Goal: Task Accomplishment & Management: Manage account settings

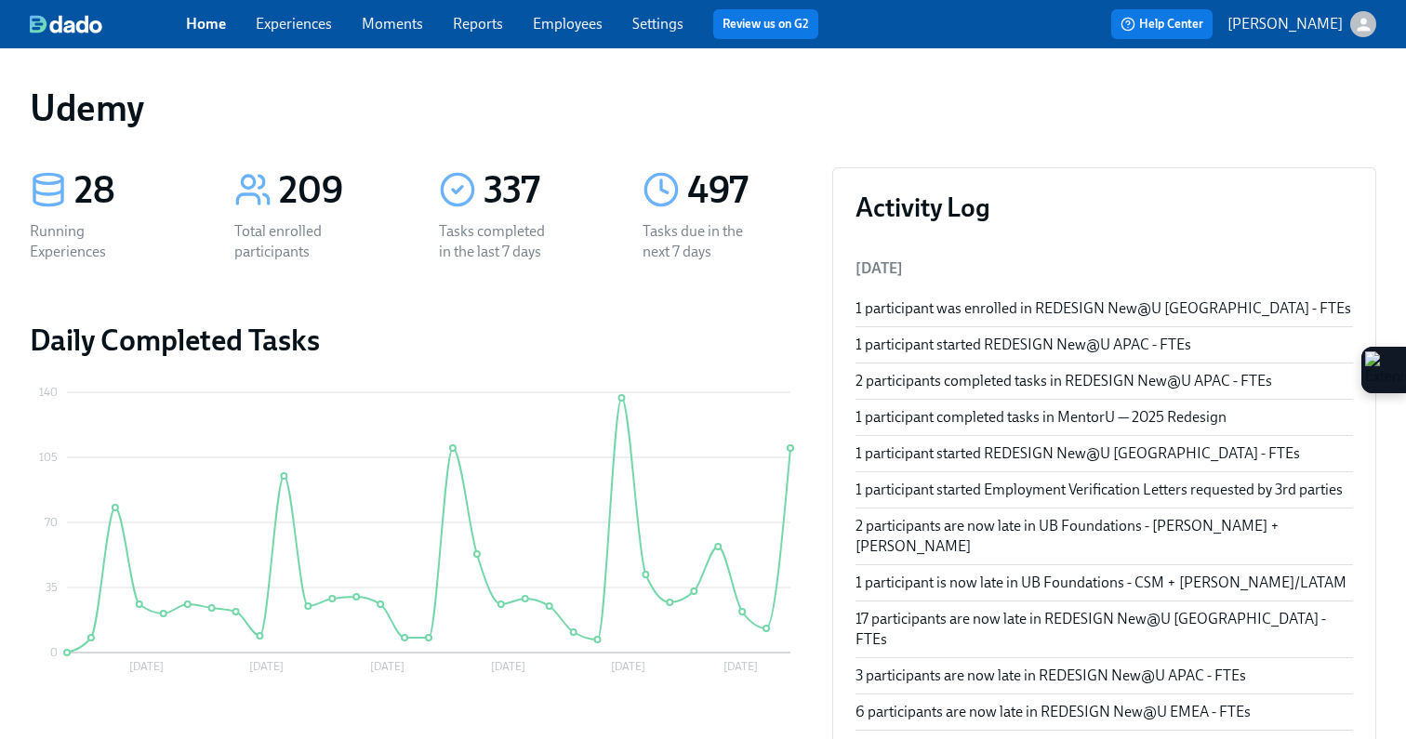
click at [290, 30] on link "Experiences" at bounding box center [294, 24] width 76 height 18
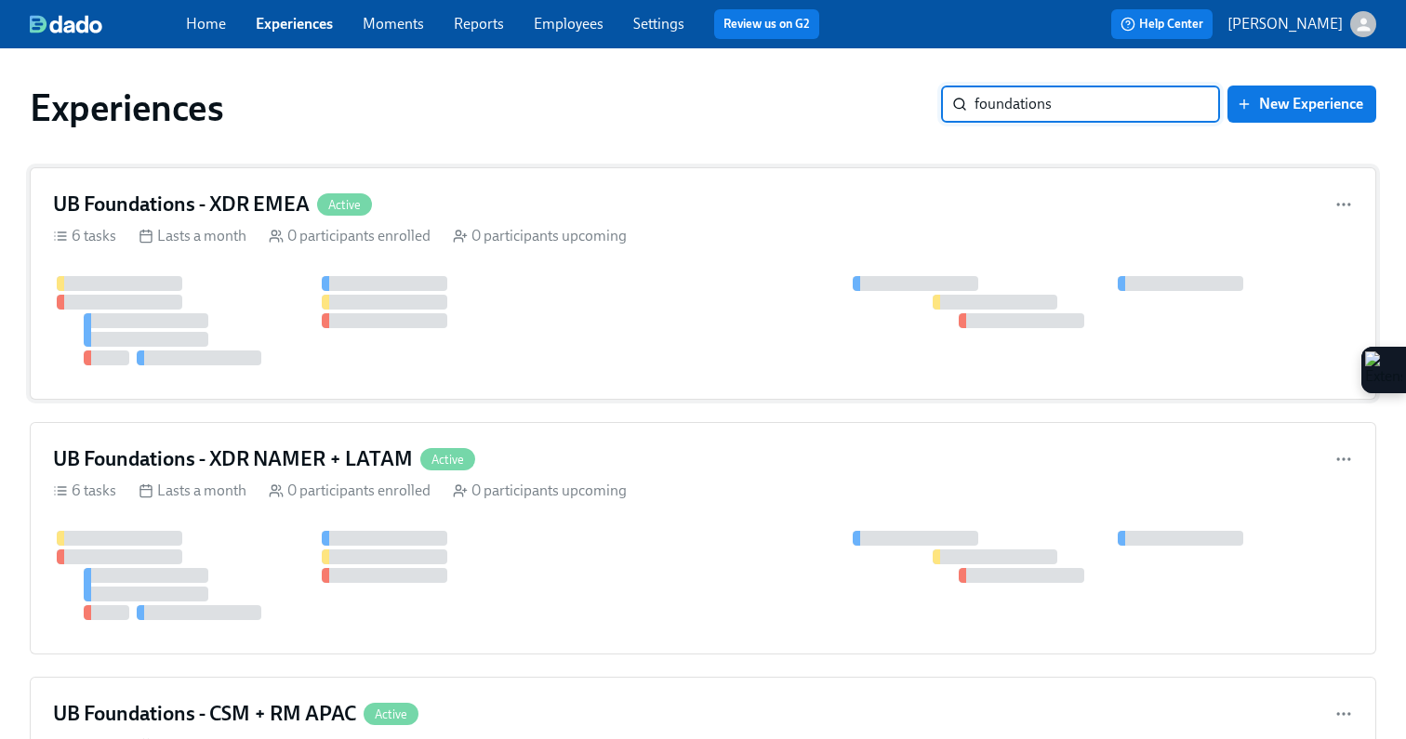
type input "foundations"
click at [780, 304] on div at bounding box center [703, 320] width 1300 height 89
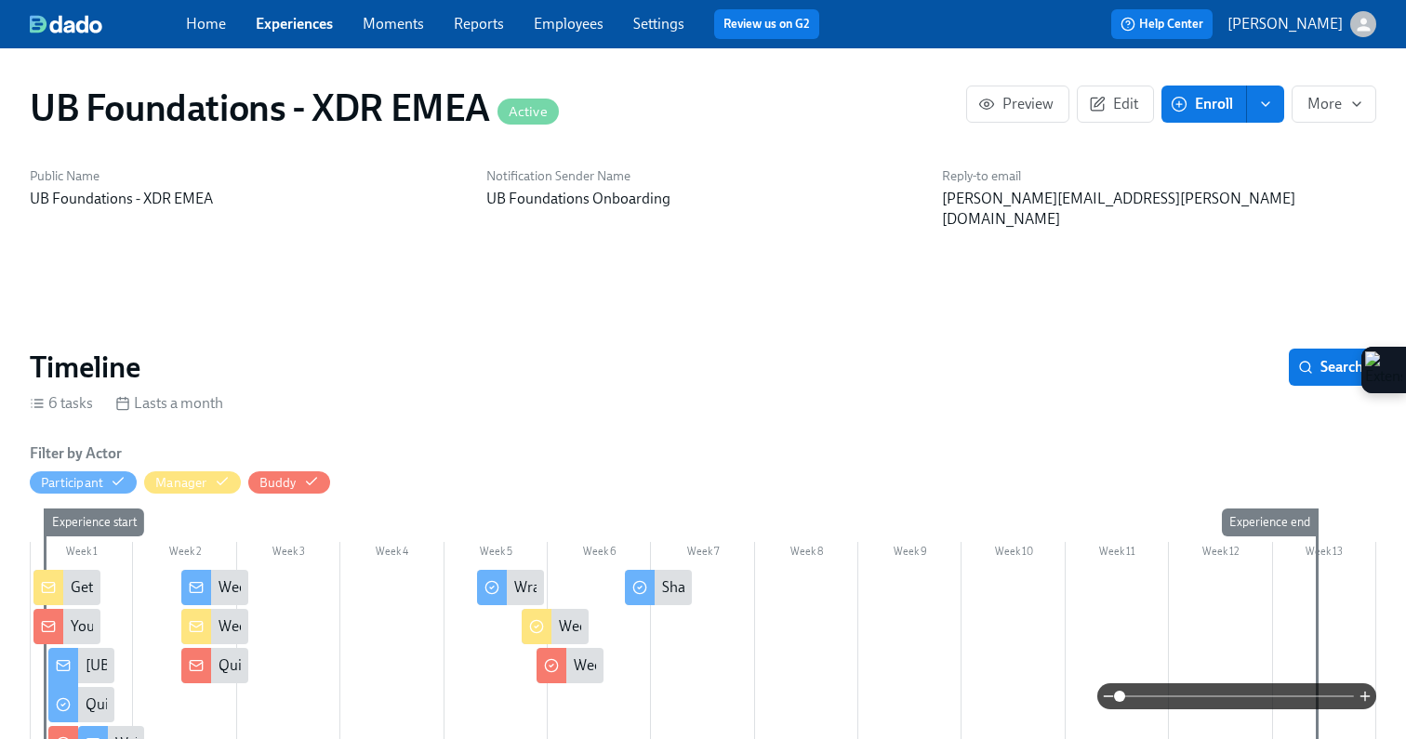
click at [1182, 118] on button "Enroll" at bounding box center [1204, 104] width 86 height 37
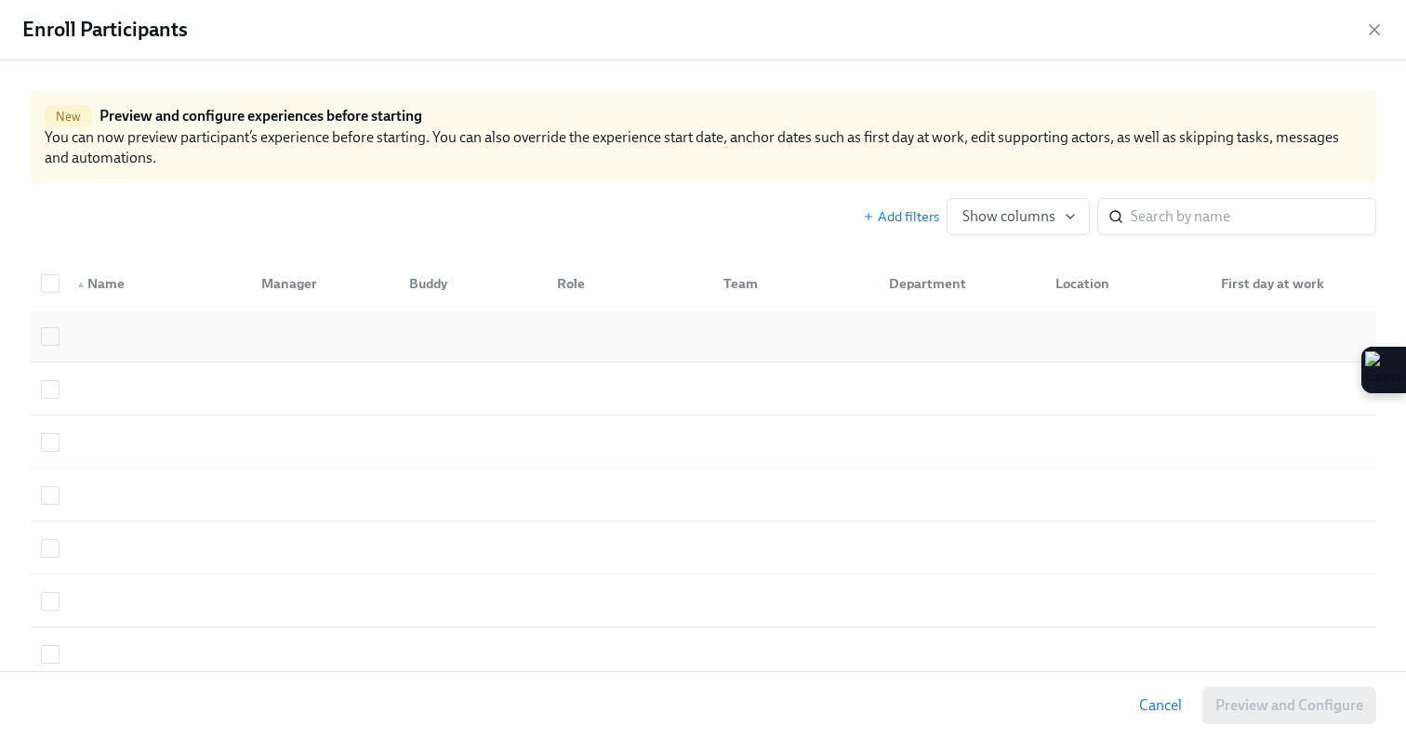
click at [147, 337] on div at bounding box center [153, 335] width 185 height 37
checkbox input "false"
click at [1204, 223] on input "search" at bounding box center [1254, 216] width 246 height 37
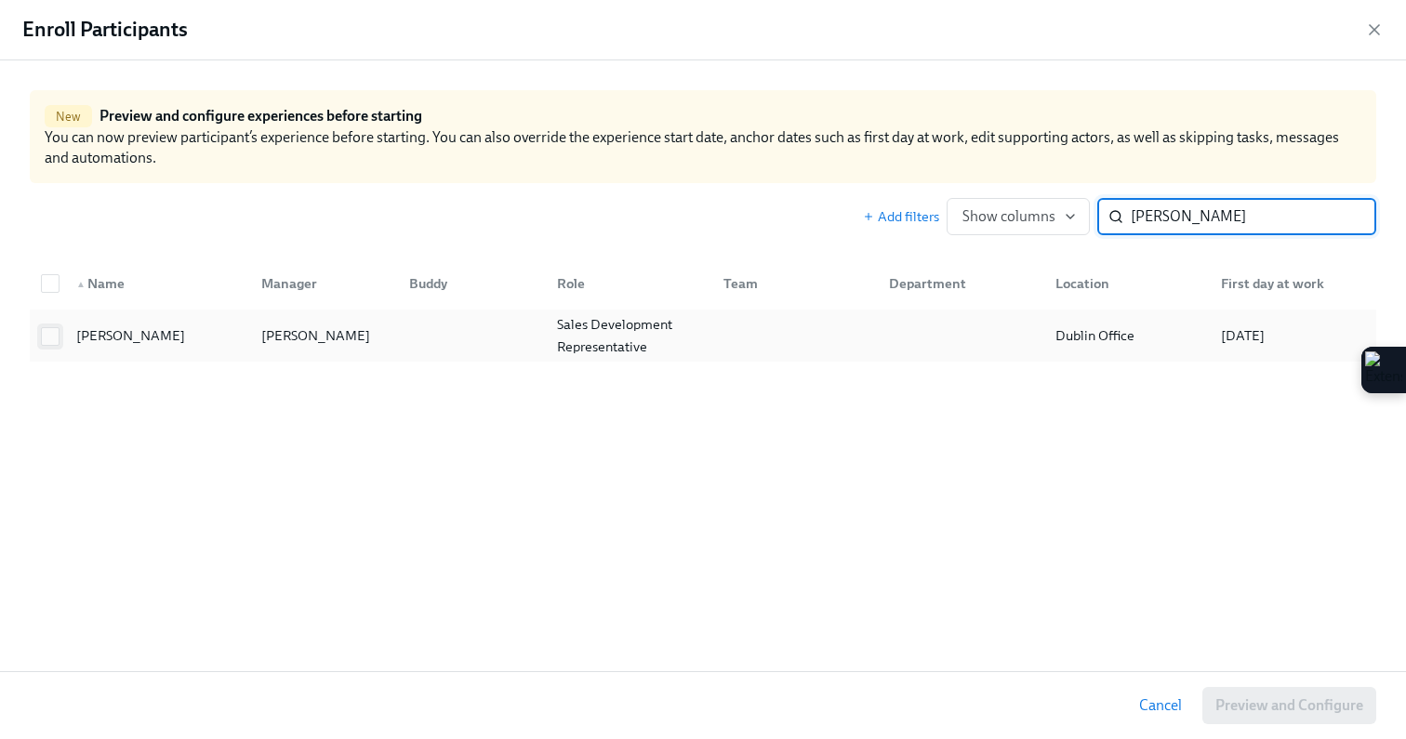
type input "[PERSON_NAME]"
click at [45, 338] on input "checkbox" at bounding box center [50, 336] width 17 height 17
checkbox input "true"
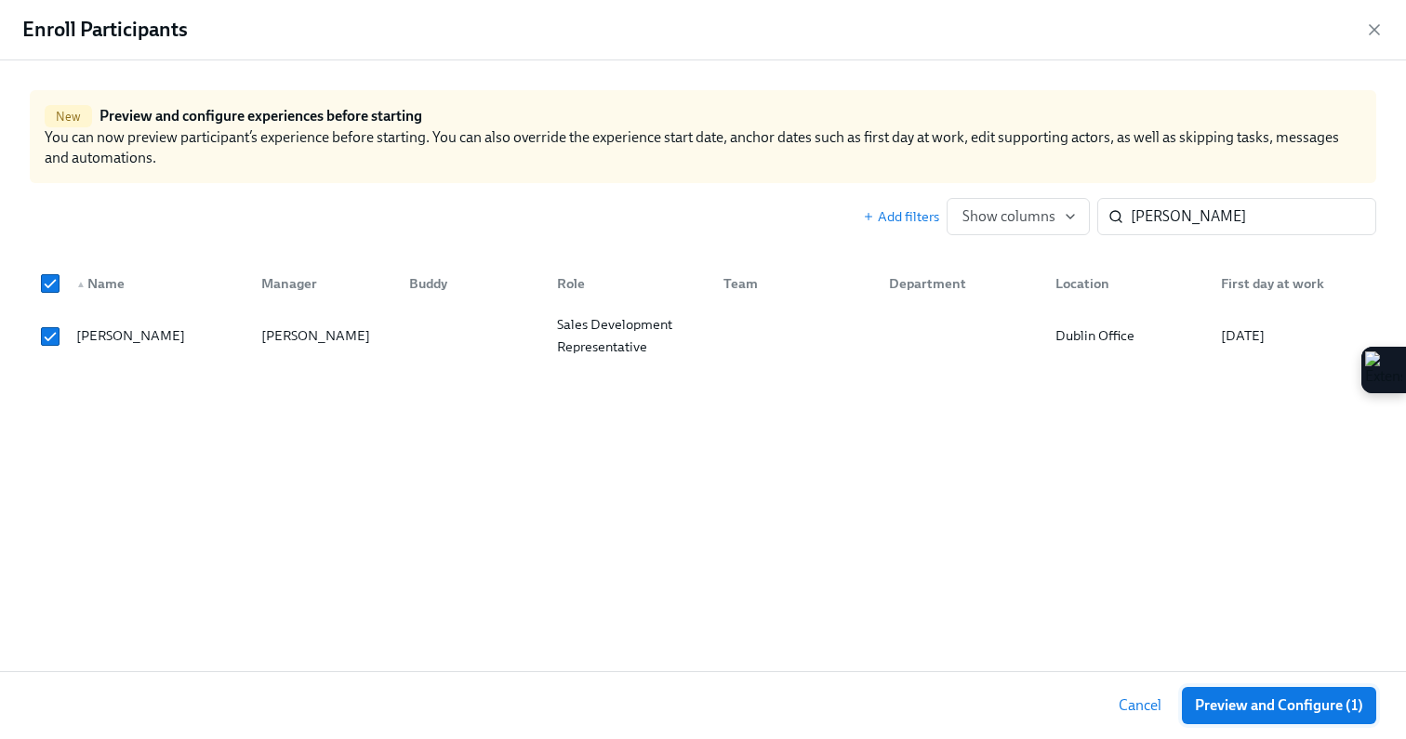
click at [1211, 704] on span "Preview and Configure (1)" at bounding box center [1279, 706] width 168 height 19
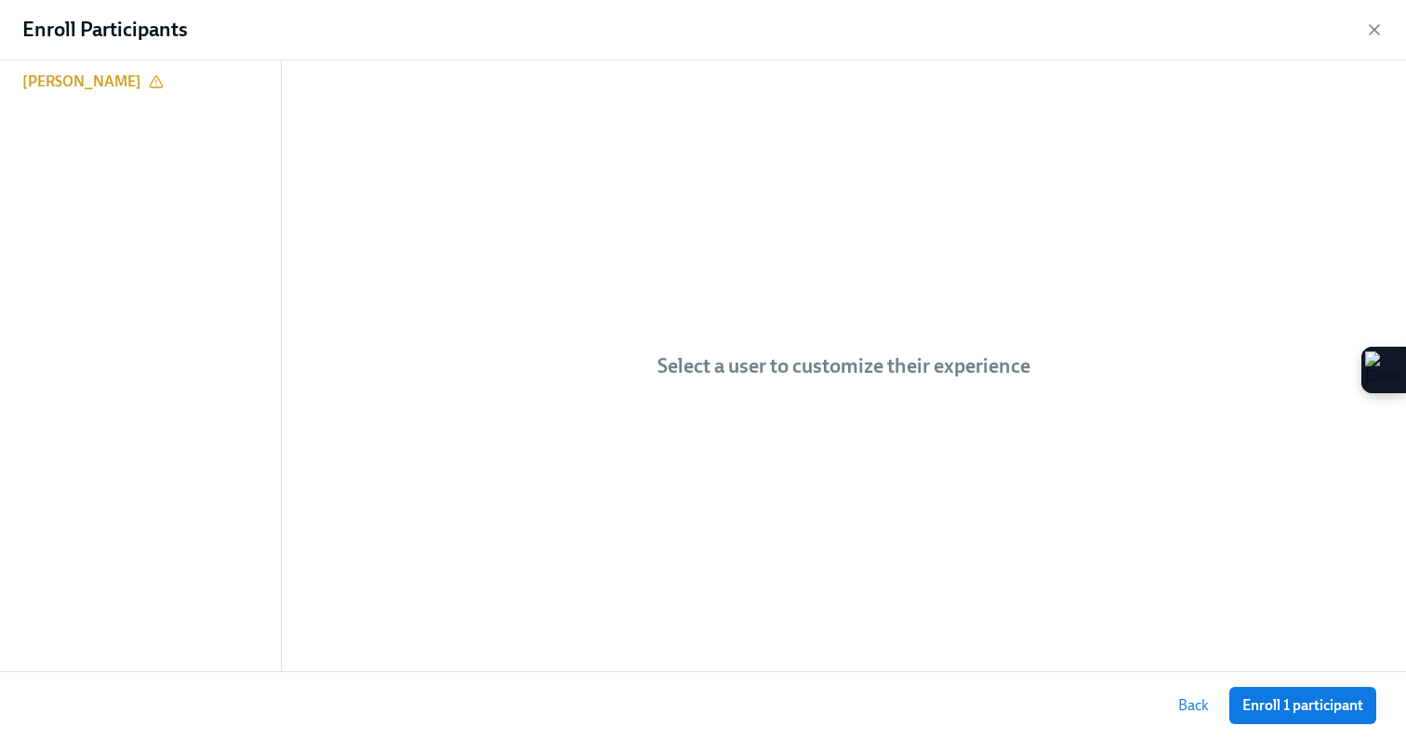
click at [811, 360] on h4 "Select a user to customize their experience" at bounding box center [843, 366] width 373 height 28
click at [164, 86] on icon at bounding box center [156, 81] width 15 height 15
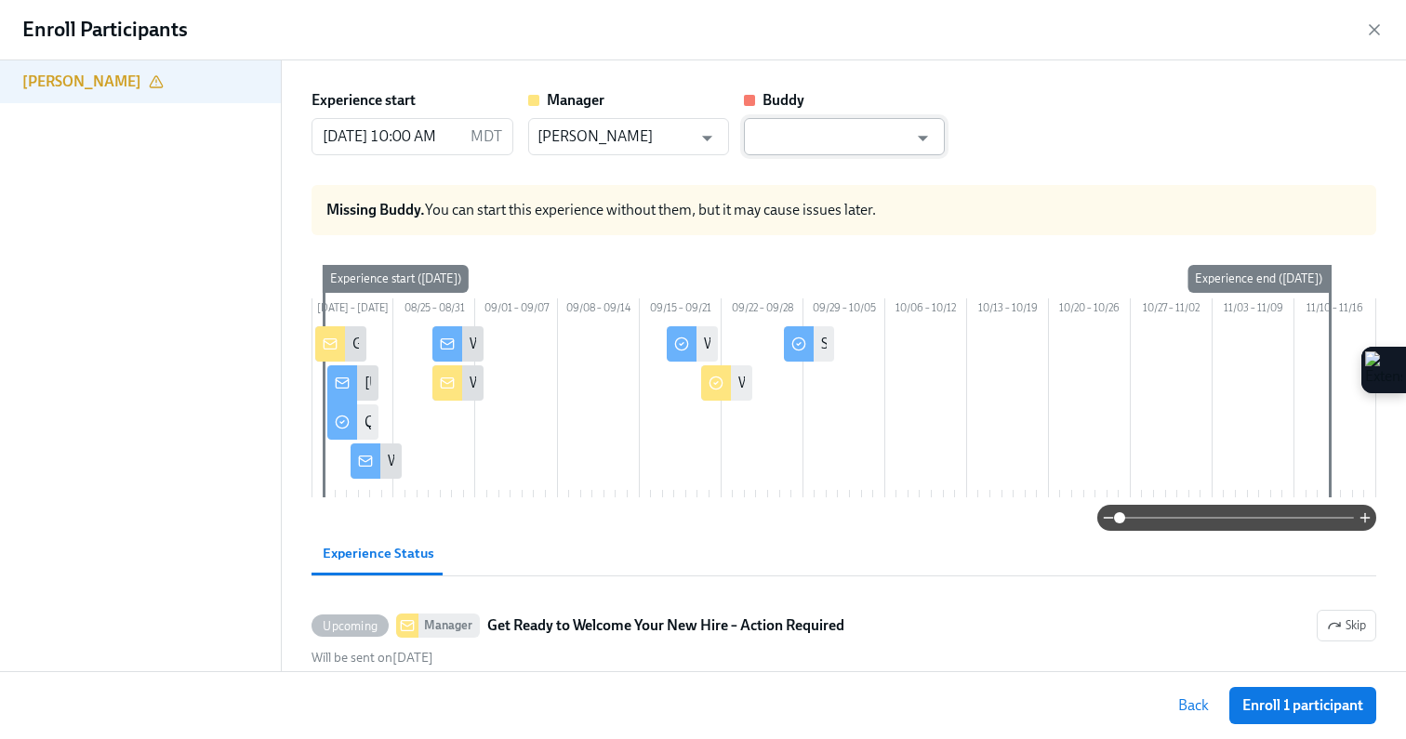
click at [880, 128] on input "text" at bounding box center [830, 136] width 155 height 37
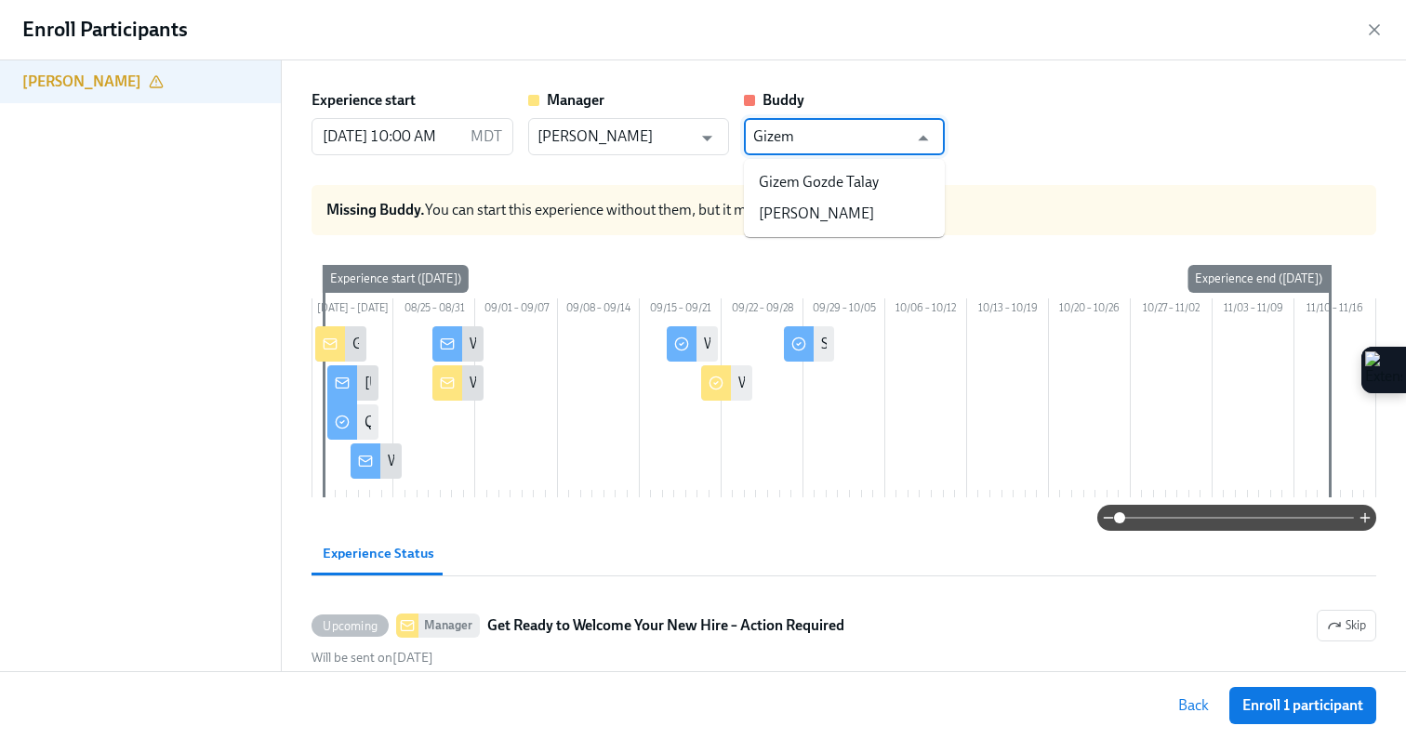
type input "Gizem"
type input "g"
click at [876, 205] on li "[PERSON_NAME]" at bounding box center [844, 214] width 201 height 32
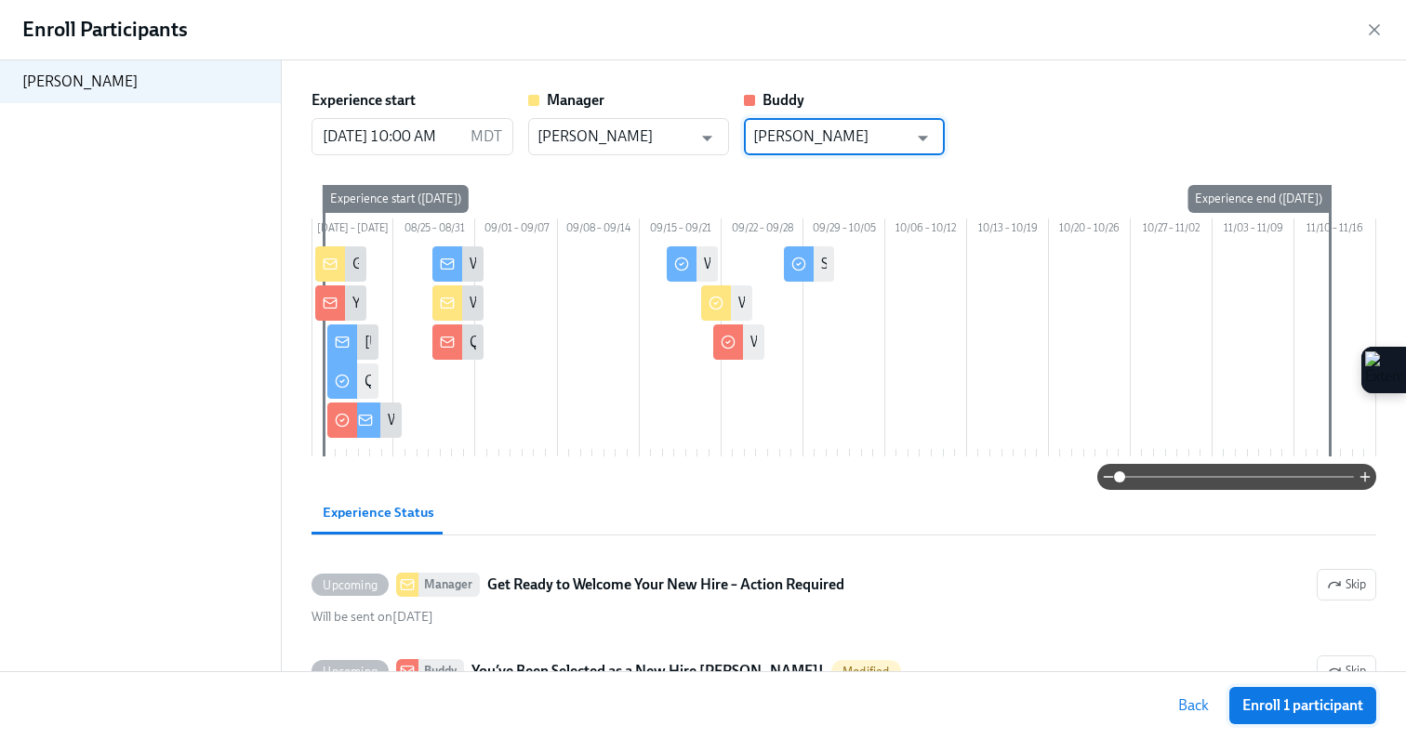
type input "[PERSON_NAME]"
click at [1263, 708] on span "Enroll 1 participant" at bounding box center [1302, 706] width 121 height 19
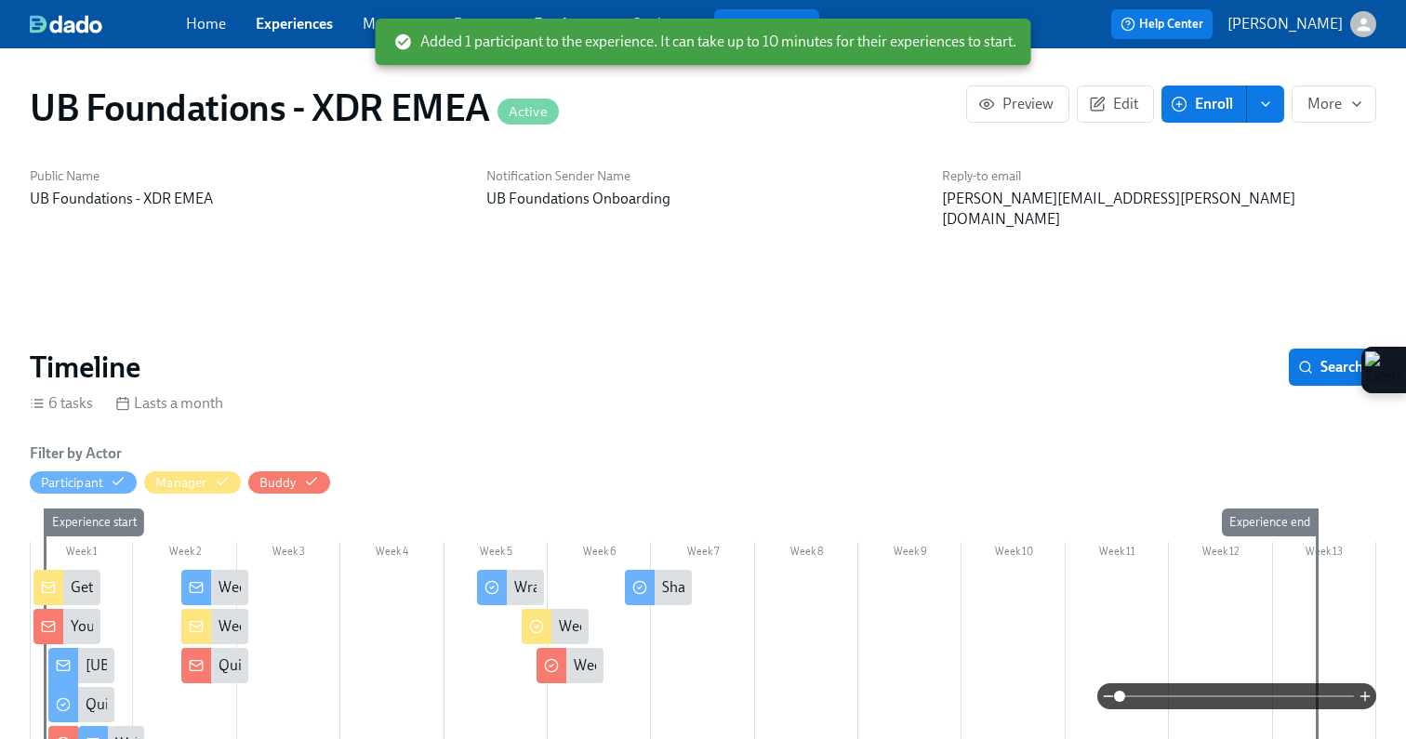
scroll to position [0, 286]
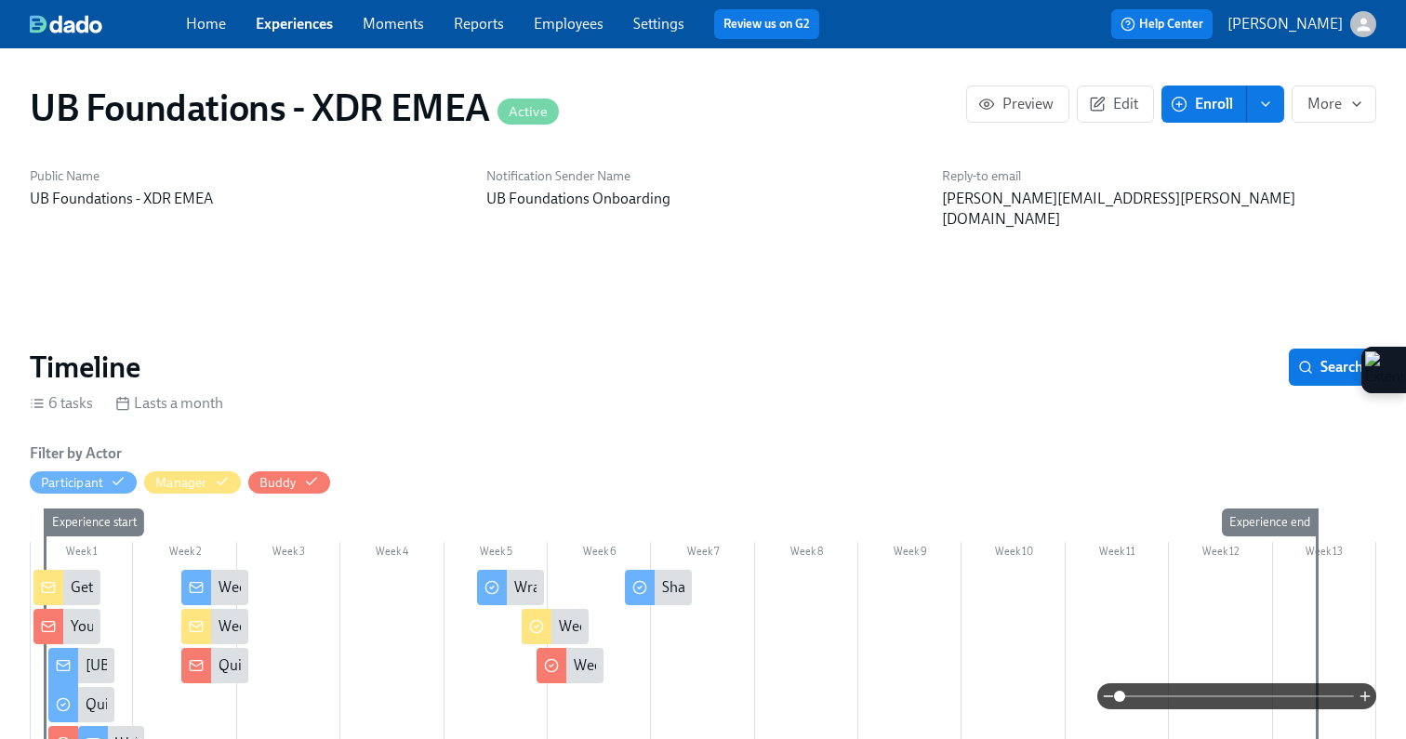
click at [1188, 112] on span "Enroll" at bounding box center [1204, 104] width 59 height 19
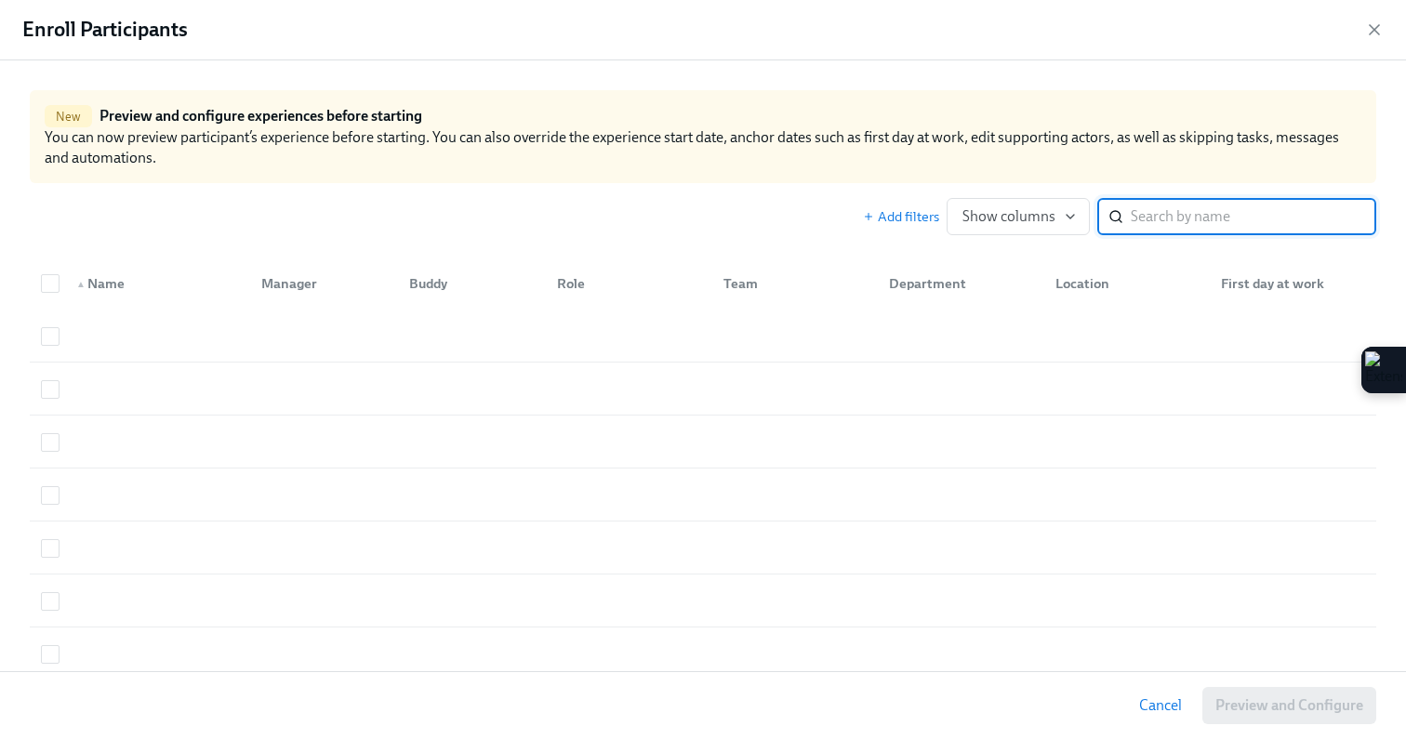
click at [1156, 217] on input "search" at bounding box center [1254, 216] width 246 height 37
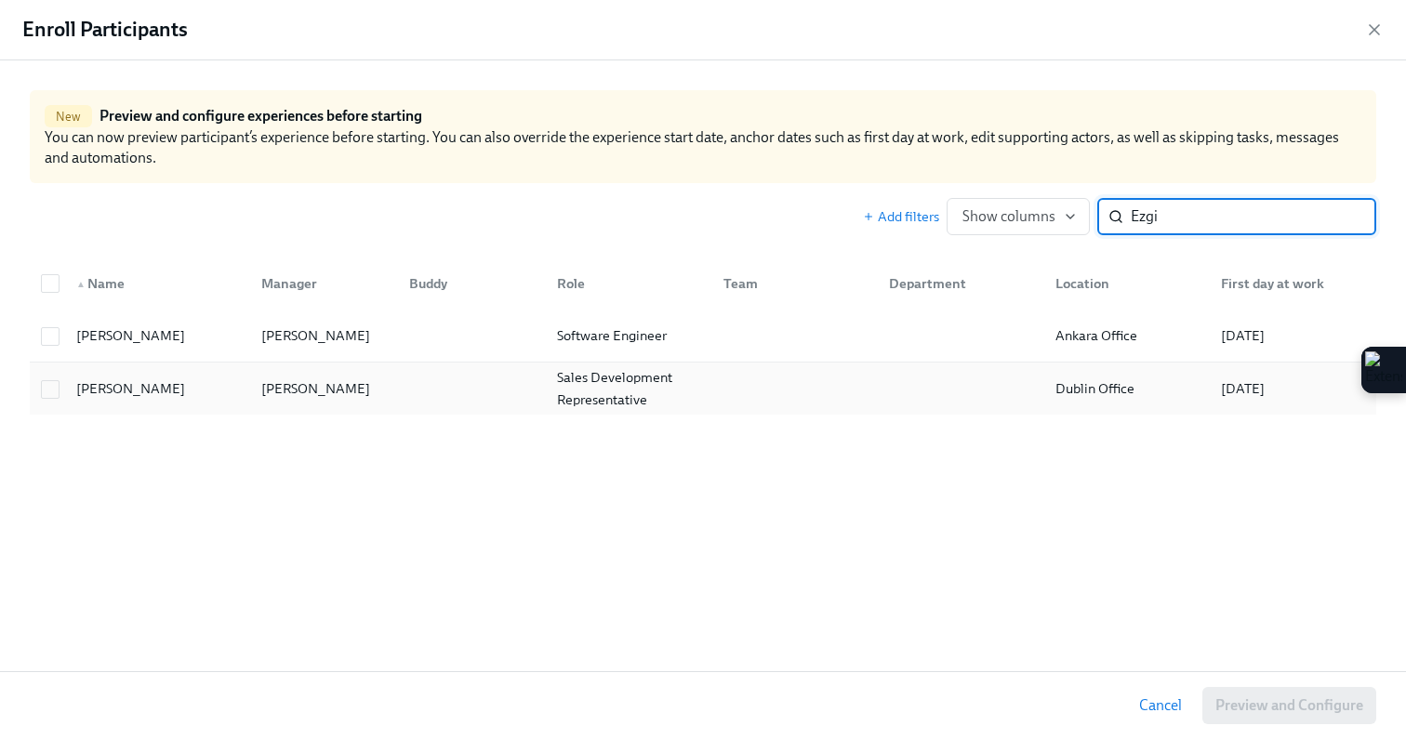
type input "Ezgi"
click at [100, 392] on div "[PERSON_NAME]" at bounding box center [131, 389] width 124 height 22
checkbox input "true"
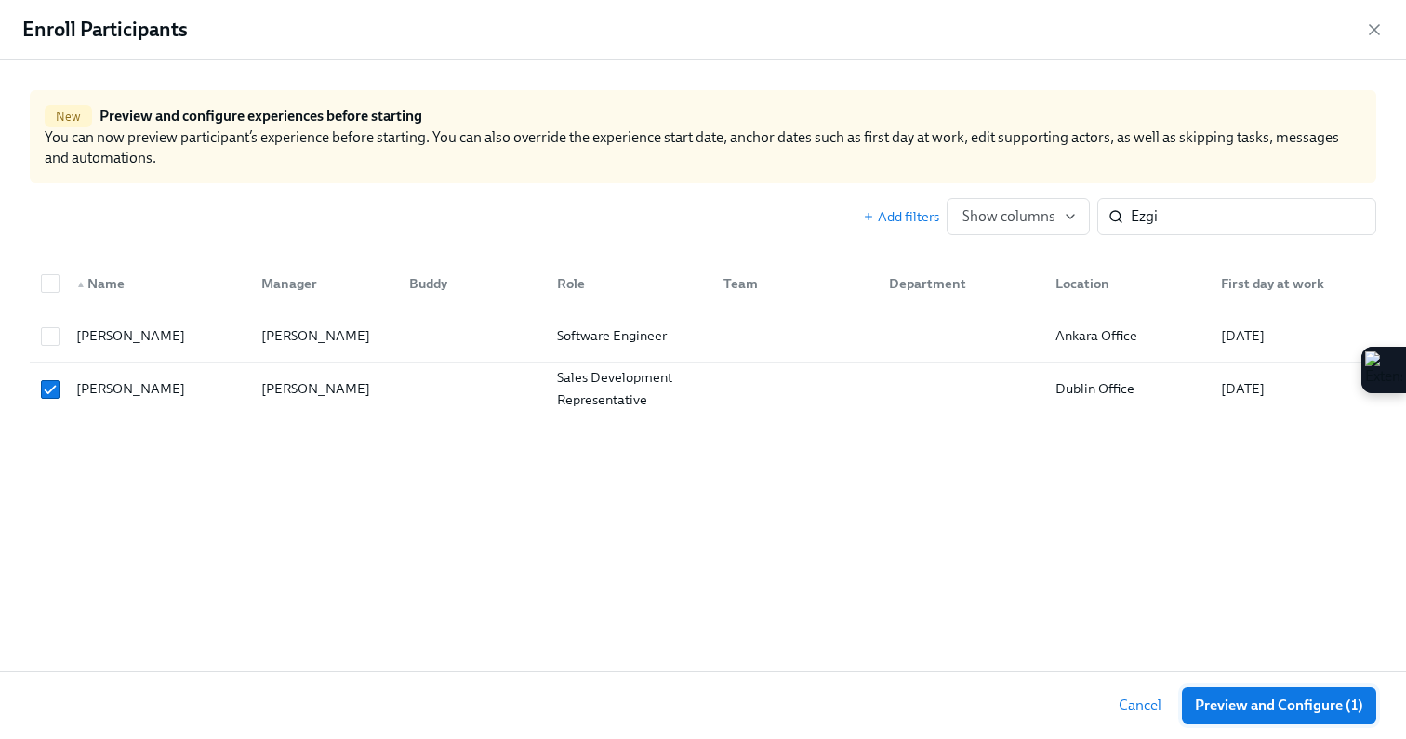
click at [1216, 712] on span "Preview and Configure (1)" at bounding box center [1279, 706] width 168 height 19
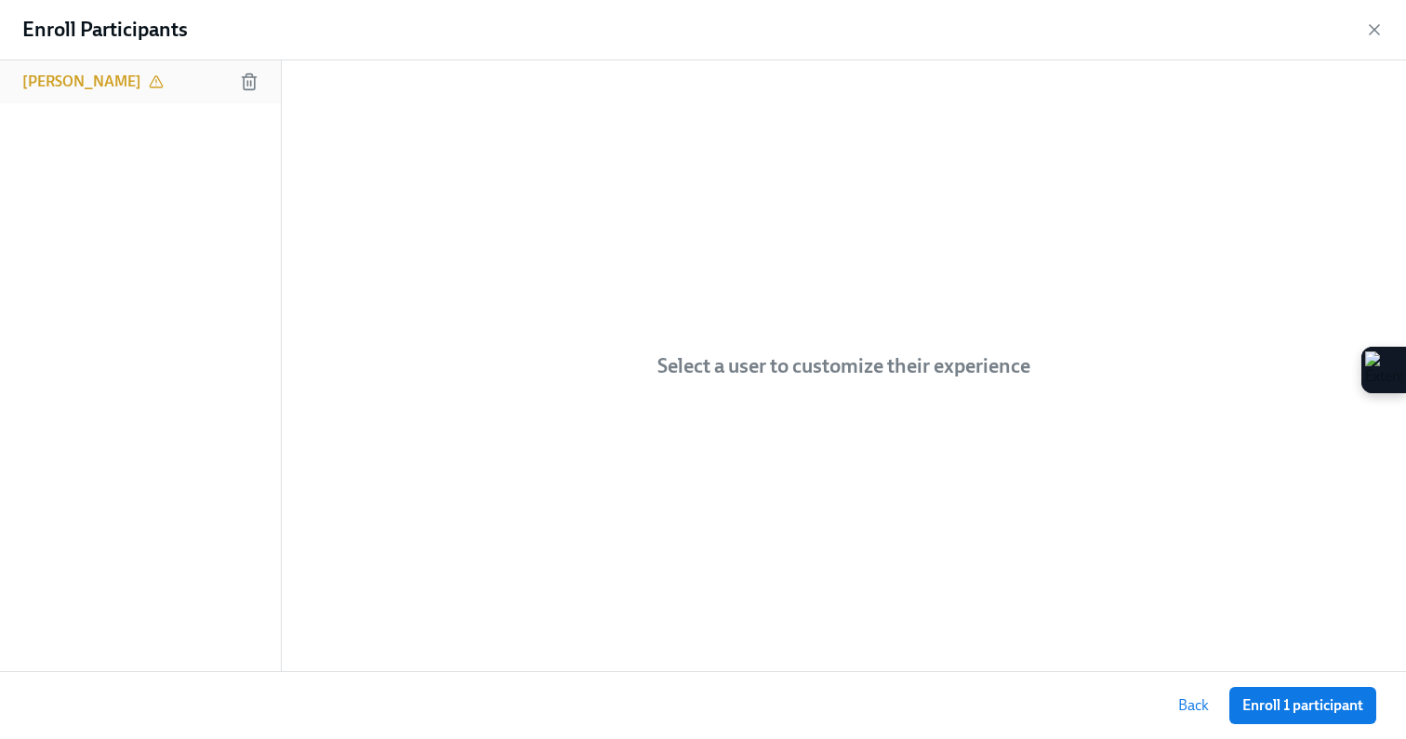
click at [150, 79] on icon at bounding box center [156, 81] width 12 height 11
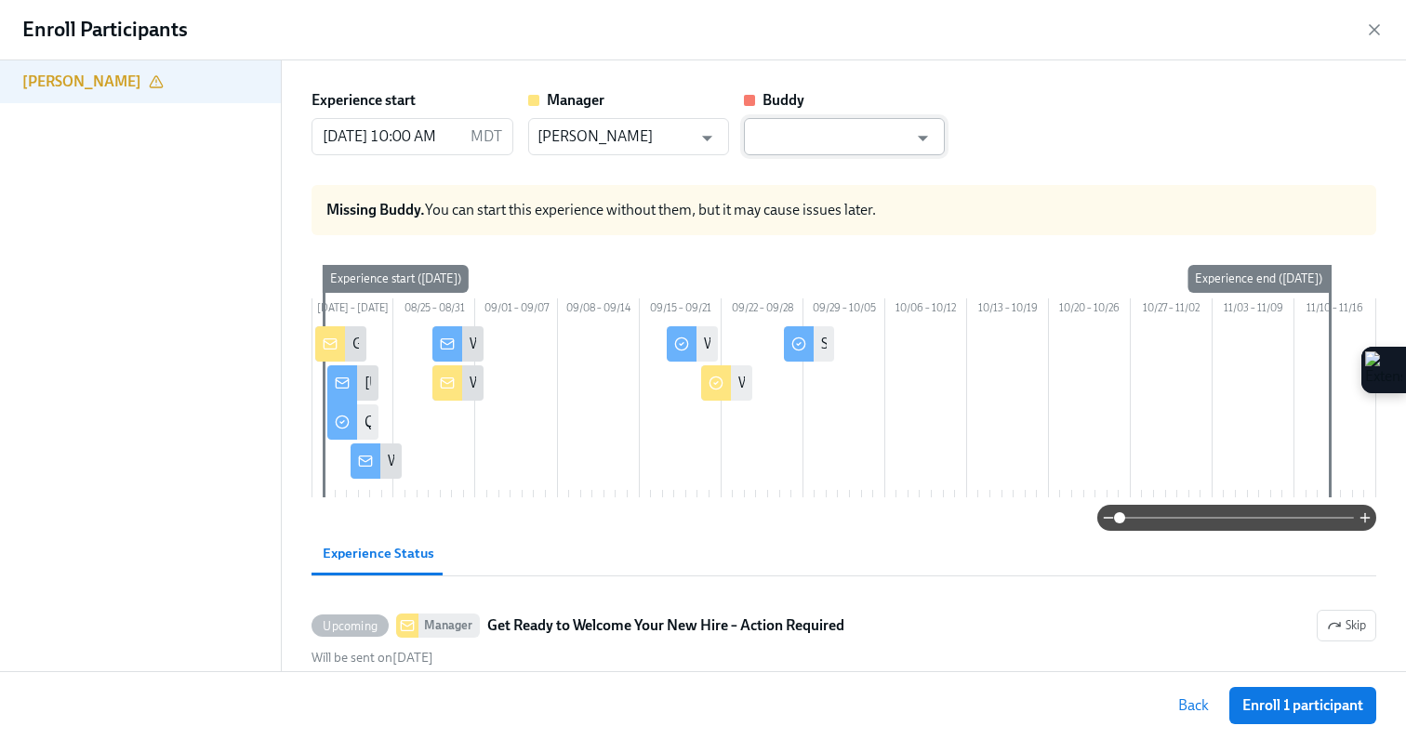
click at [797, 139] on input "text" at bounding box center [830, 136] width 155 height 37
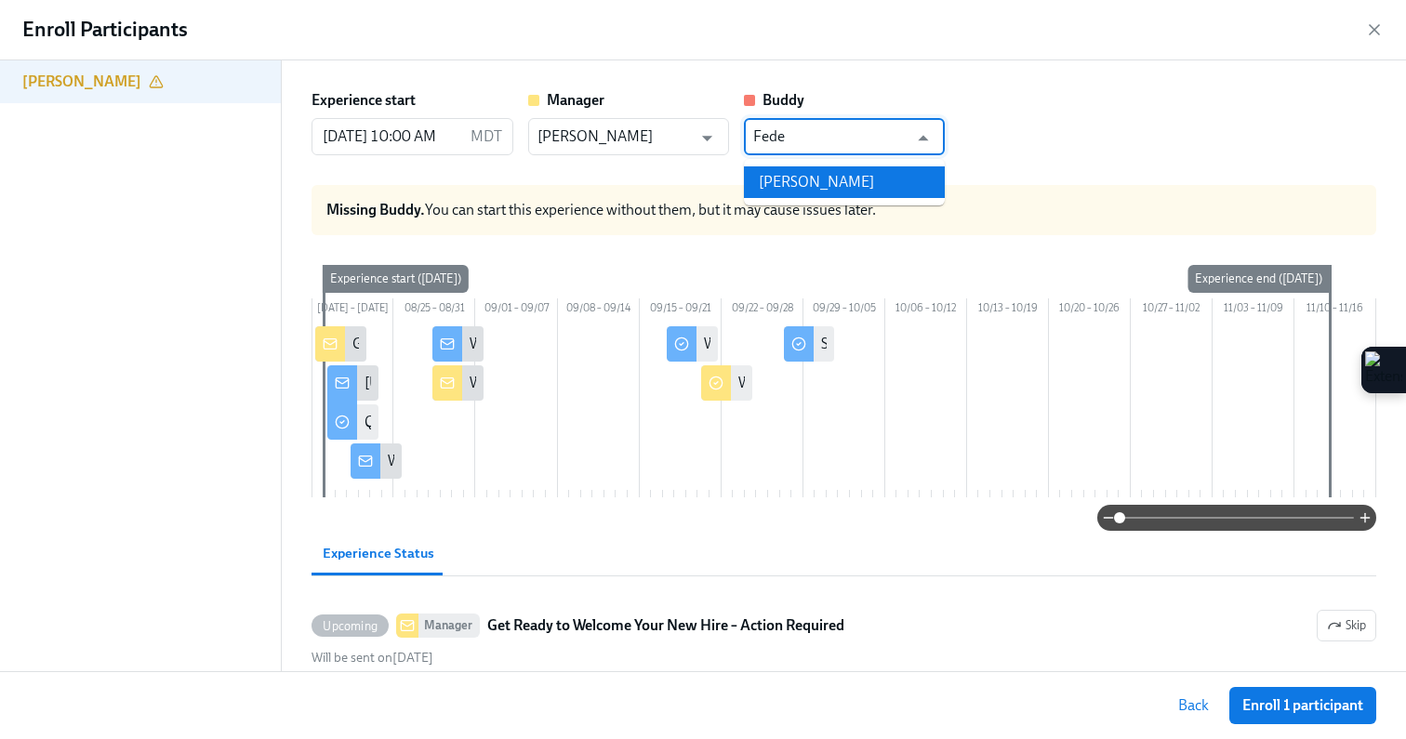
click at [829, 165] on ul "[PERSON_NAME]" at bounding box center [844, 182] width 201 height 46
click at [822, 176] on li "[PERSON_NAME]" at bounding box center [844, 182] width 201 height 32
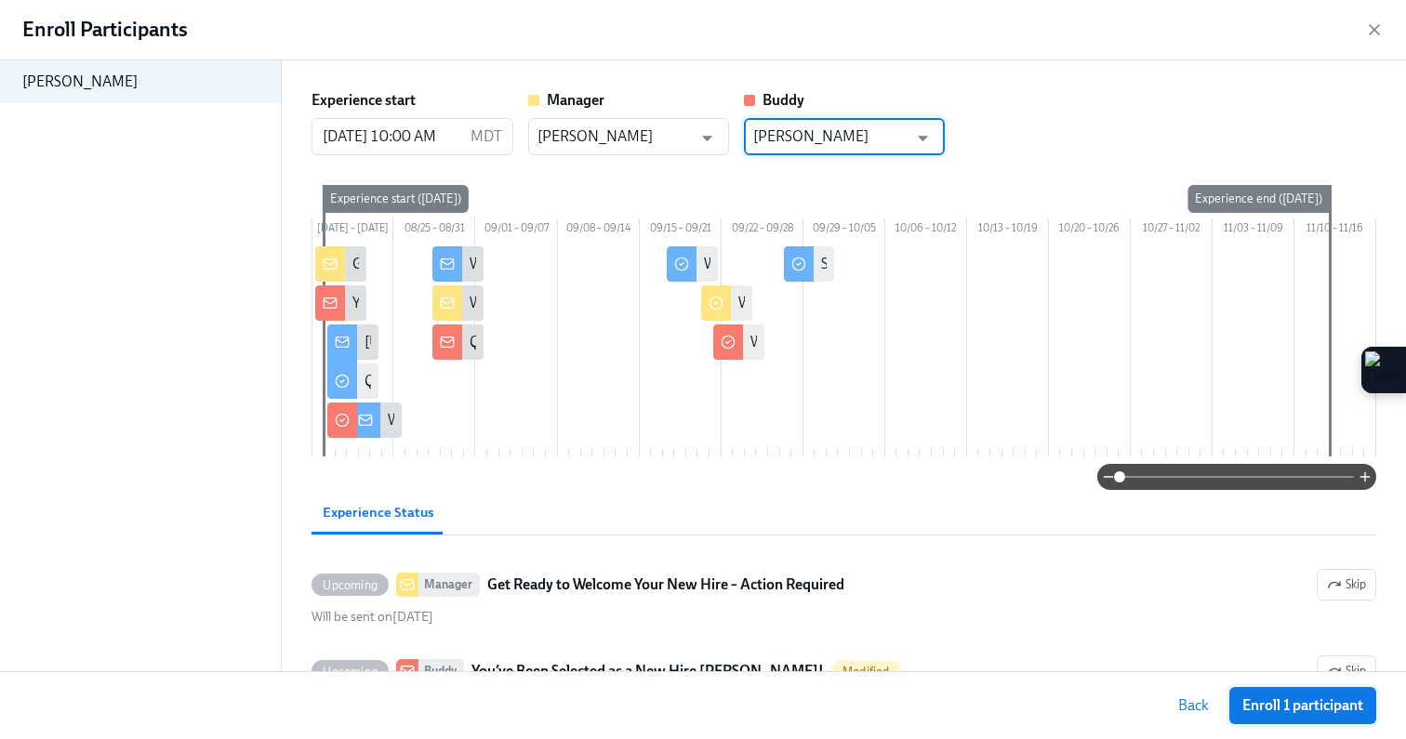
type input "[PERSON_NAME]"
click at [1293, 704] on span "Enroll 1 participant" at bounding box center [1302, 706] width 121 height 19
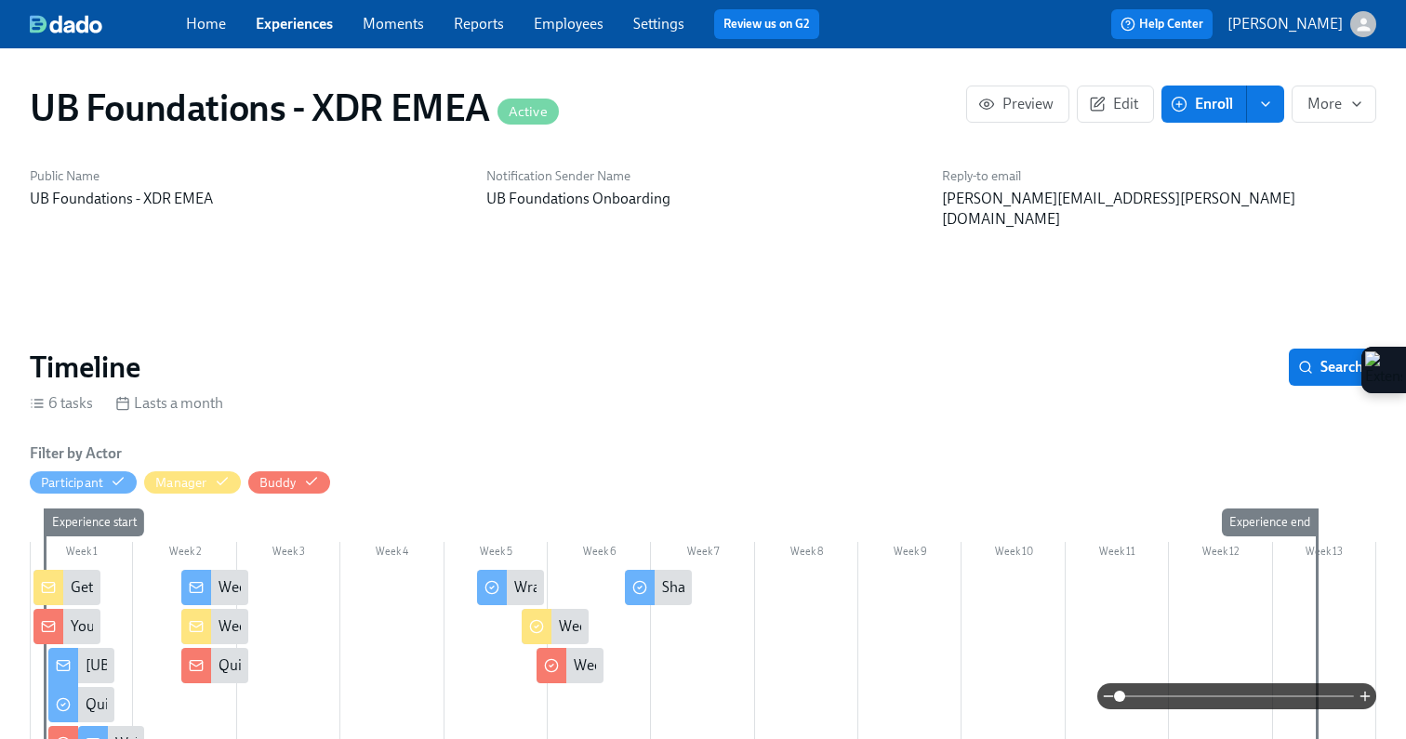
click at [288, 30] on link "Experiences" at bounding box center [294, 24] width 77 height 18
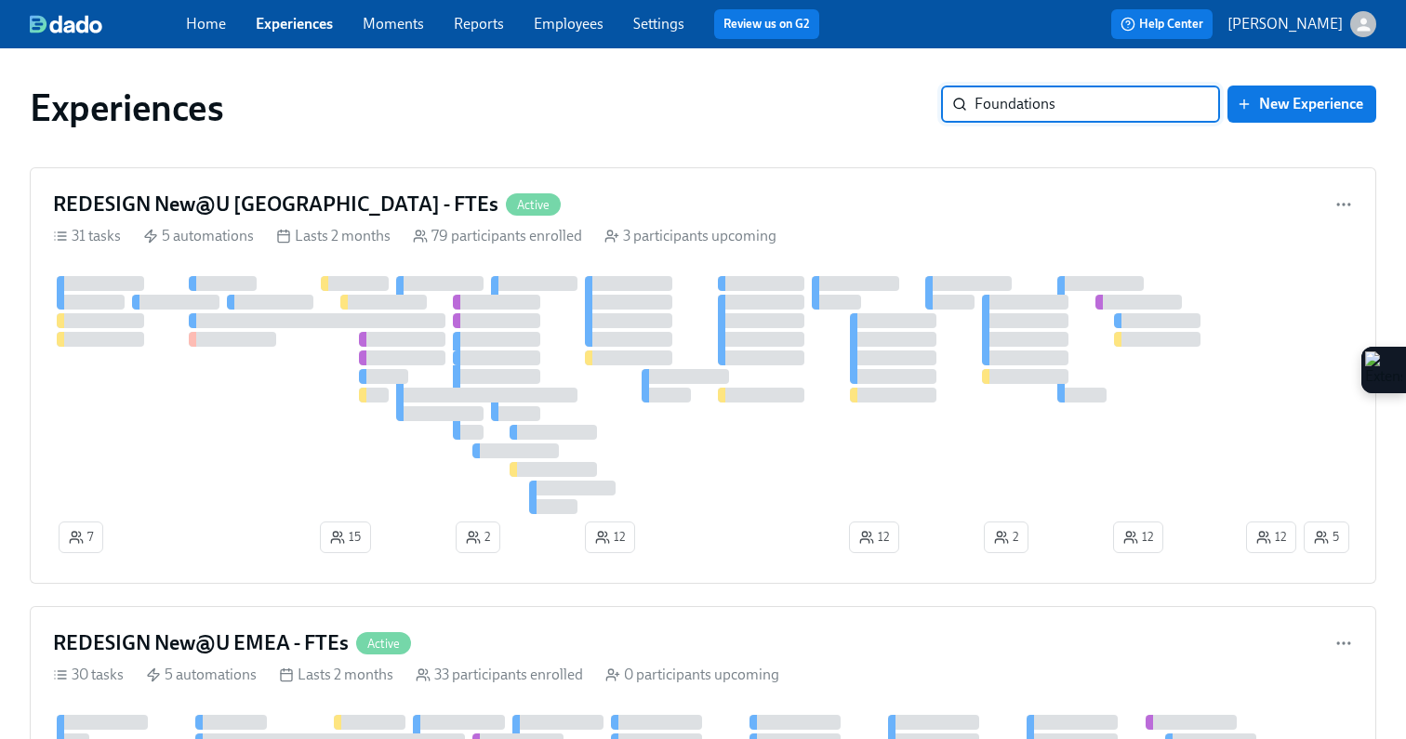
type input "Foundations"
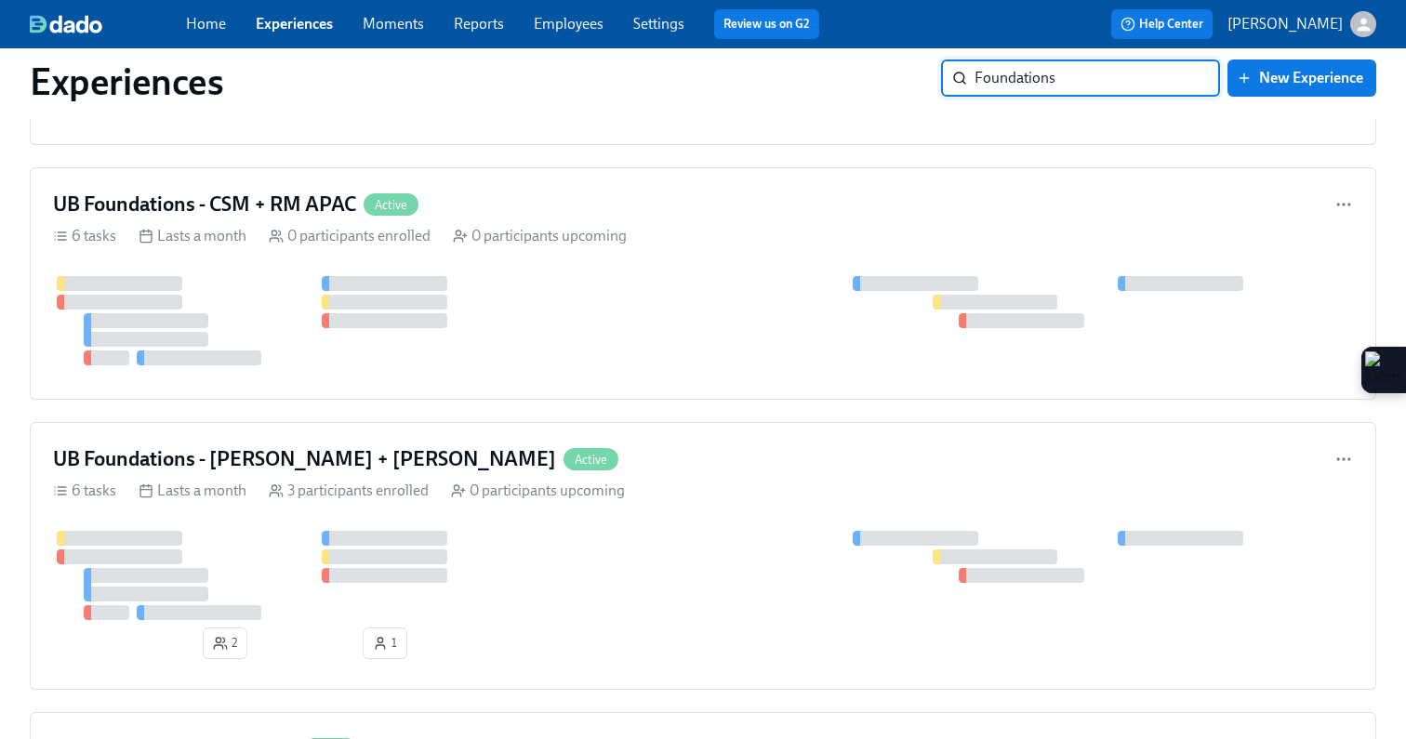
scroll to position [556, 0]
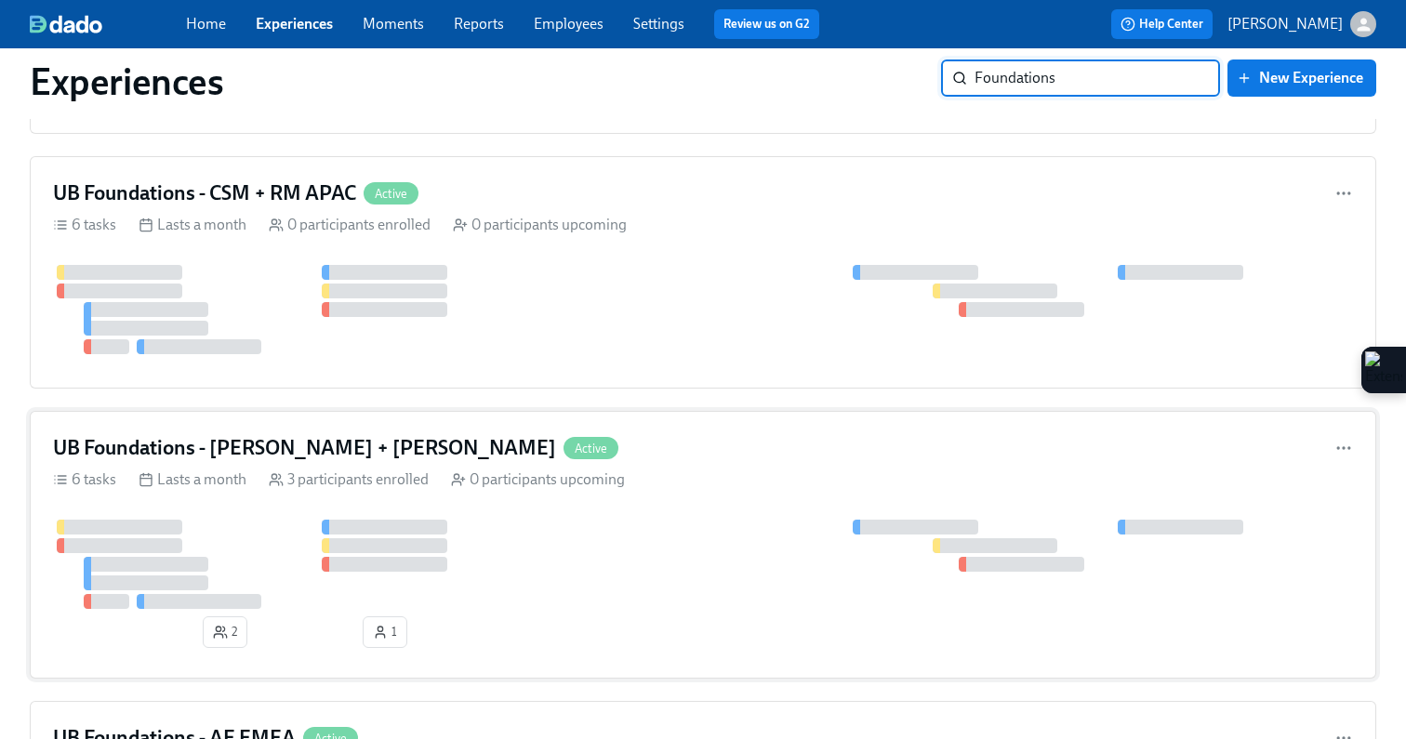
click at [572, 461] on div "UB Foundations - [PERSON_NAME] + LATAM Active" at bounding box center [703, 448] width 1300 height 28
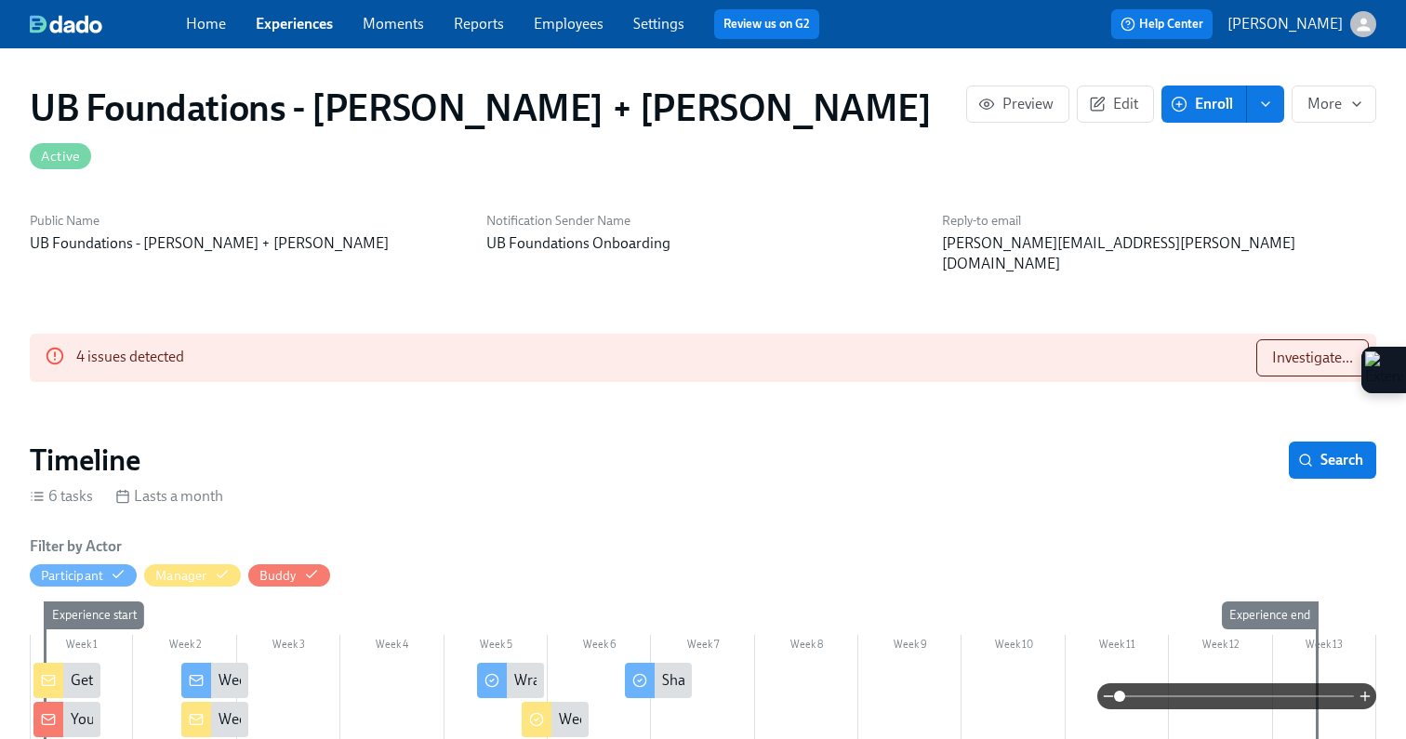
scroll to position [0, 2050]
click at [1276, 349] on span "Investigate..." at bounding box center [1312, 358] width 81 height 19
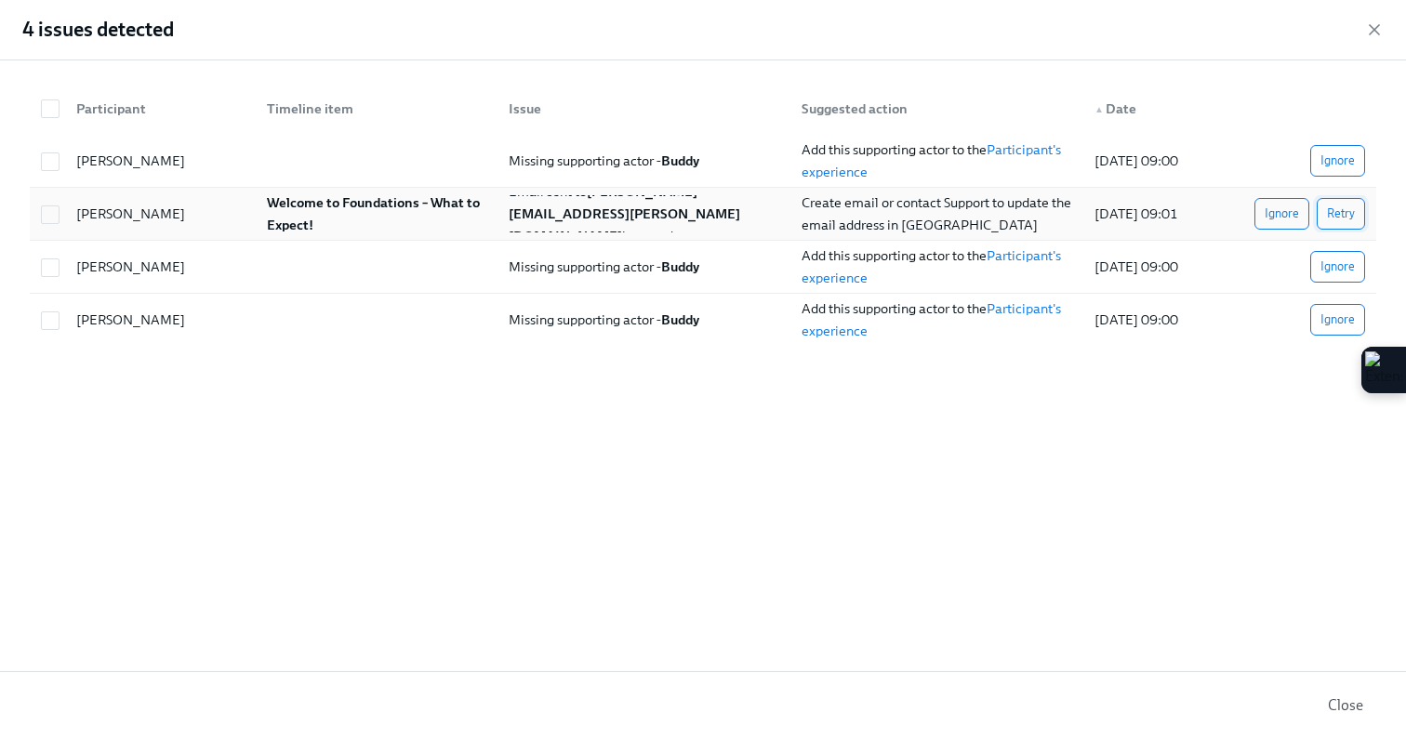
click at [1321, 212] on button "Retry" at bounding box center [1341, 214] width 48 height 32
click at [1367, 33] on icon "button" at bounding box center [1374, 29] width 19 height 19
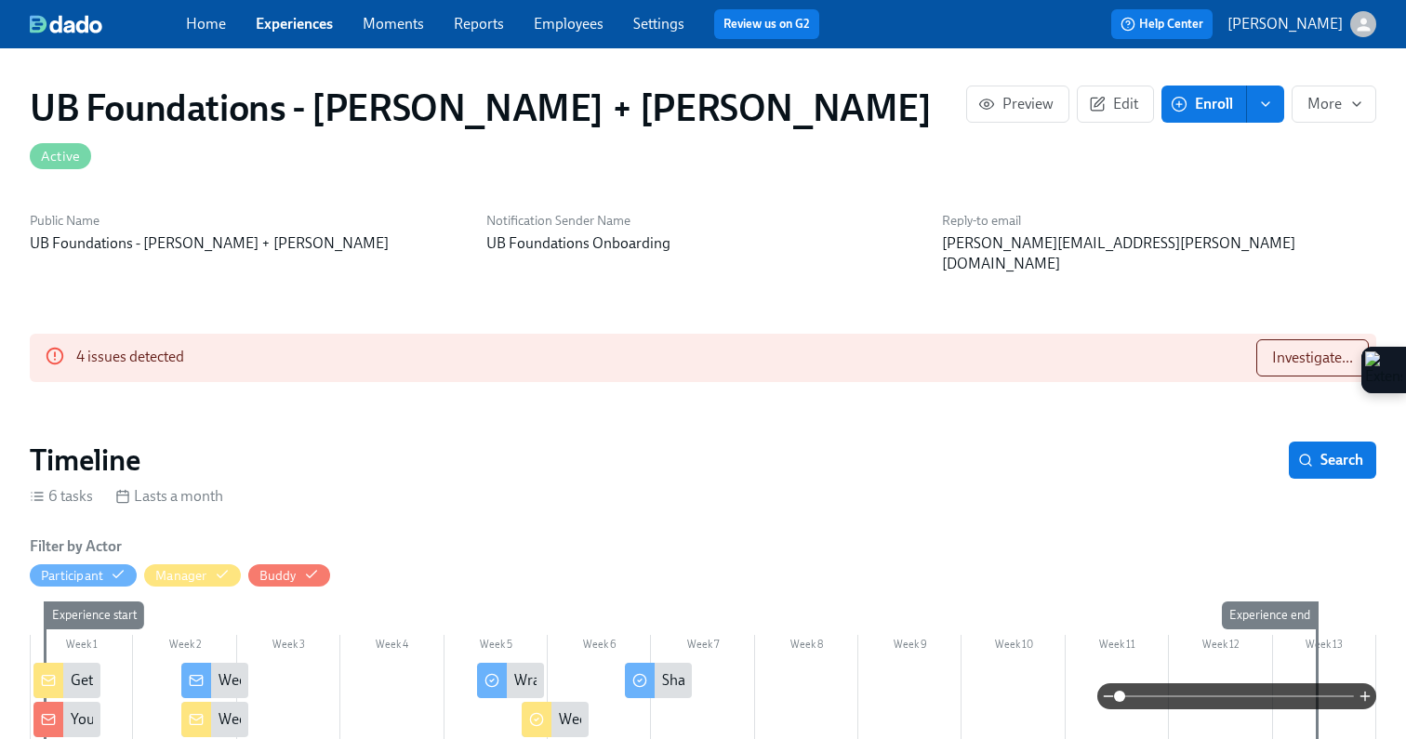
click at [1186, 113] on span "Enroll" at bounding box center [1204, 104] width 59 height 19
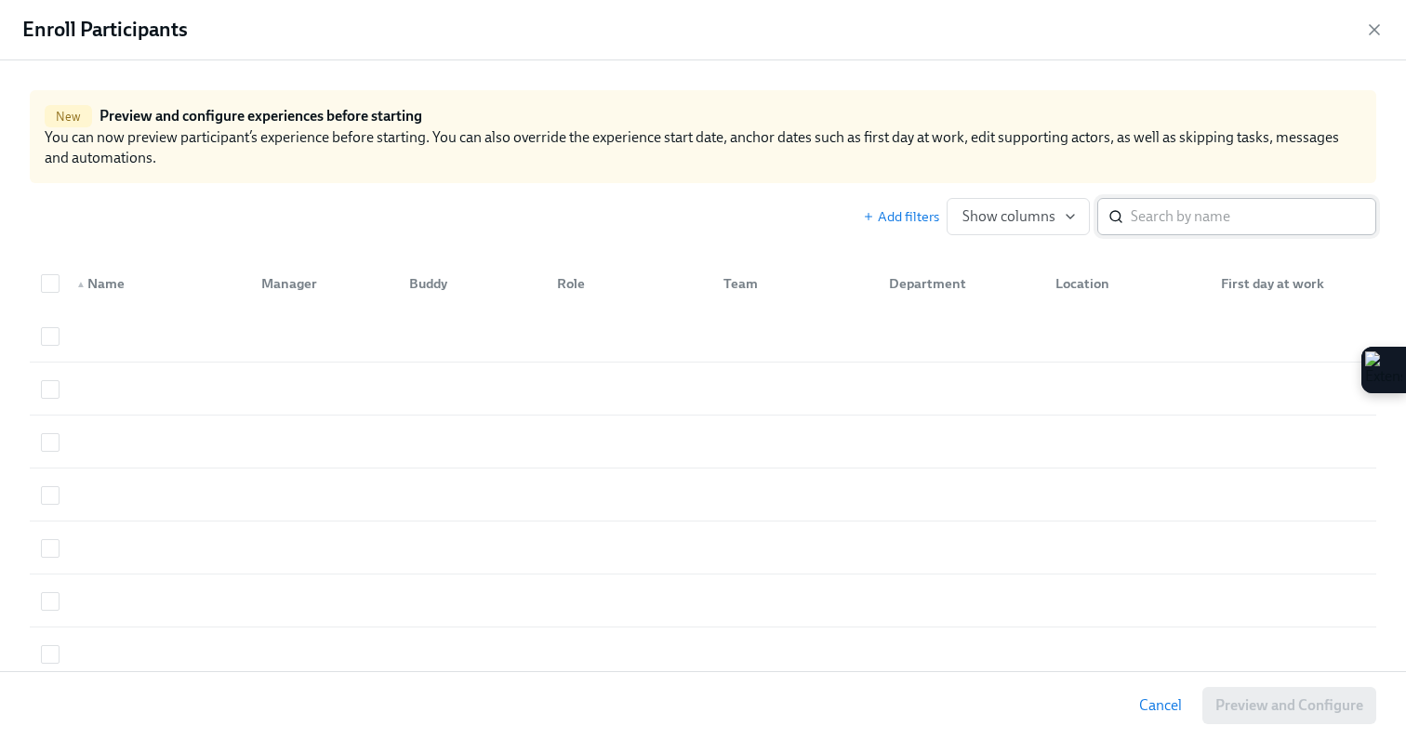
click at [1149, 220] on input "search" at bounding box center [1254, 216] width 246 height 37
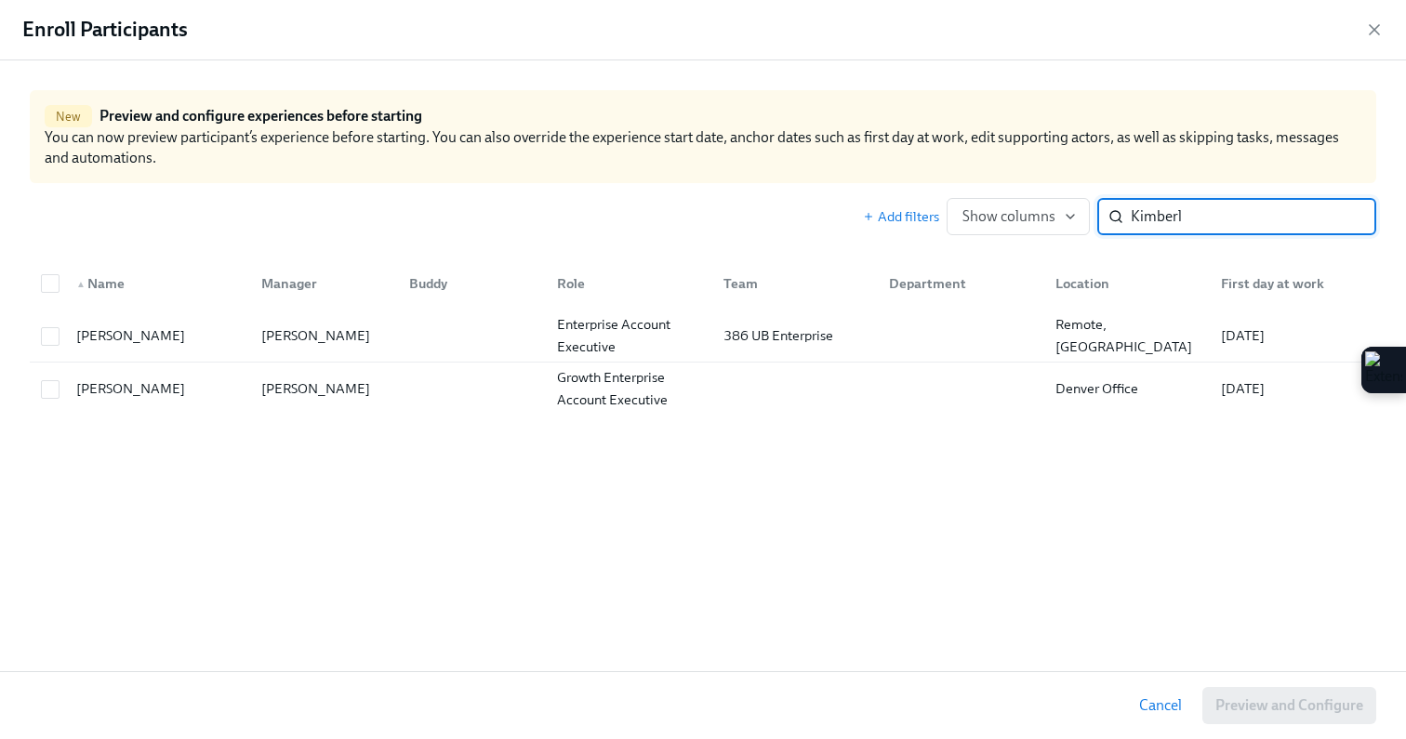
scroll to position [0, 2753]
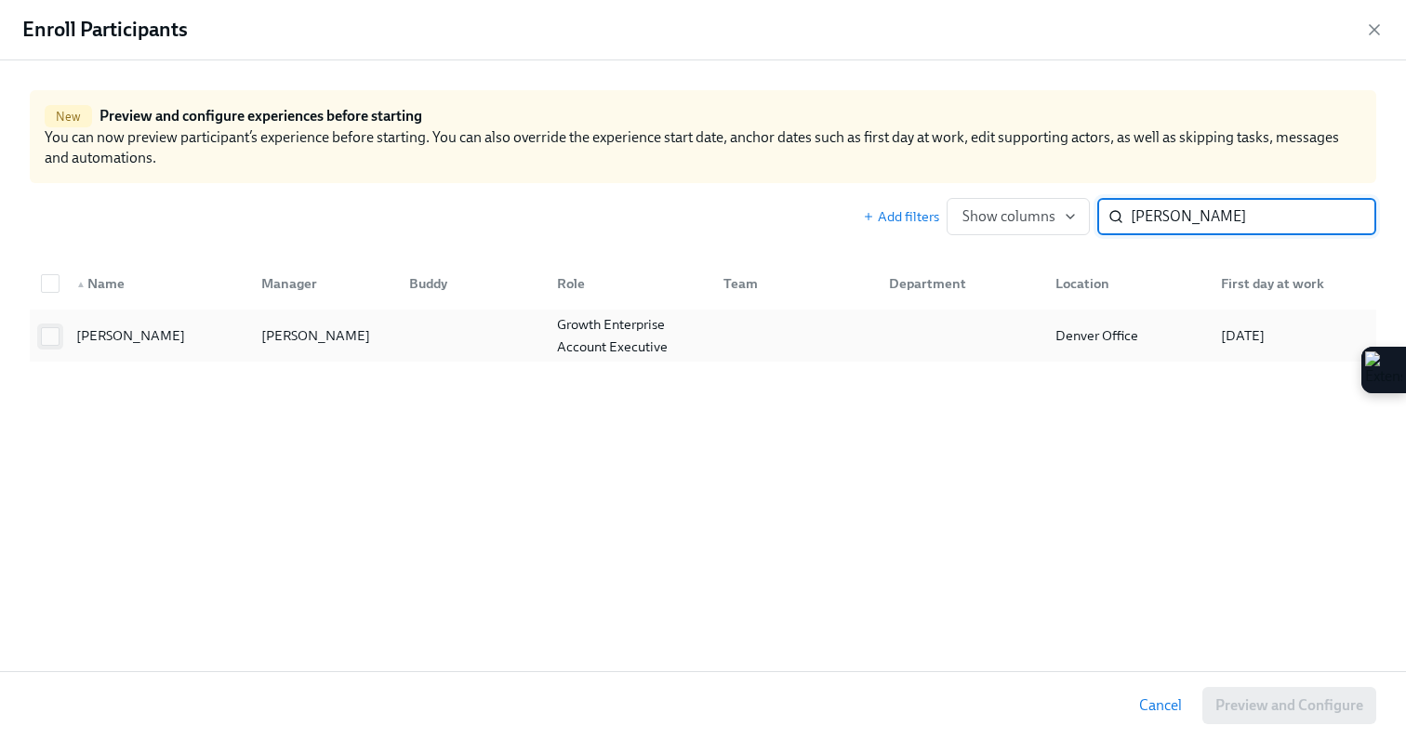
type input "[PERSON_NAME]"
click at [53, 338] on input "checkbox" at bounding box center [50, 336] width 17 height 17
checkbox input "true"
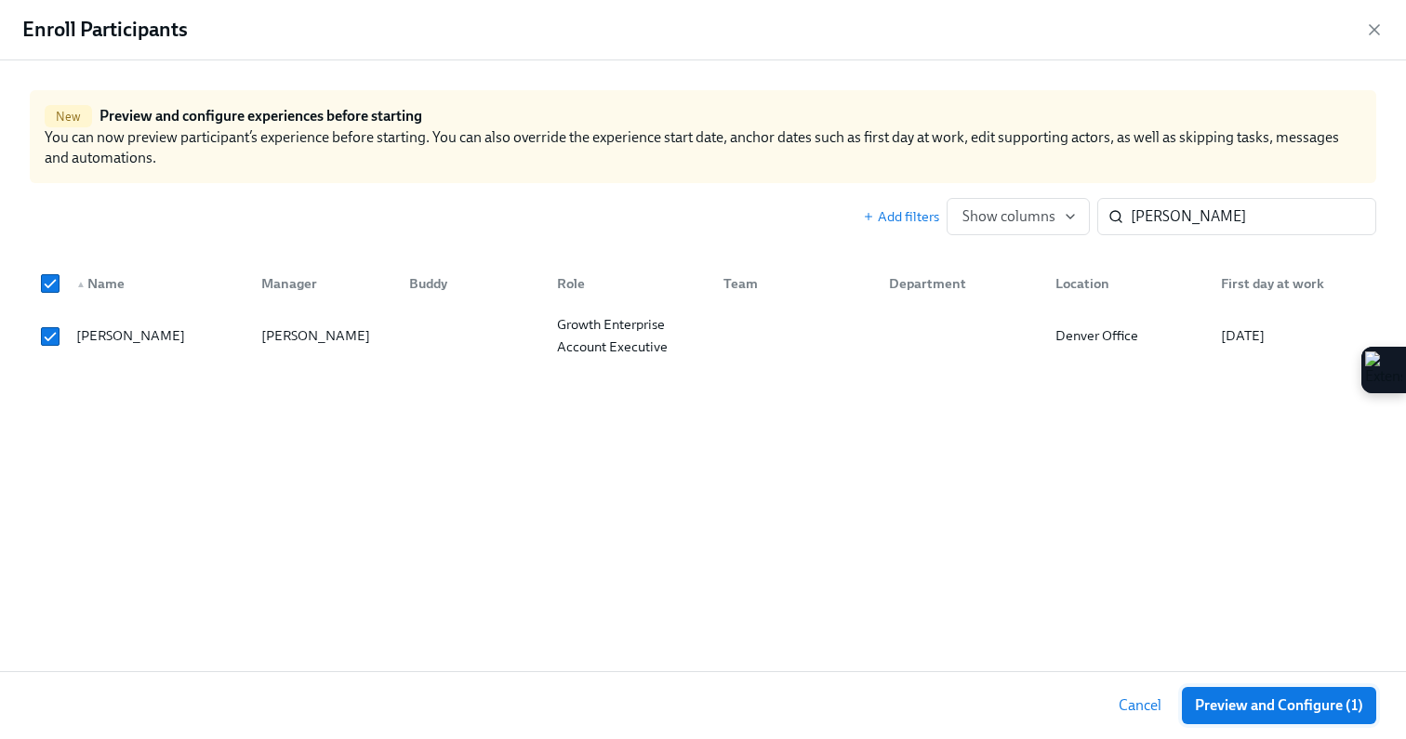
click at [1216, 712] on span "Preview and Configure (1)" at bounding box center [1279, 706] width 168 height 19
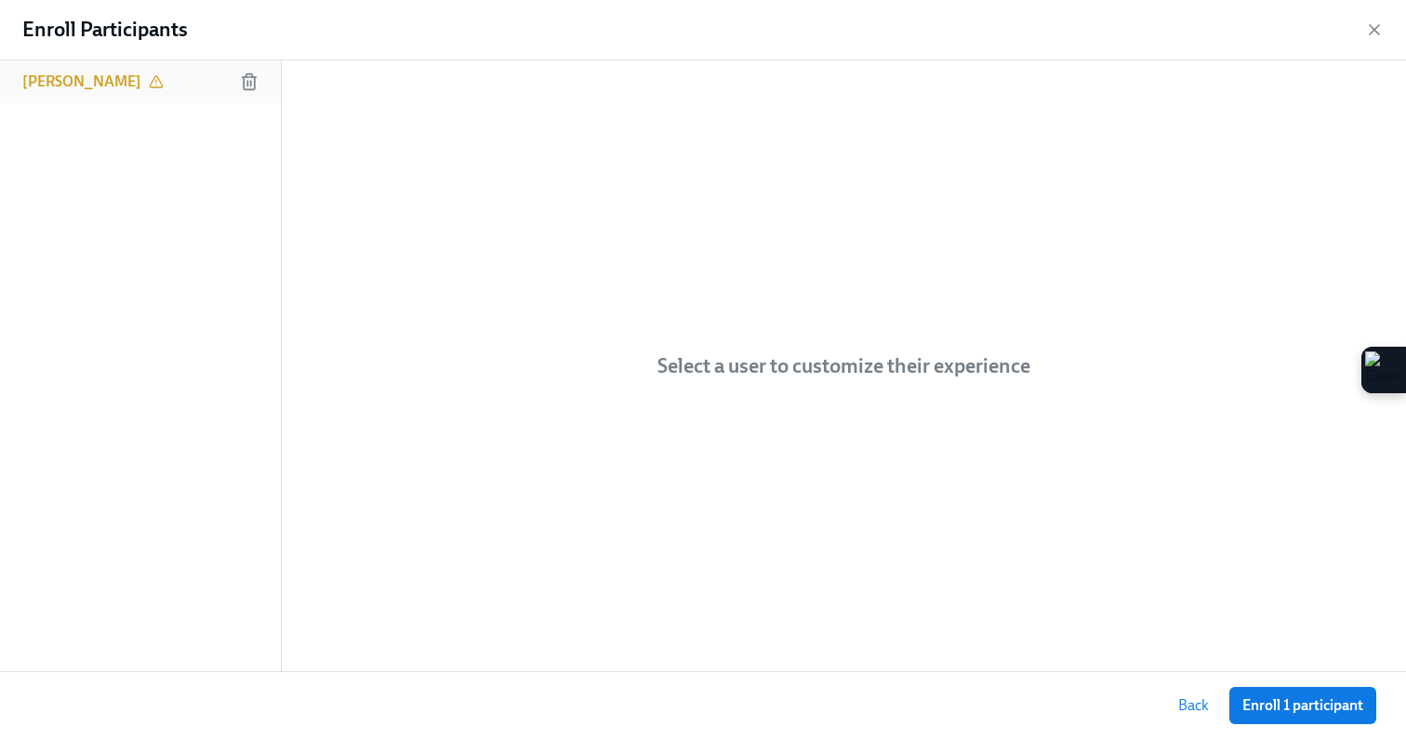
click at [86, 87] on h6 "[PERSON_NAME]" at bounding box center [81, 82] width 119 height 20
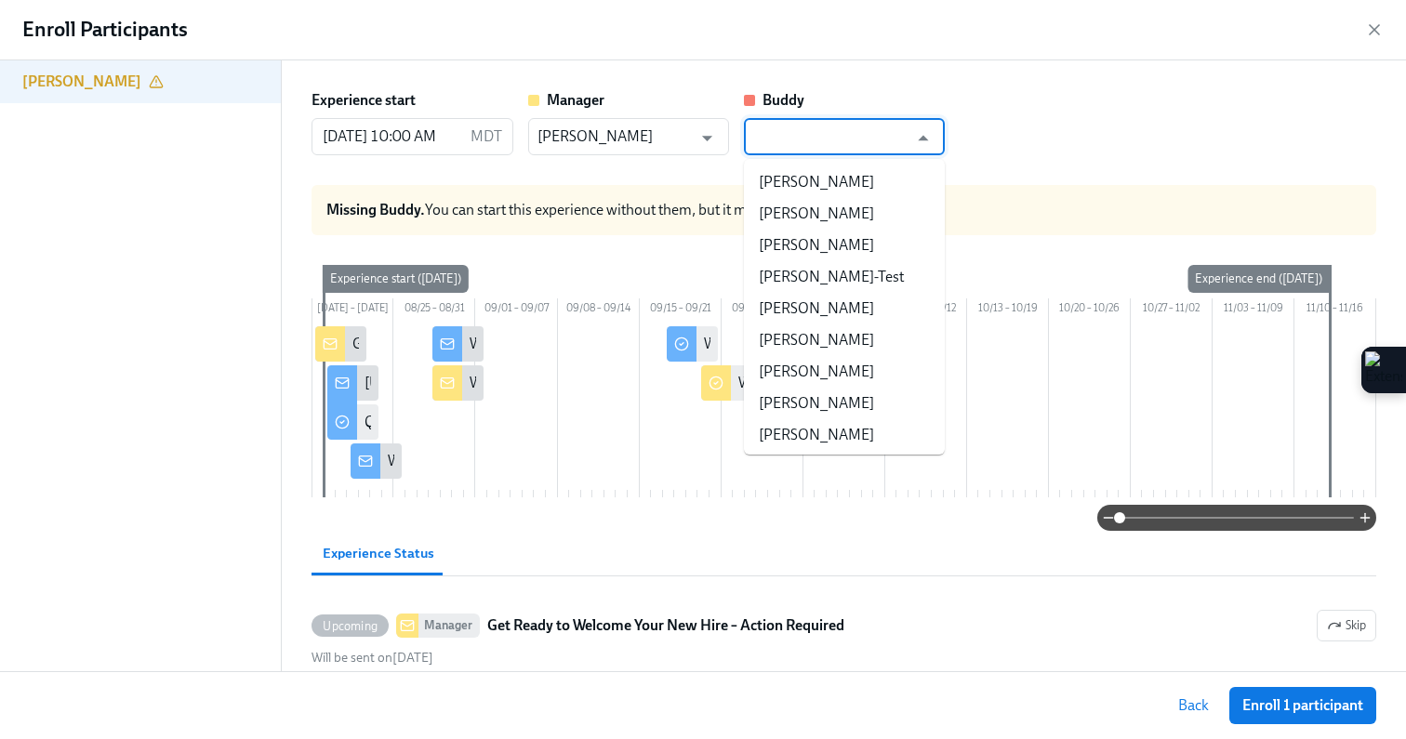
click at [785, 138] on input "text" at bounding box center [830, 136] width 155 height 37
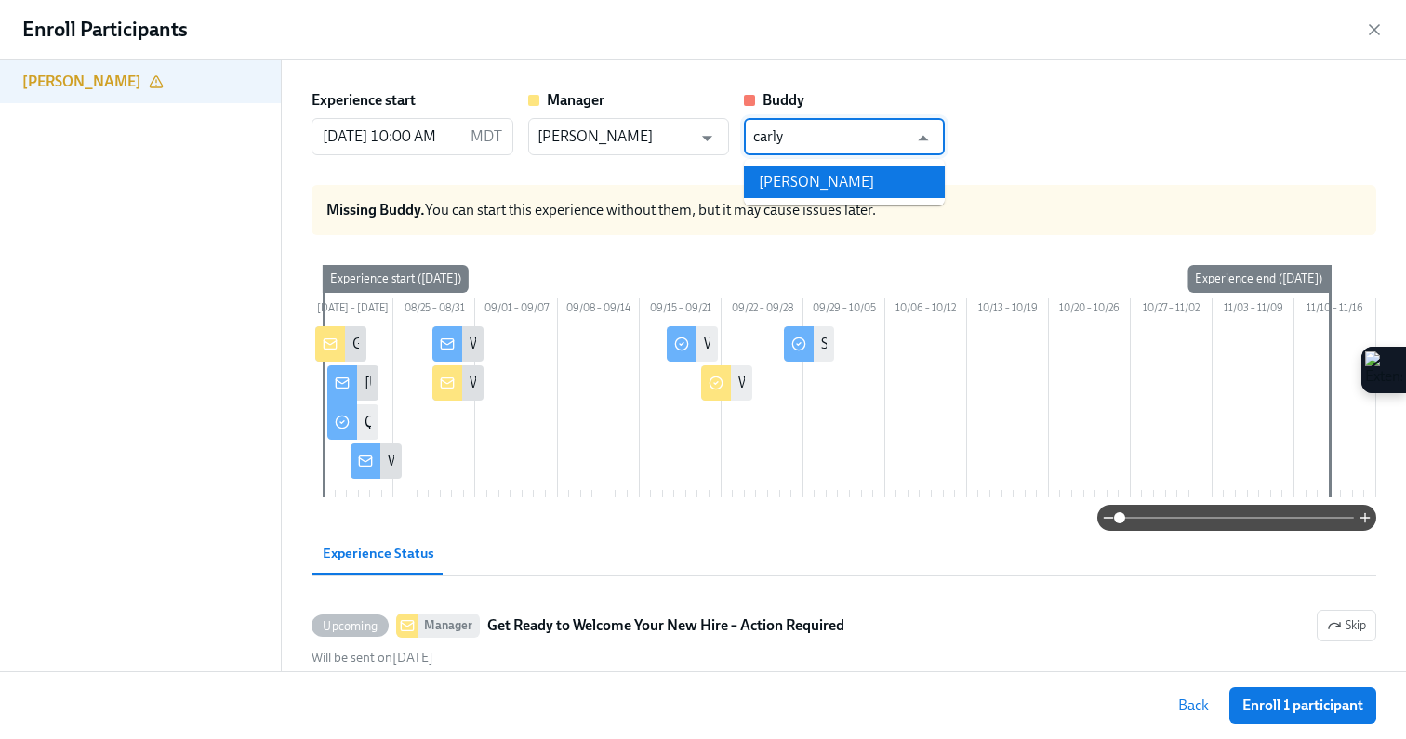
click at [790, 180] on li "[PERSON_NAME]" at bounding box center [844, 182] width 201 height 32
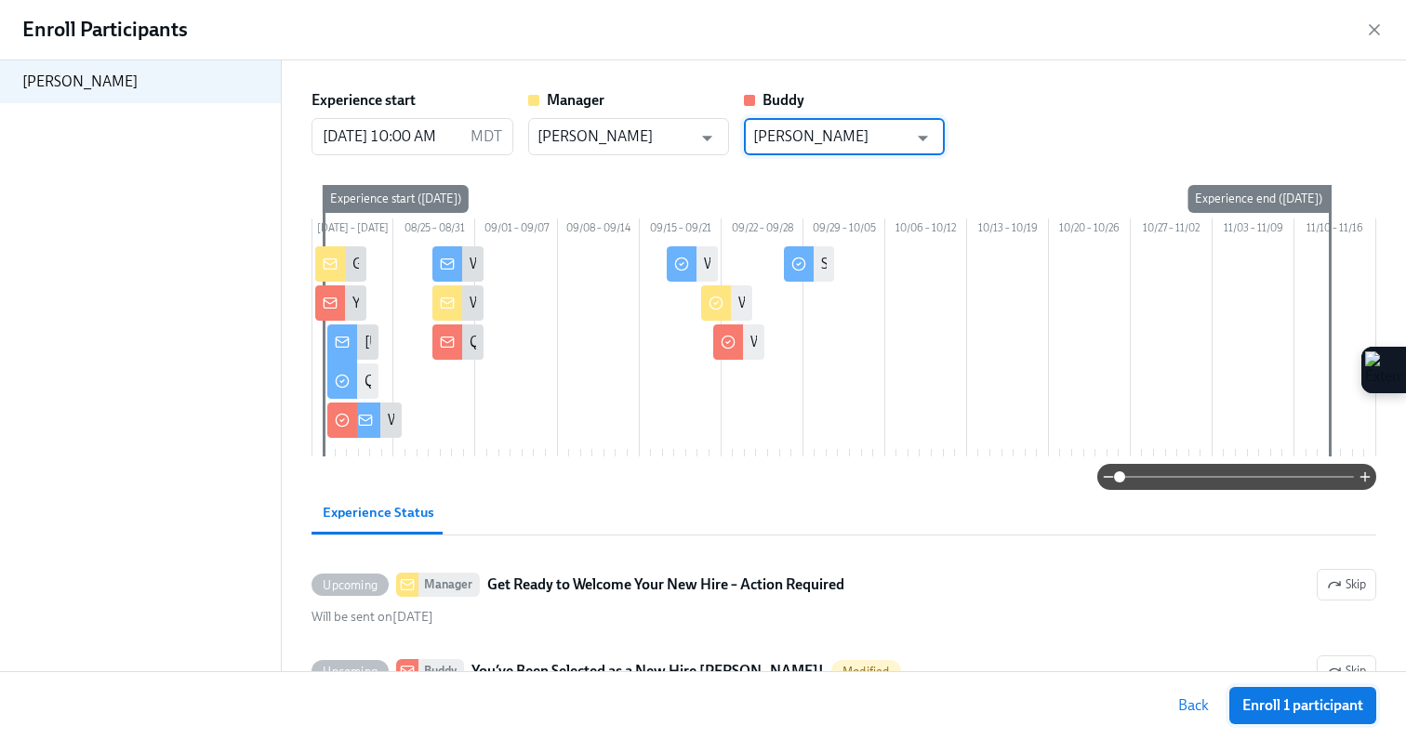
type input "[PERSON_NAME]"
click at [1270, 701] on span "Enroll 1 participant" at bounding box center [1302, 706] width 121 height 19
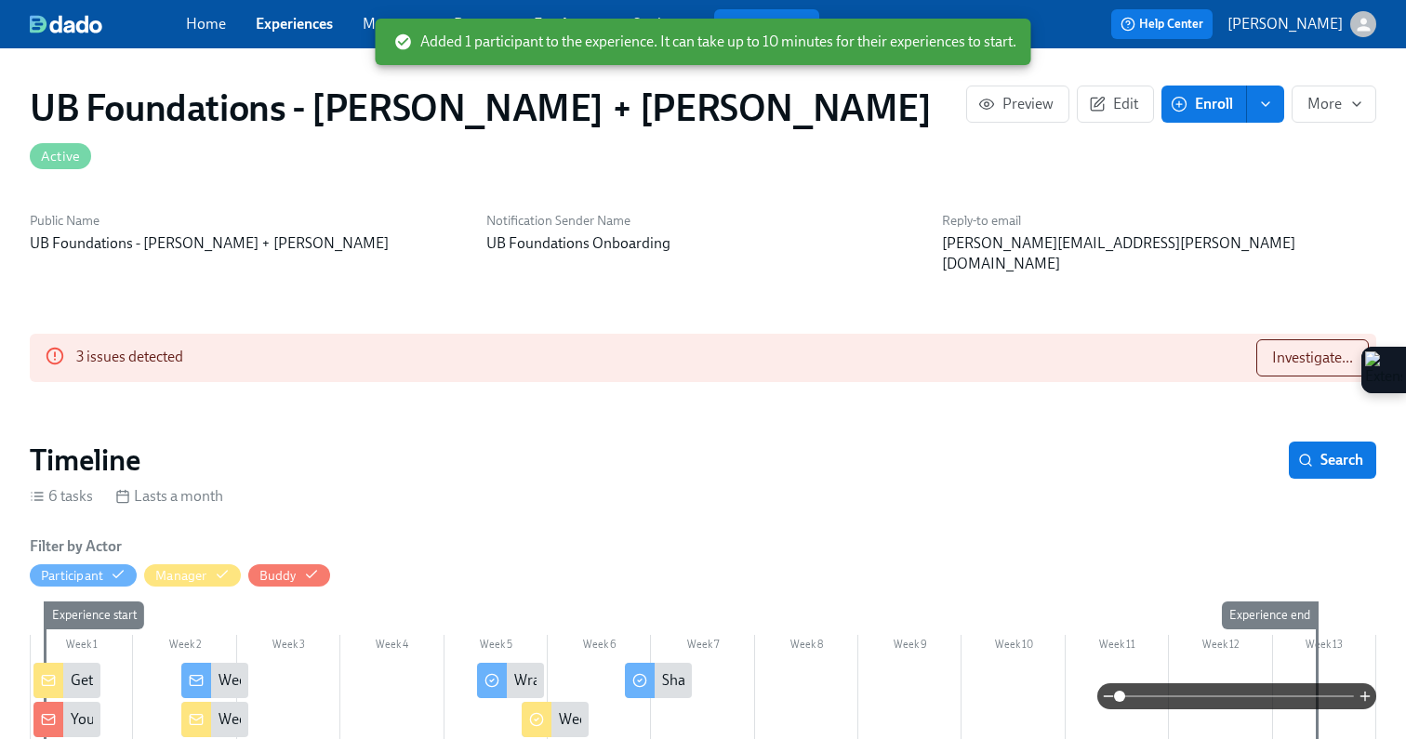
scroll to position [0, 5096]
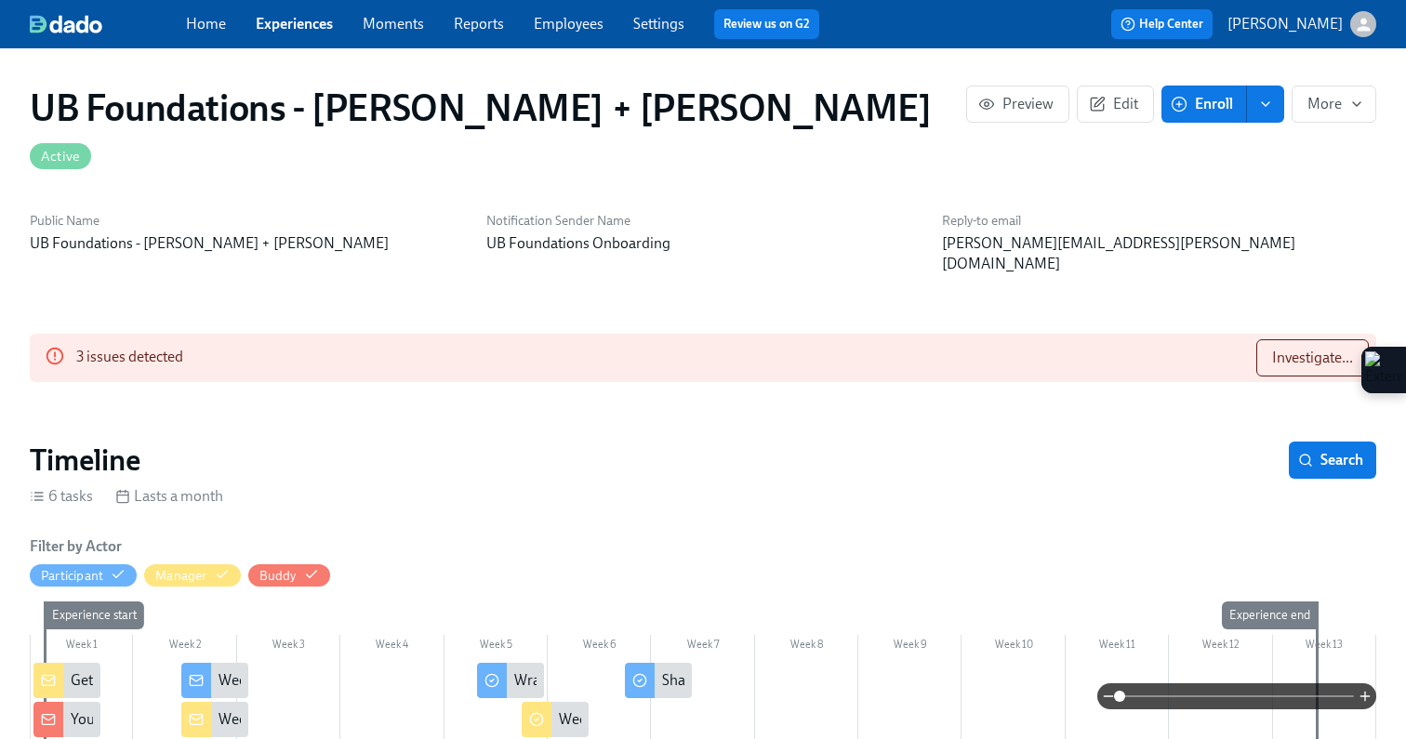
click at [1194, 100] on span "Enroll" at bounding box center [1204, 104] width 59 height 19
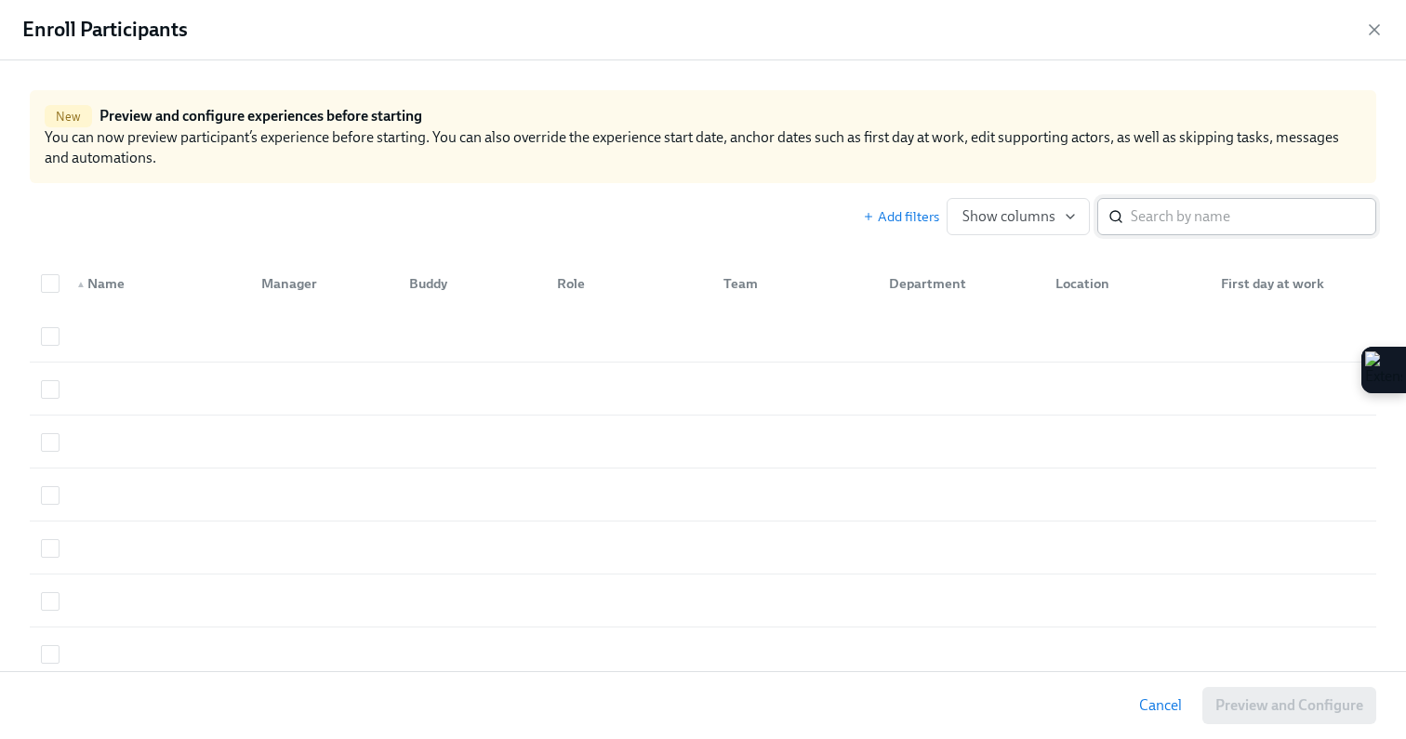
click at [1199, 222] on input "search" at bounding box center [1254, 216] width 246 height 37
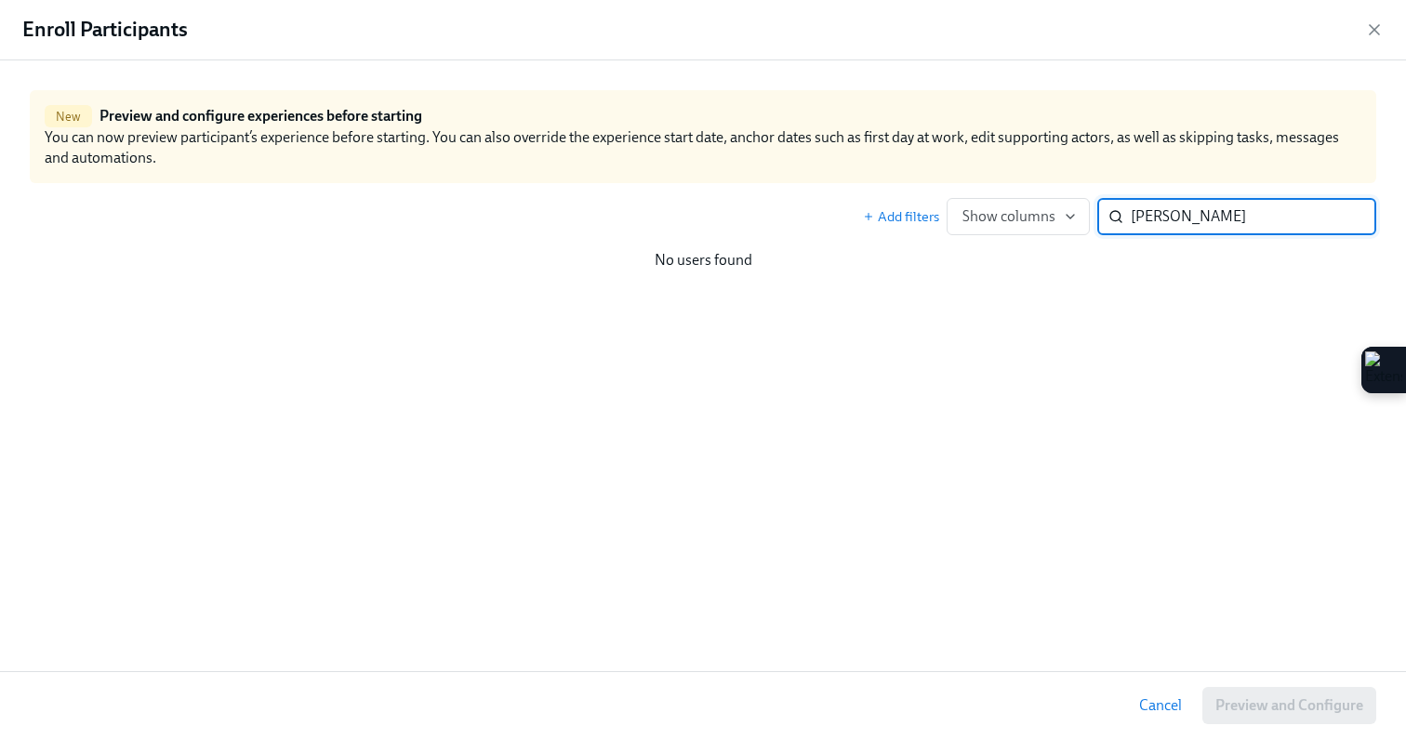
type input "[PERSON_NAME]"
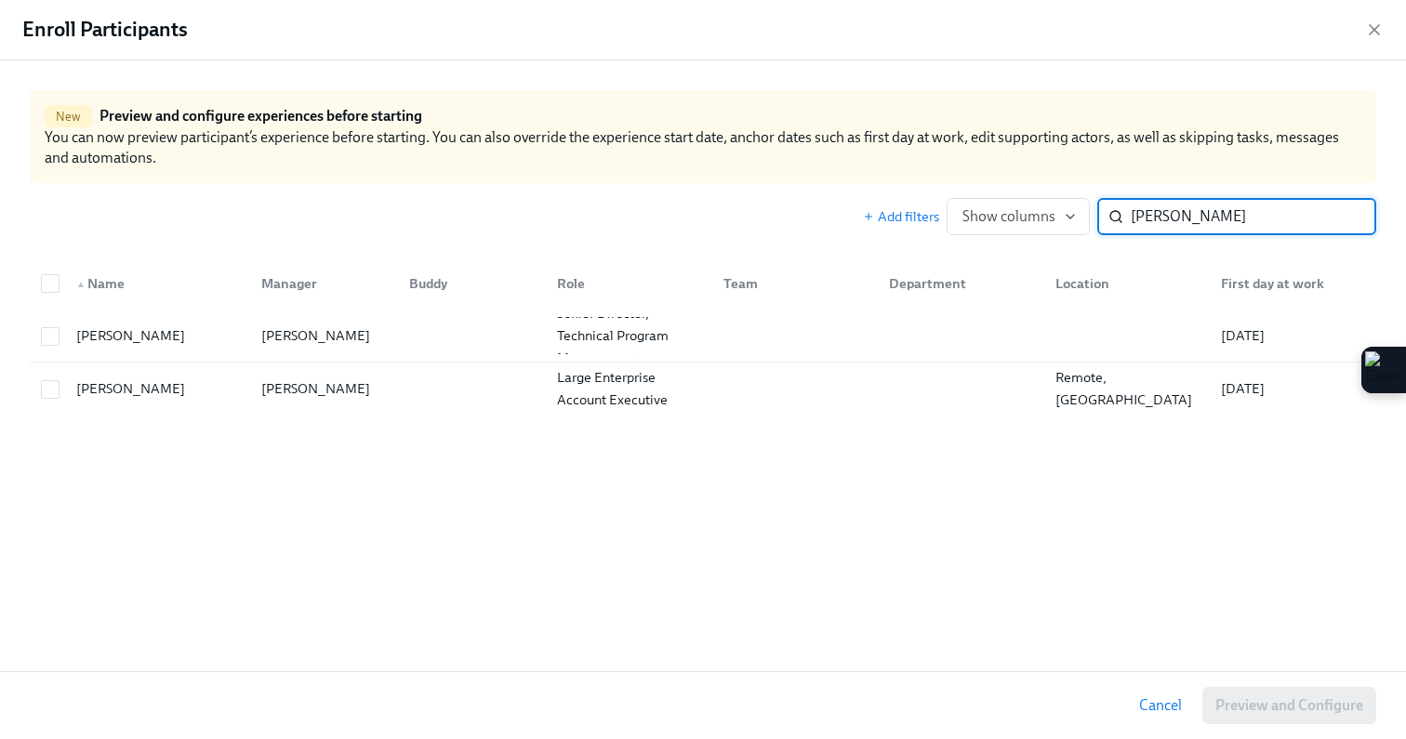
click at [1349, 218] on input "[PERSON_NAME]" at bounding box center [1254, 216] width 246 height 37
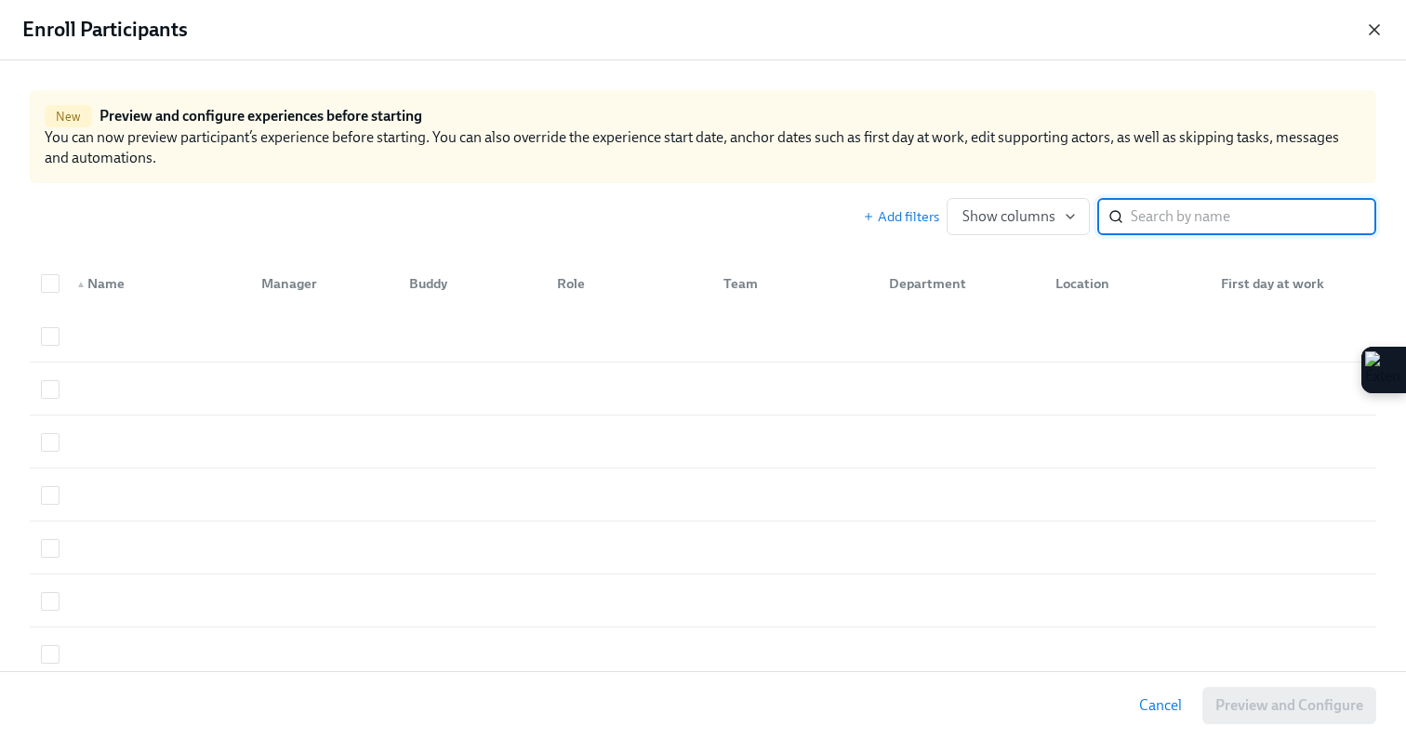
click at [1372, 23] on icon "button" at bounding box center [1374, 29] width 19 height 19
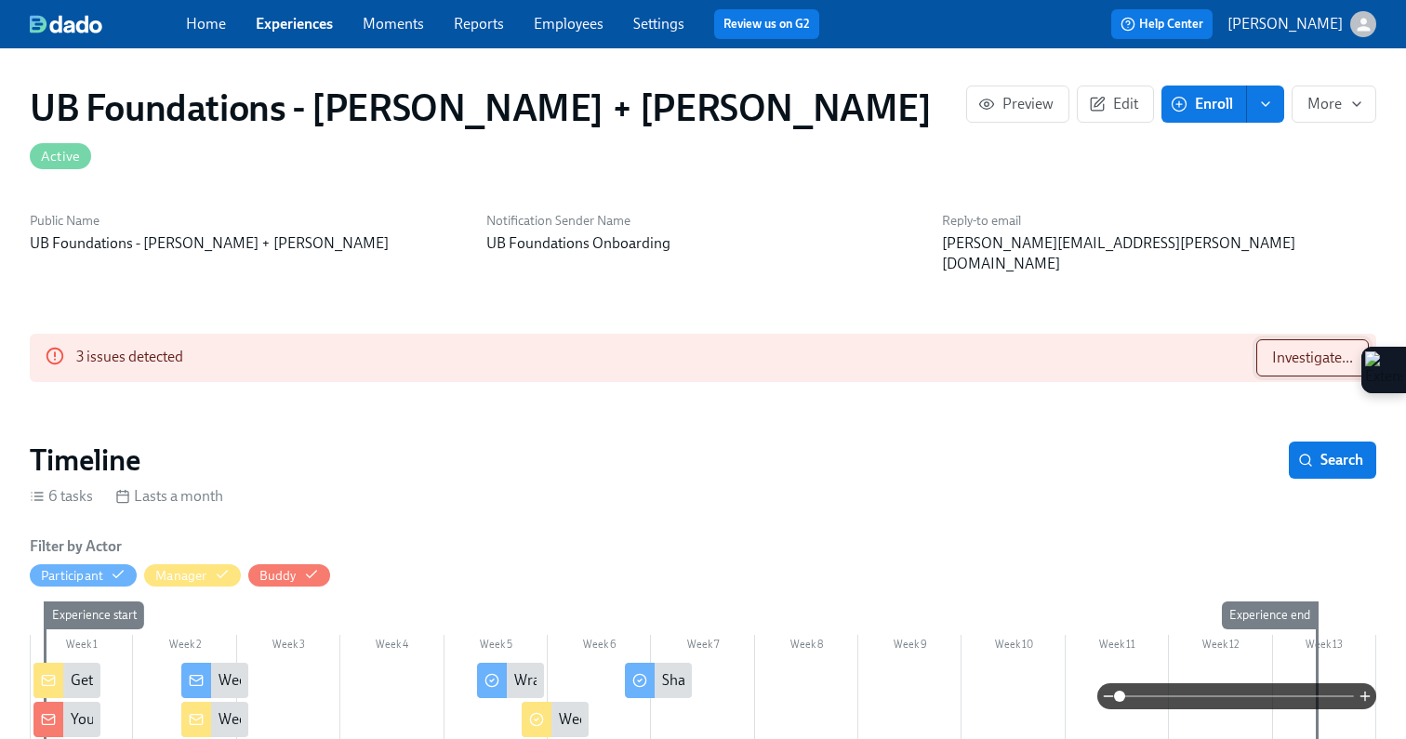
click at [1289, 349] on span "Investigate..." at bounding box center [1312, 358] width 81 height 19
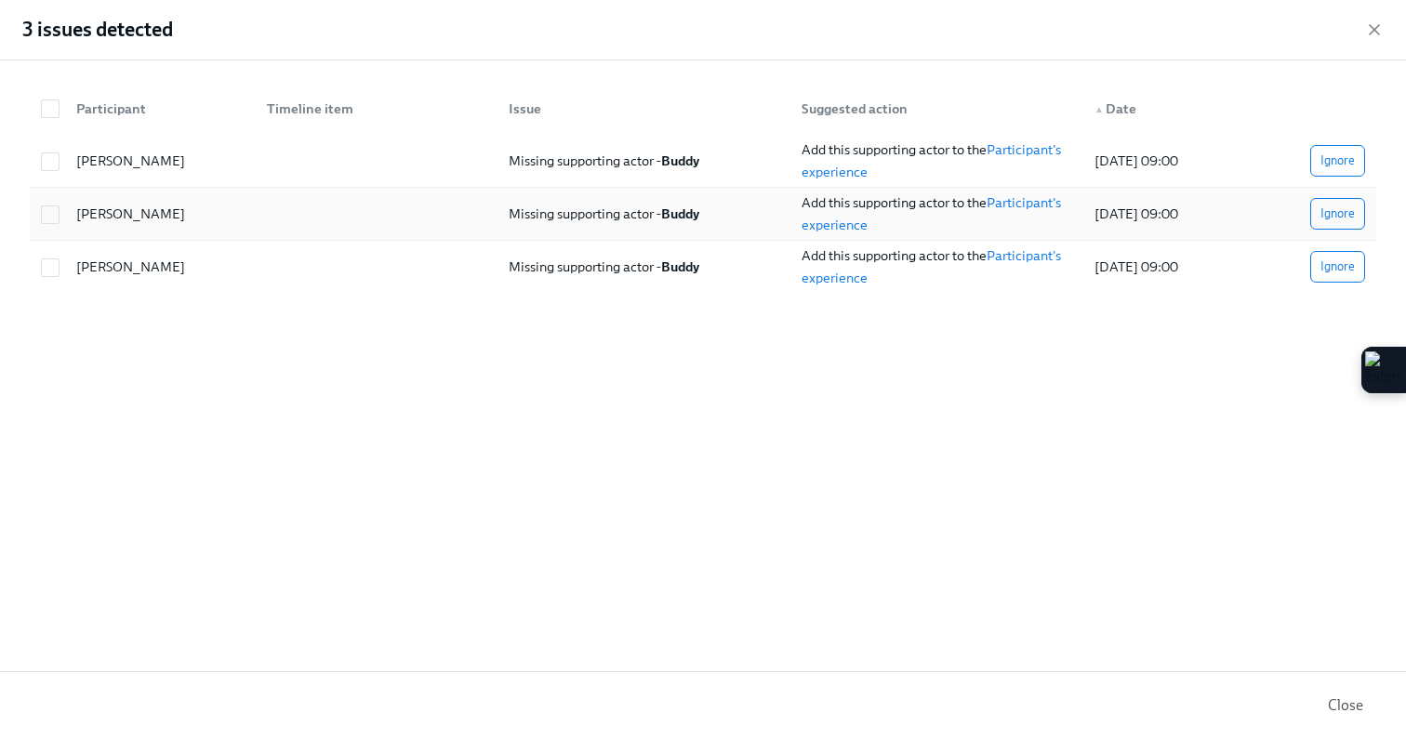
click at [732, 202] on div "Missing supporting actor - [PERSON_NAME]" at bounding box center [640, 213] width 293 height 37
checkbox input "true"
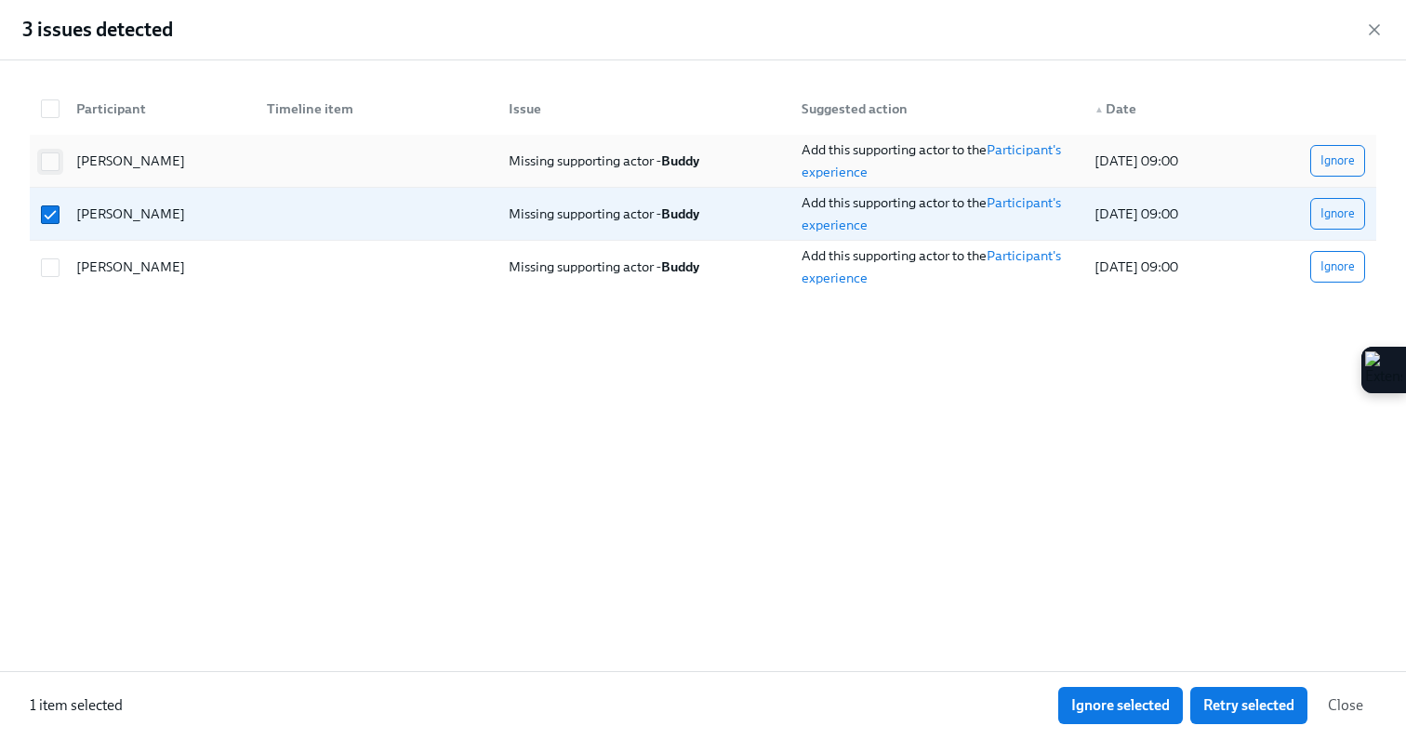
click at [53, 163] on input "checkbox" at bounding box center [50, 161] width 17 height 17
checkbox input "true"
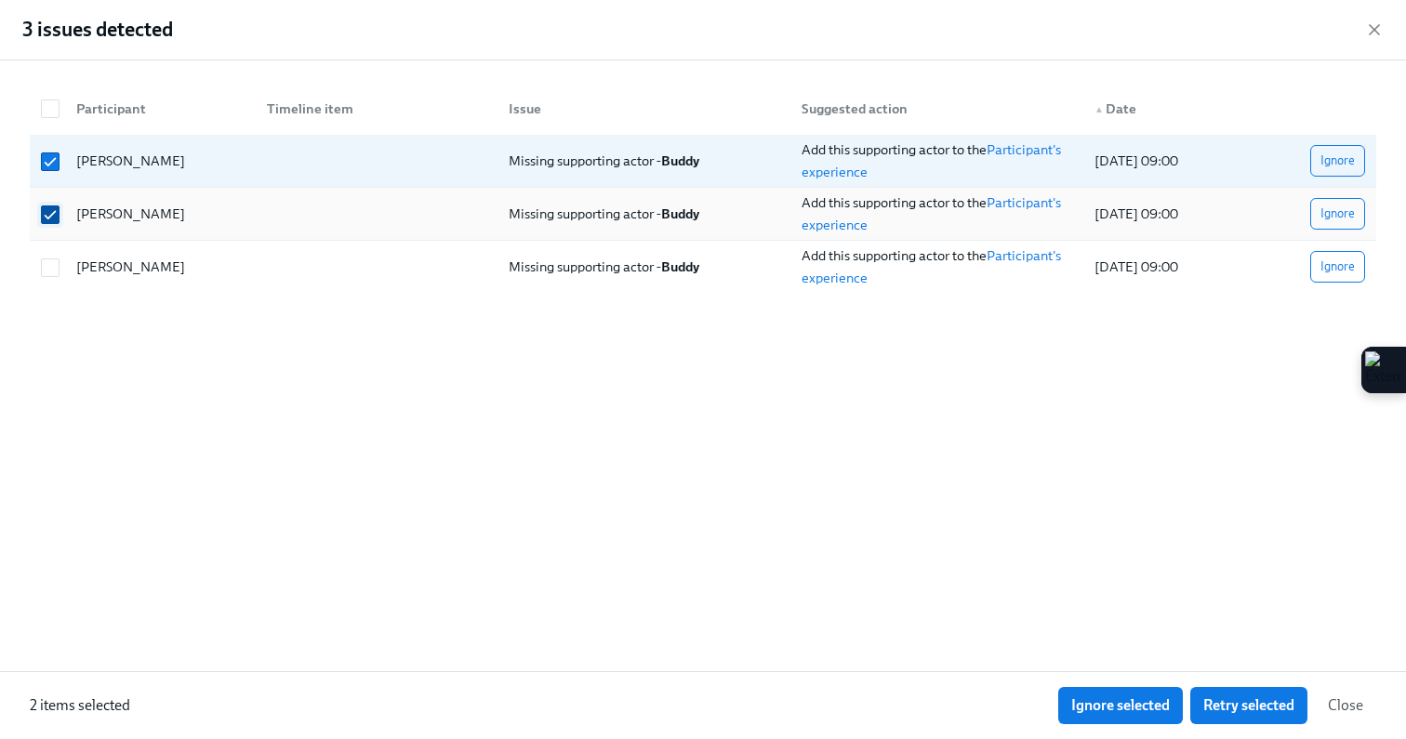
click at [48, 221] on input "checkbox" at bounding box center [50, 214] width 17 height 17
checkbox input "false"
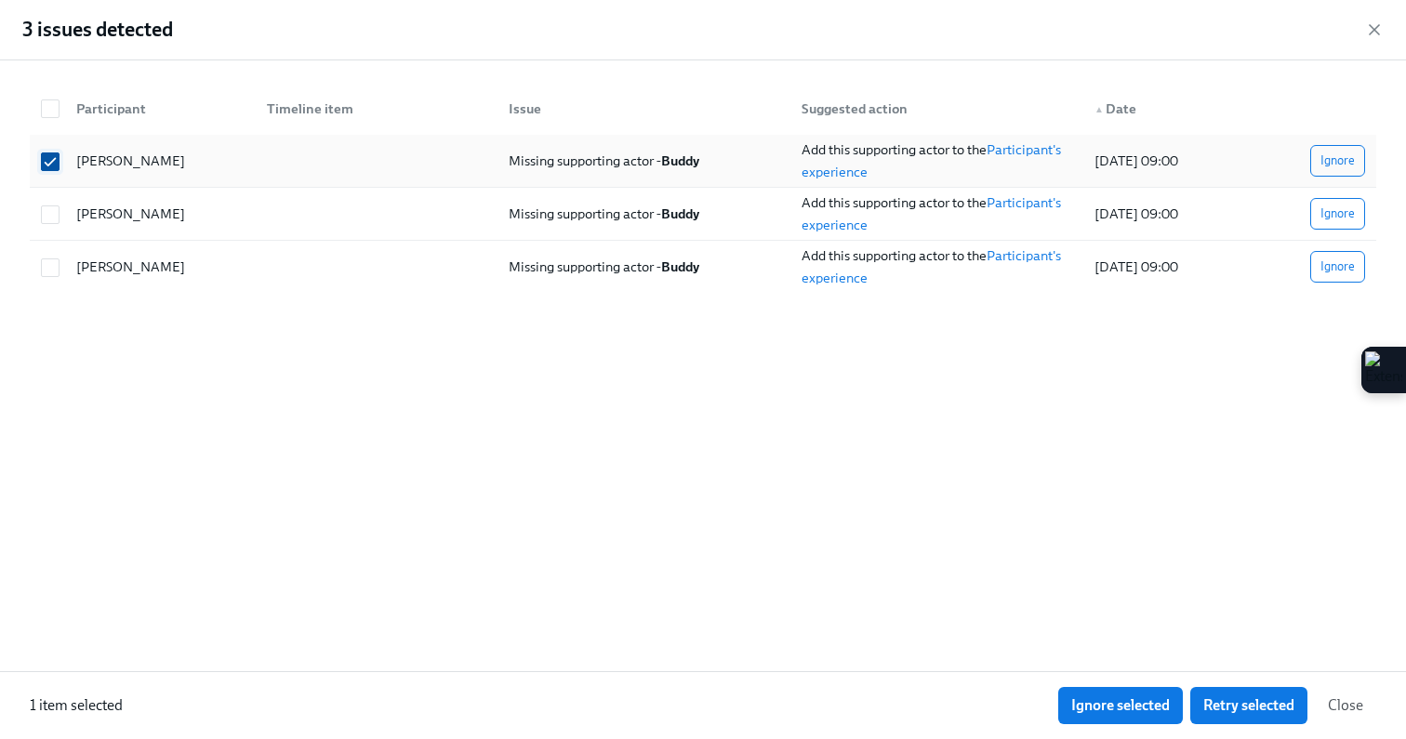
click at [50, 159] on input "checkbox" at bounding box center [50, 161] width 17 height 17
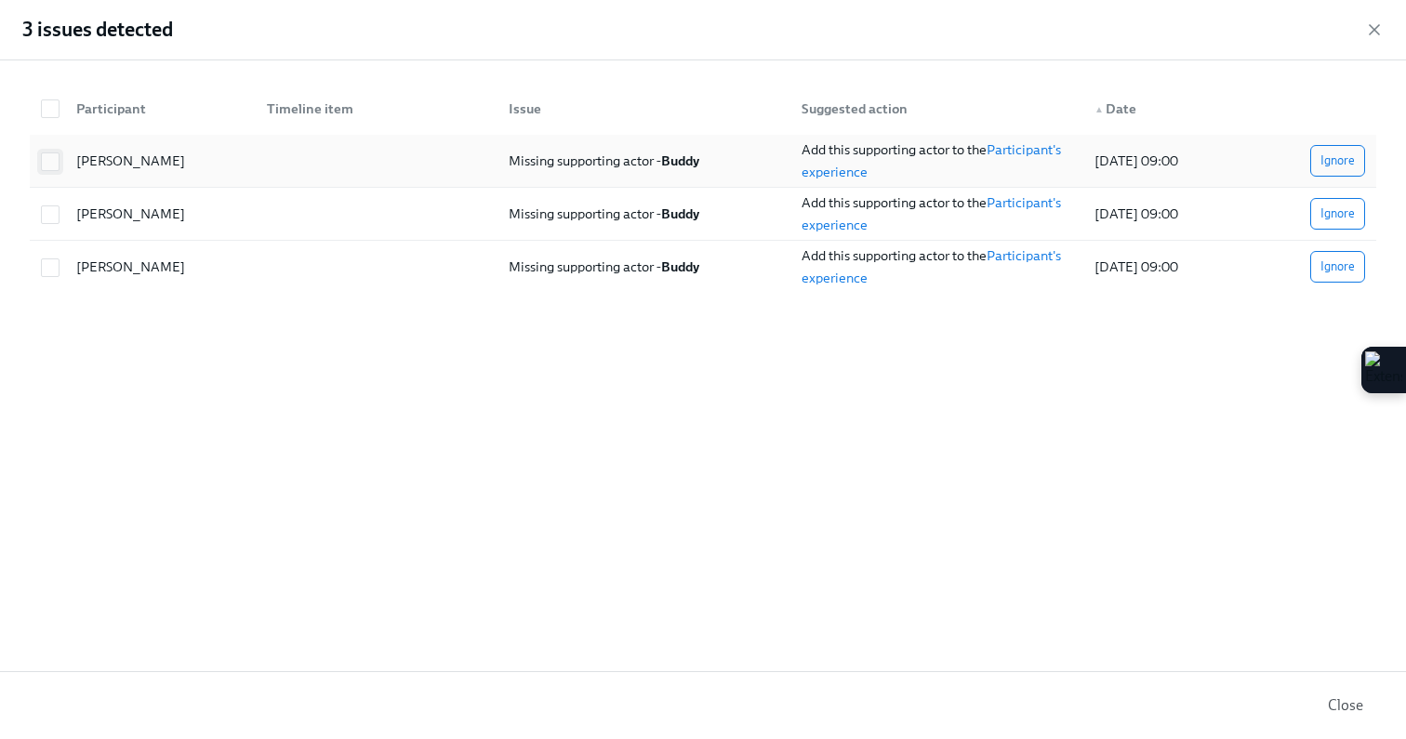
click at [50, 159] on input "checkbox" at bounding box center [50, 161] width 17 height 17
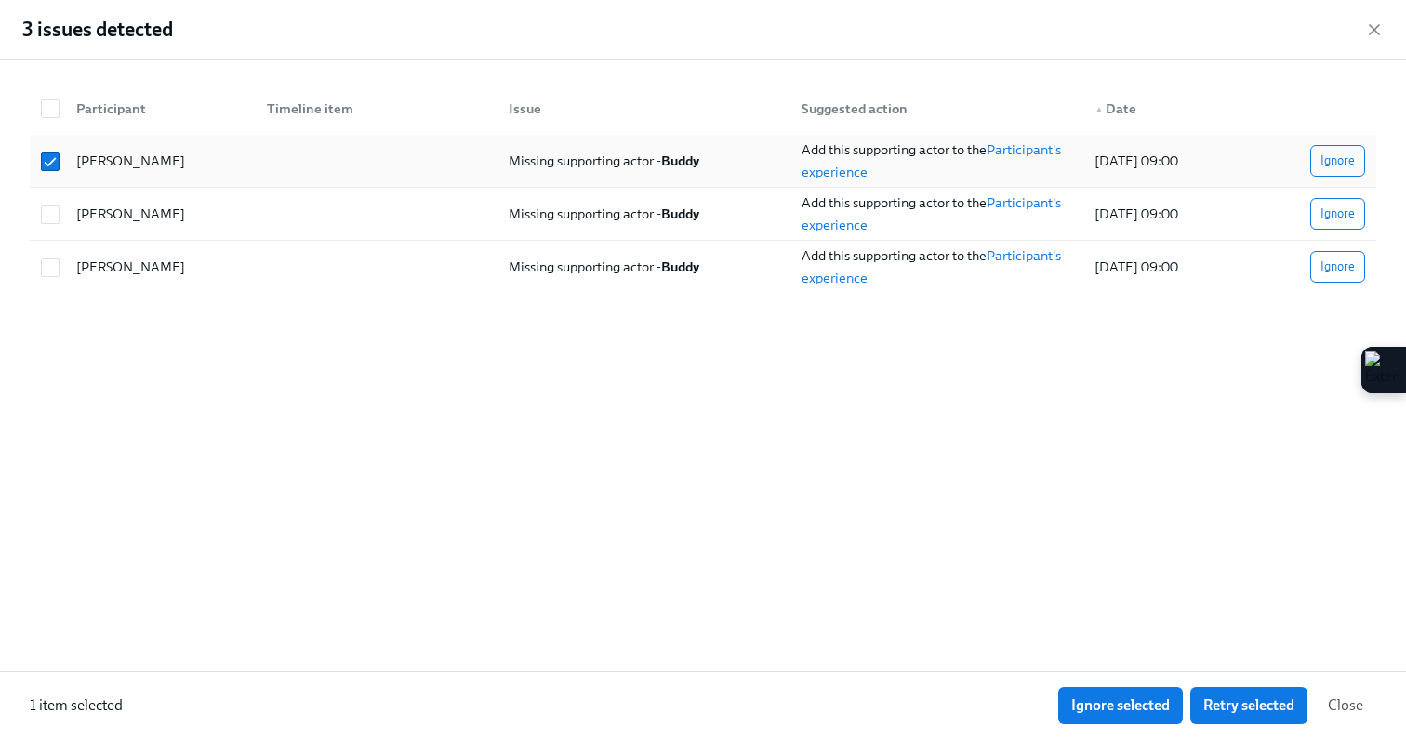
click at [1132, 160] on div "[DATE] 09:00" at bounding box center [1136, 161] width 99 height 22
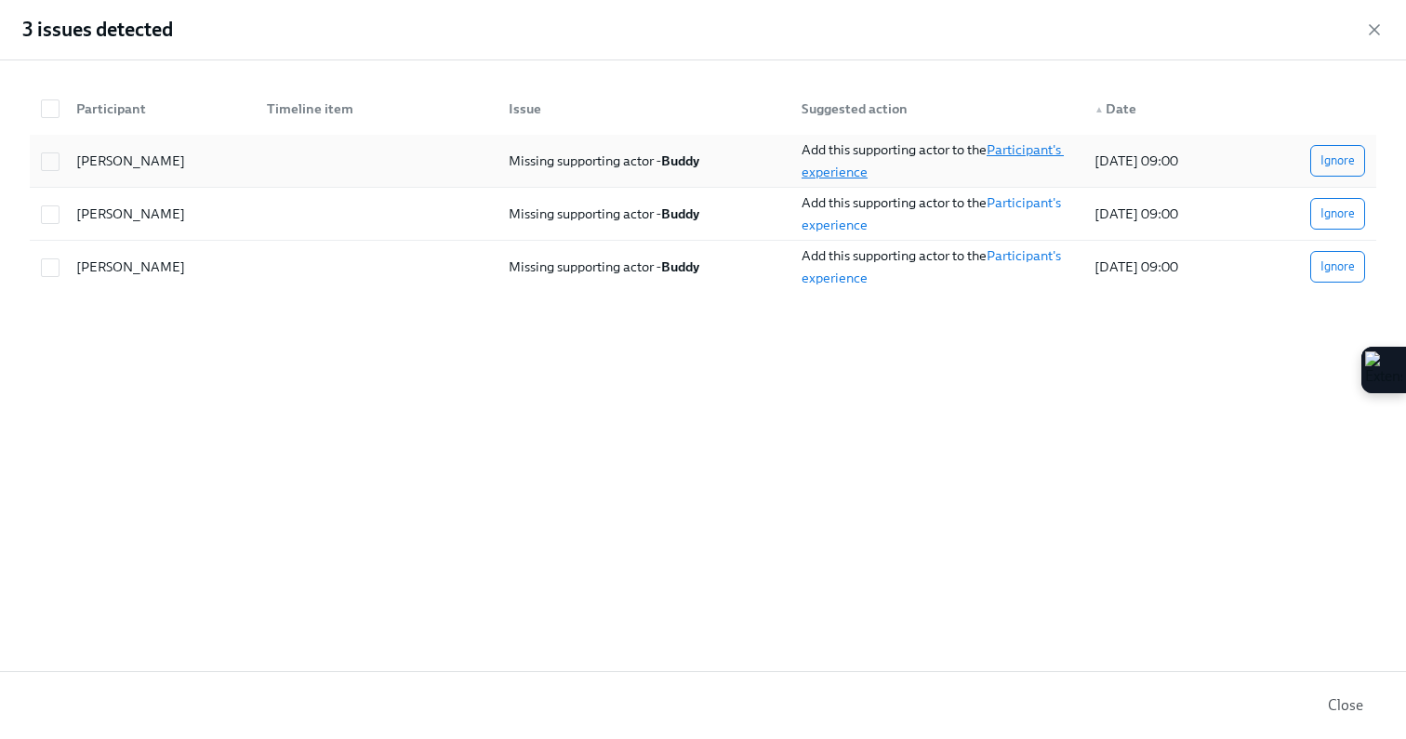
click at [1043, 150] on link "Participant's experience" at bounding box center [933, 160] width 262 height 39
checkbox input "true"
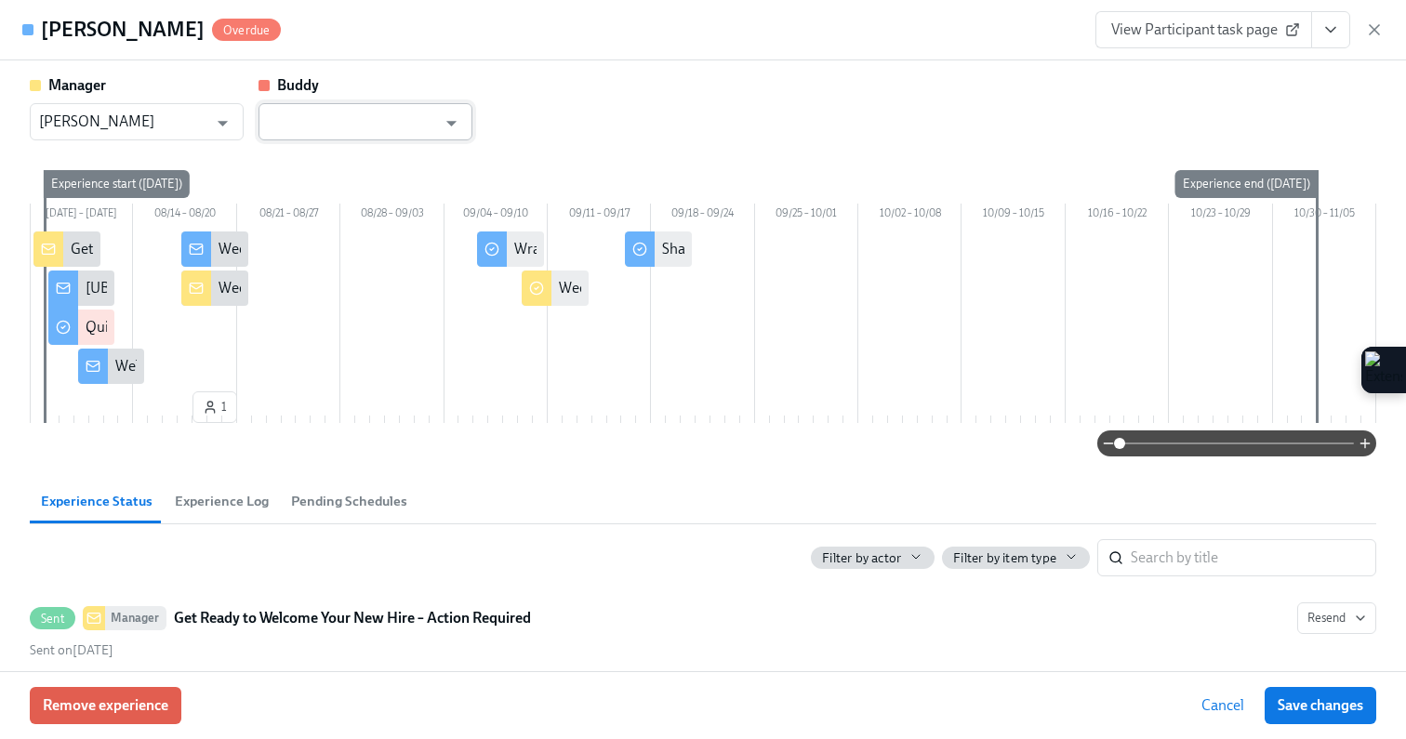
click at [412, 115] on input "text" at bounding box center [352, 121] width 168 height 37
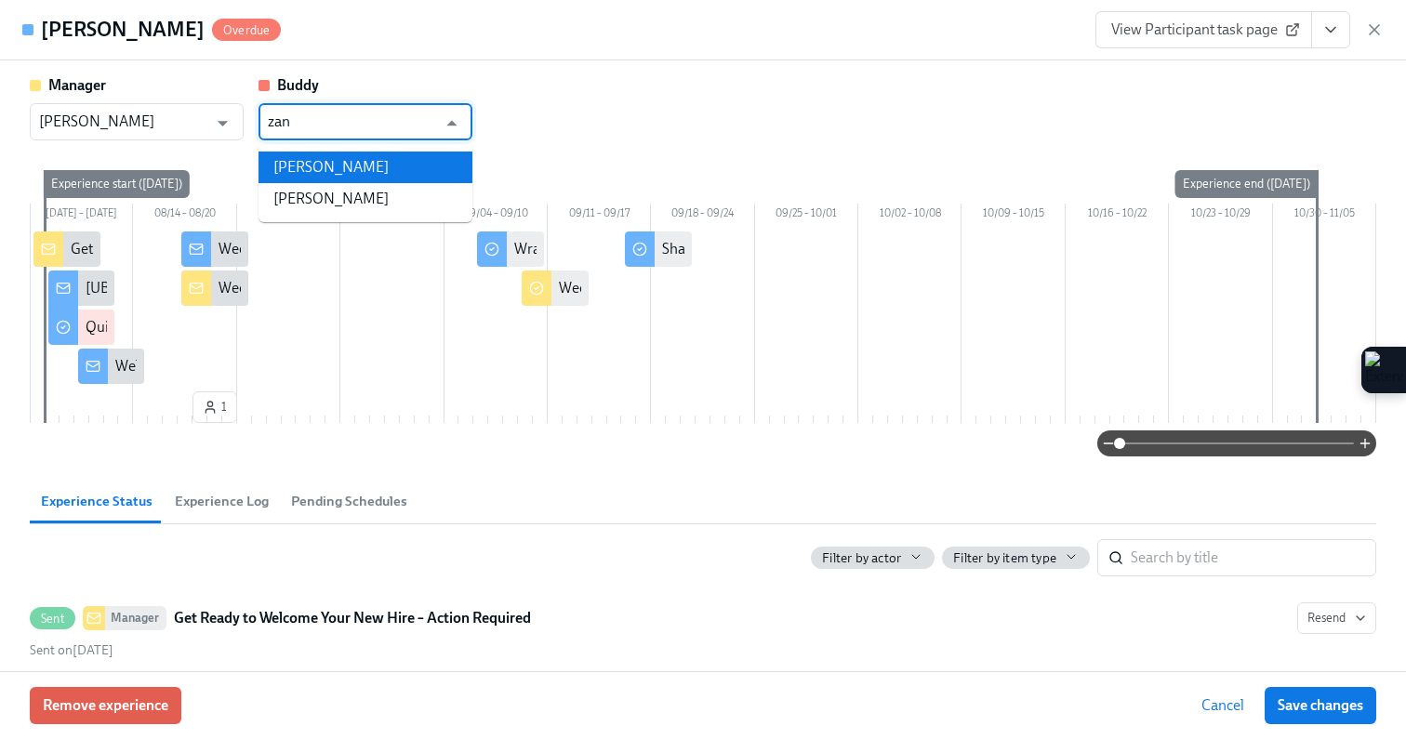
click at [372, 158] on li "[PERSON_NAME]" at bounding box center [366, 168] width 214 height 32
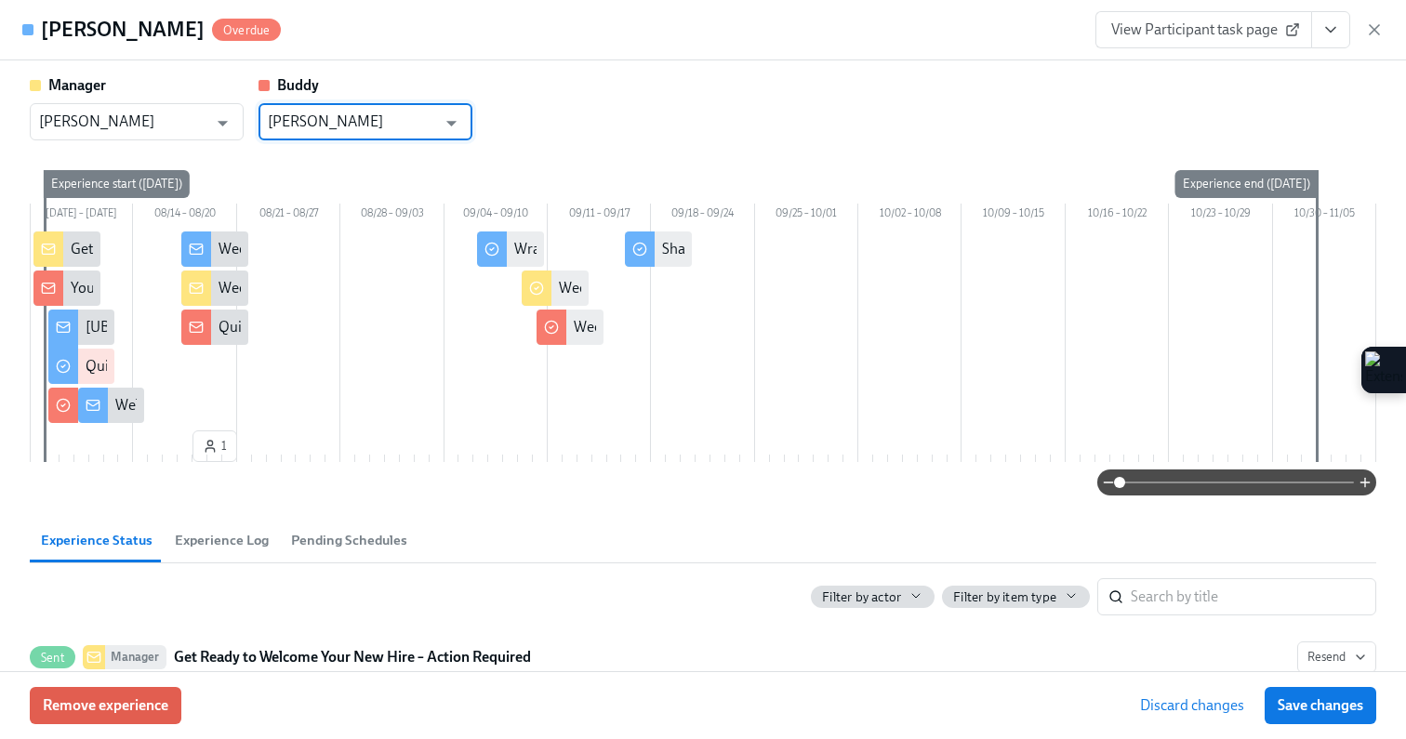
type input "[PERSON_NAME]"
click at [160, 188] on div "Experience start ([DATE])" at bounding box center [117, 184] width 146 height 28
click at [165, 176] on div "Experience start ([DATE])" at bounding box center [117, 184] width 146 height 28
click at [232, 551] on span "Experience Log" at bounding box center [222, 540] width 94 height 21
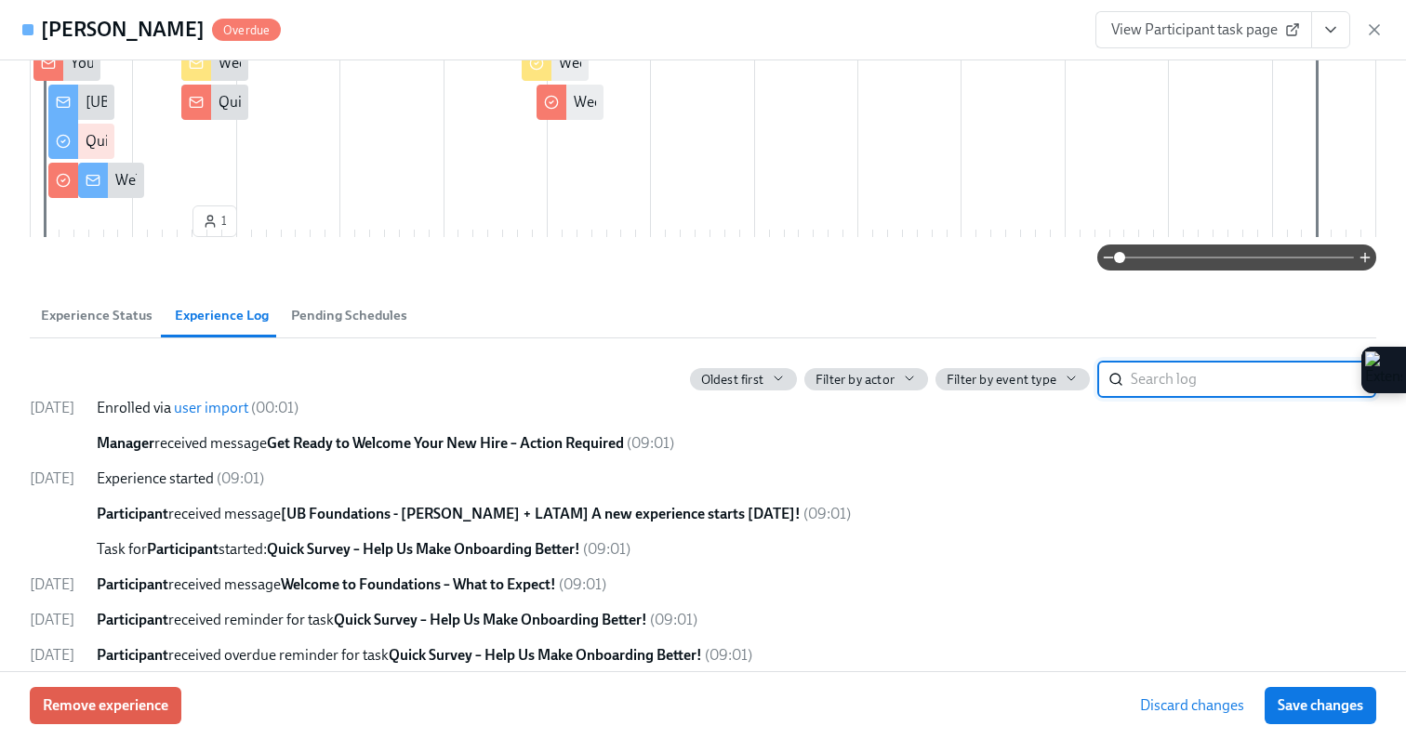
scroll to position [226, 0]
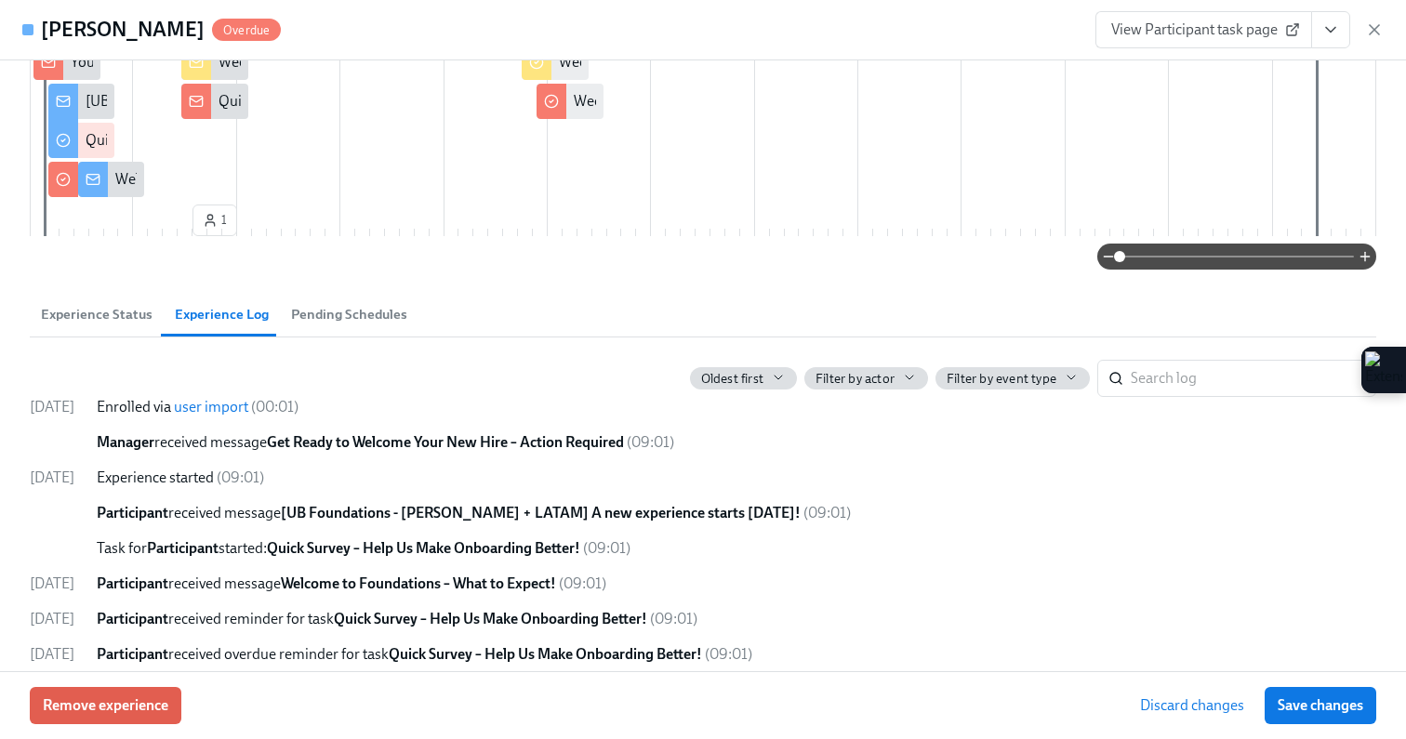
click at [99, 325] on span "Experience Status" at bounding box center [97, 314] width 112 height 21
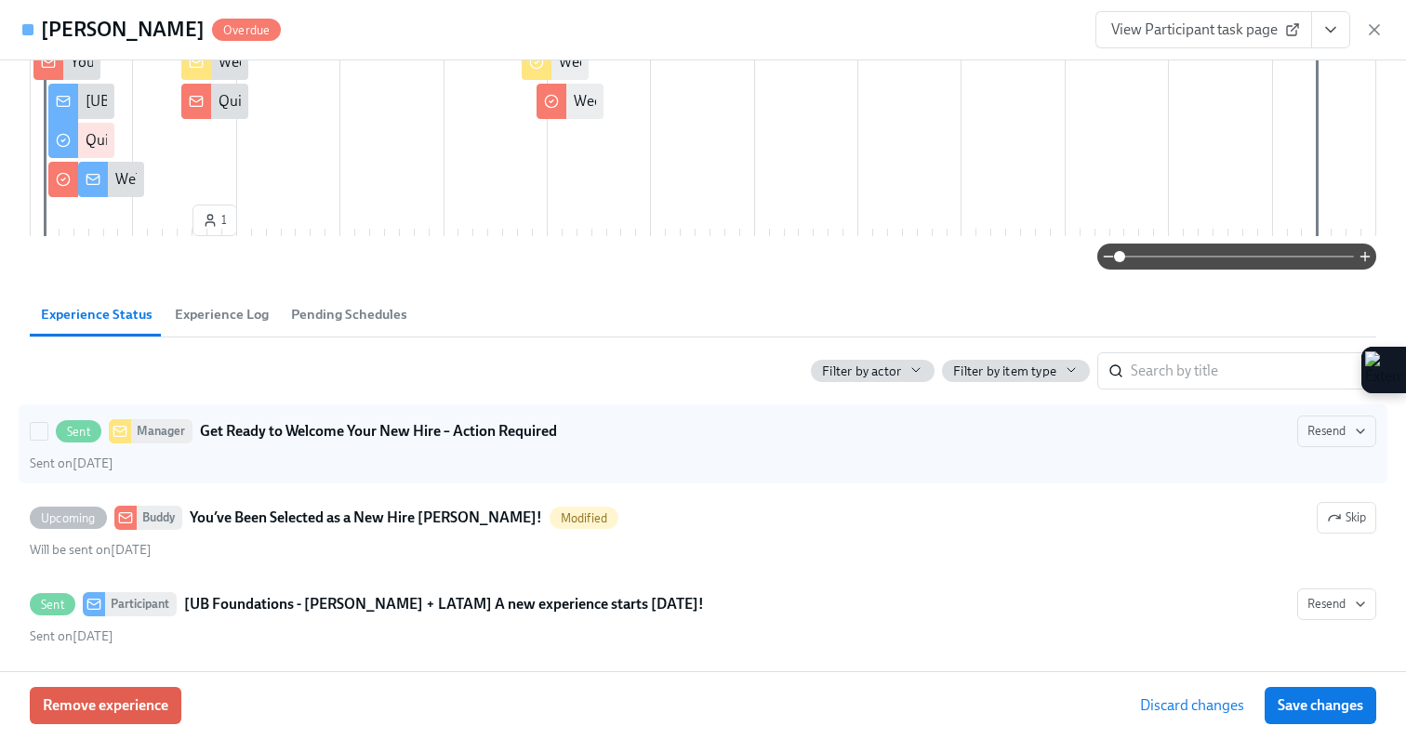
scroll to position [0, 0]
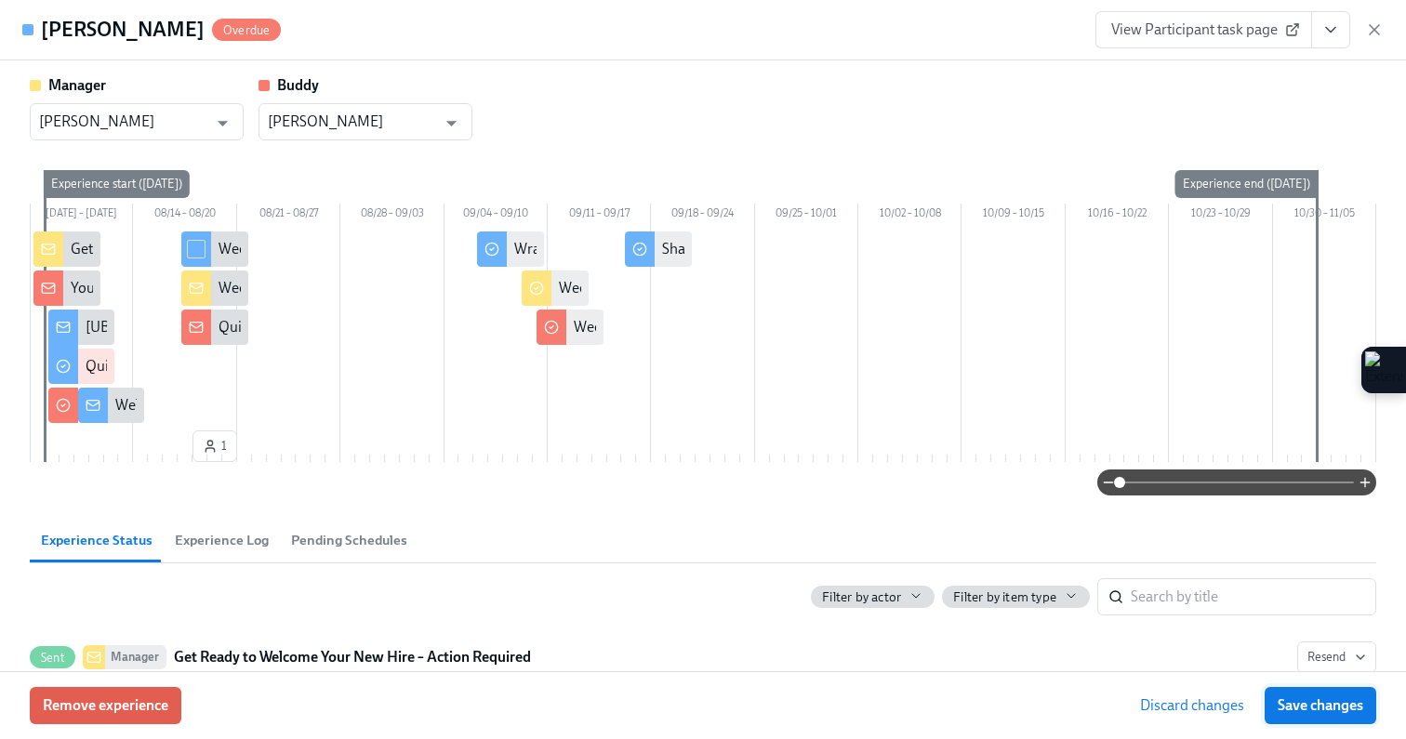
click at [1321, 692] on button "Save changes" at bounding box center [1321, 705] width 112 height 37
type input "[PERSON_NAME]"
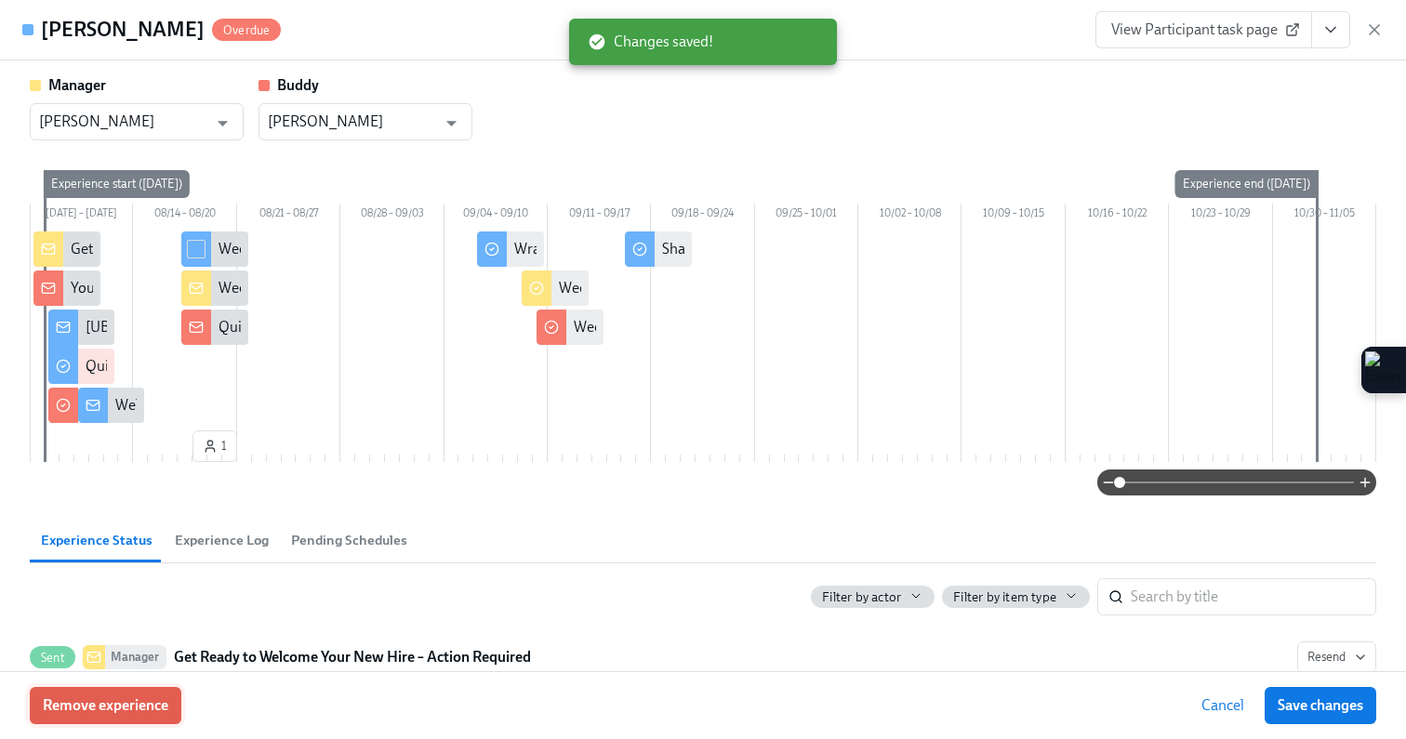
click at [133, 699] on span "Remove experience" at bounding box center [106, 706] width 126 height 19
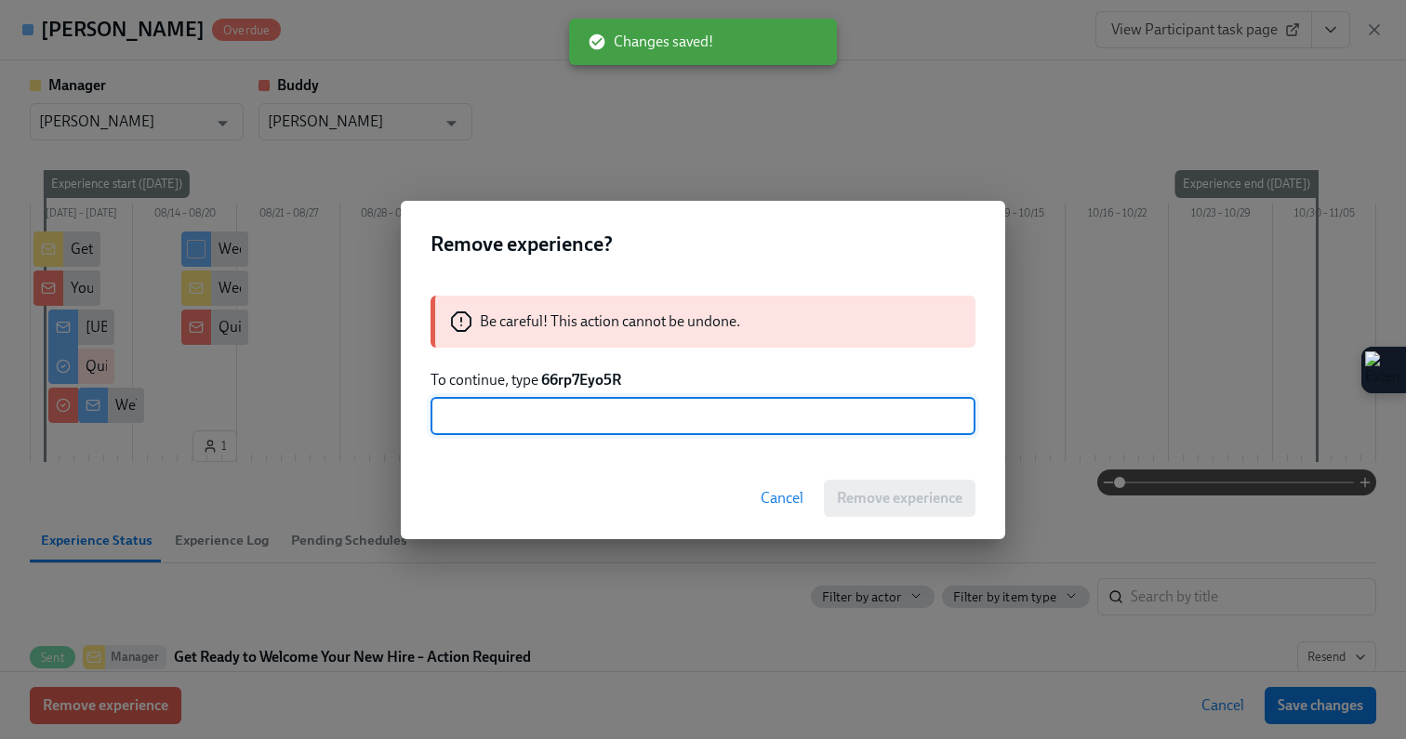
click at [783, 487] on button "Cancel" at bounding box center [782, 498] width 69 height 37
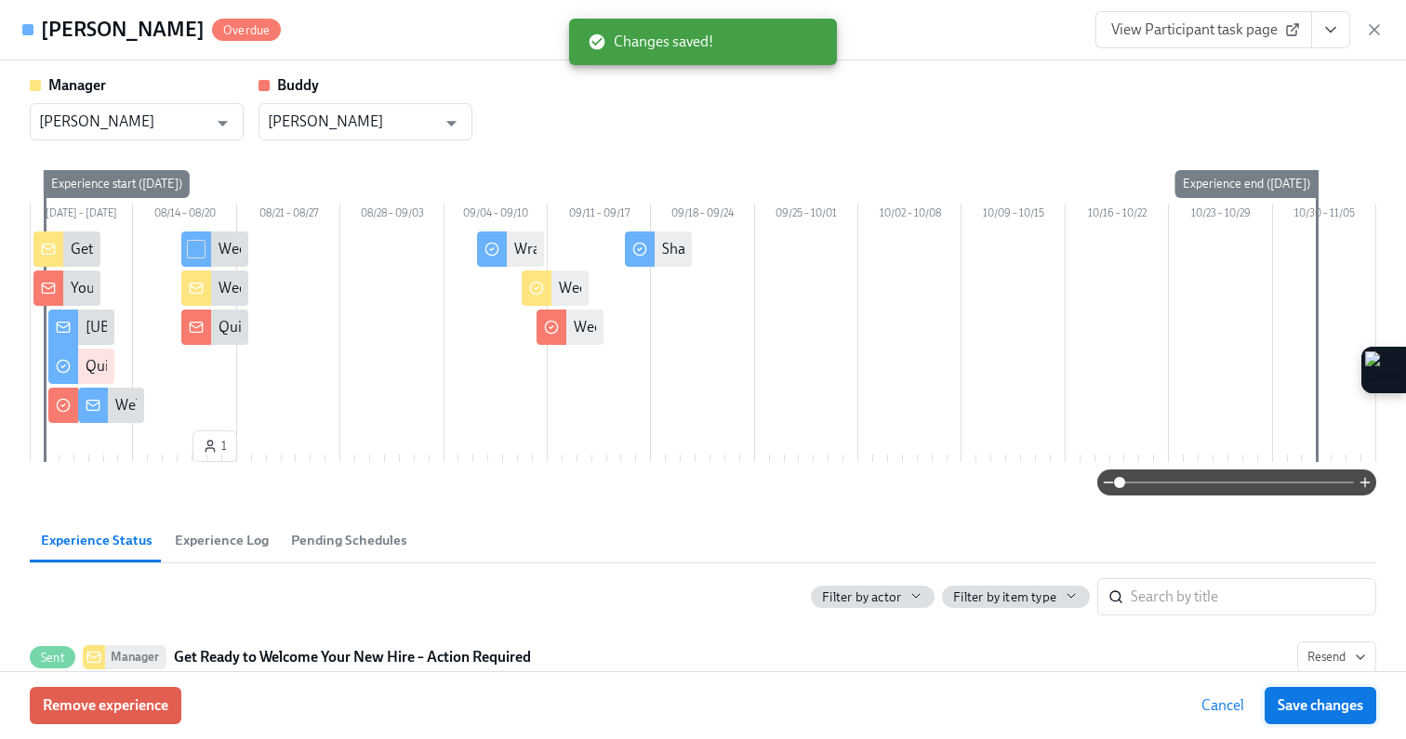
click at [1285, 697] on span "Save changes" at bounding box center [1321, 706] width 86 height 19
click at [139, 181] on div "Experience start ([DATE])" at bounding box center [117, 184] width 146 height 28
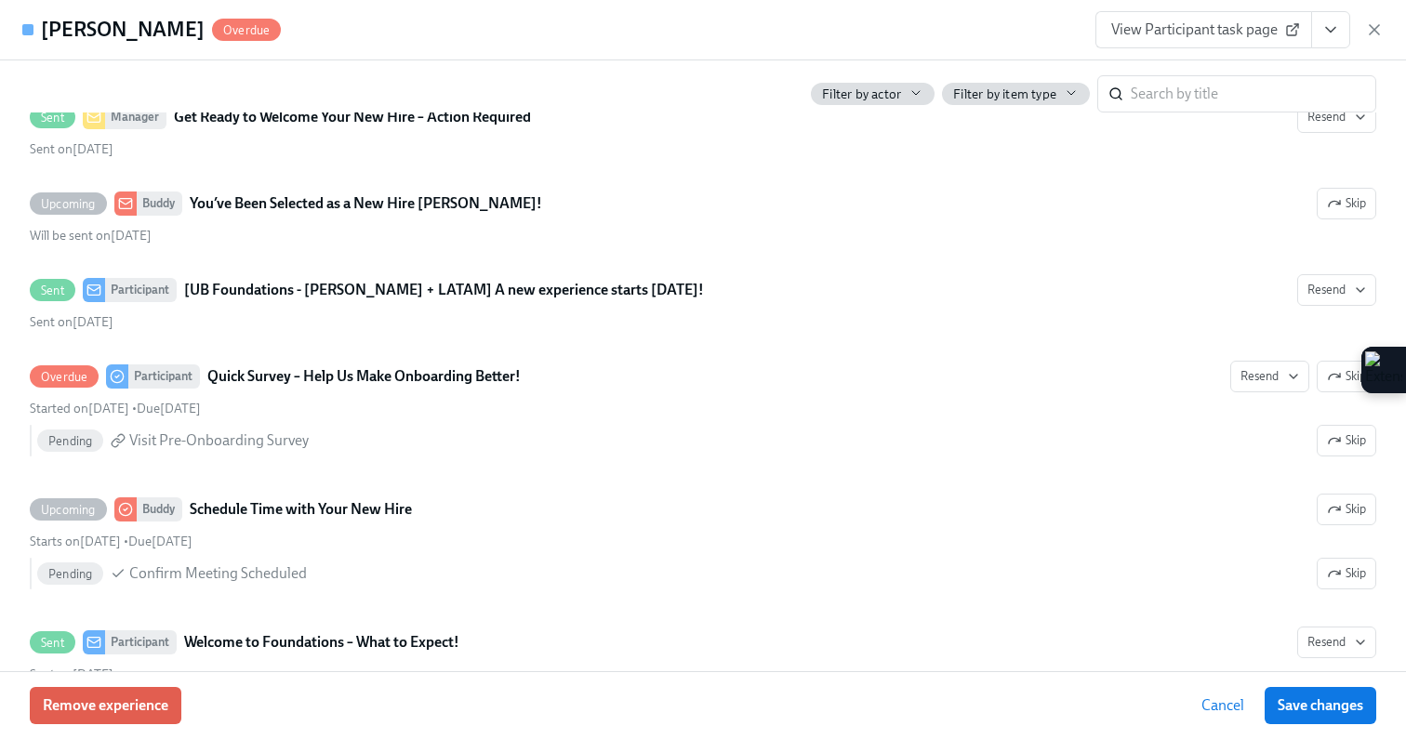
scroll to position [0, 0]
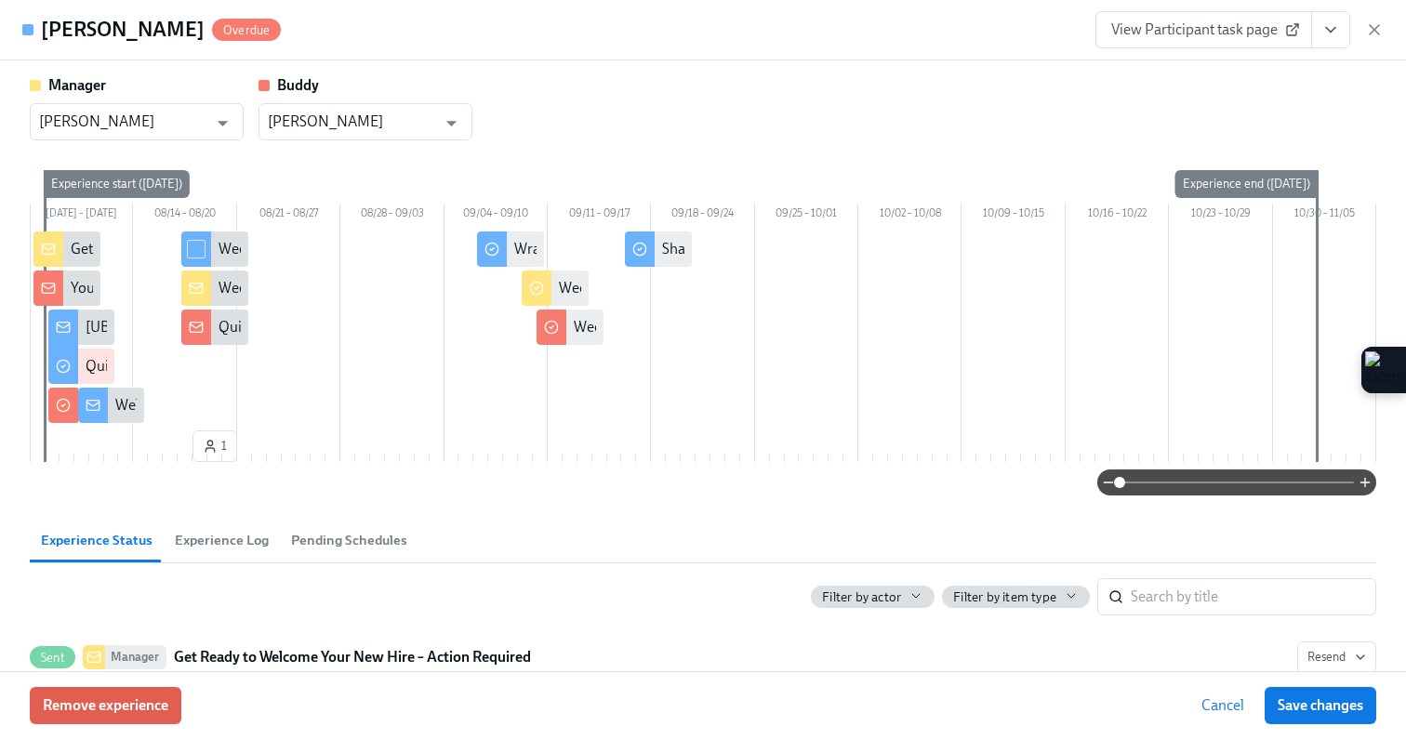
click at [1173, 25] on span "View Participant task page" at bounding box center [1203, 29] width 185 height 19
click at [49, 710] on span "Remove experience" at bounding box center [106, 706] width 126 height 19
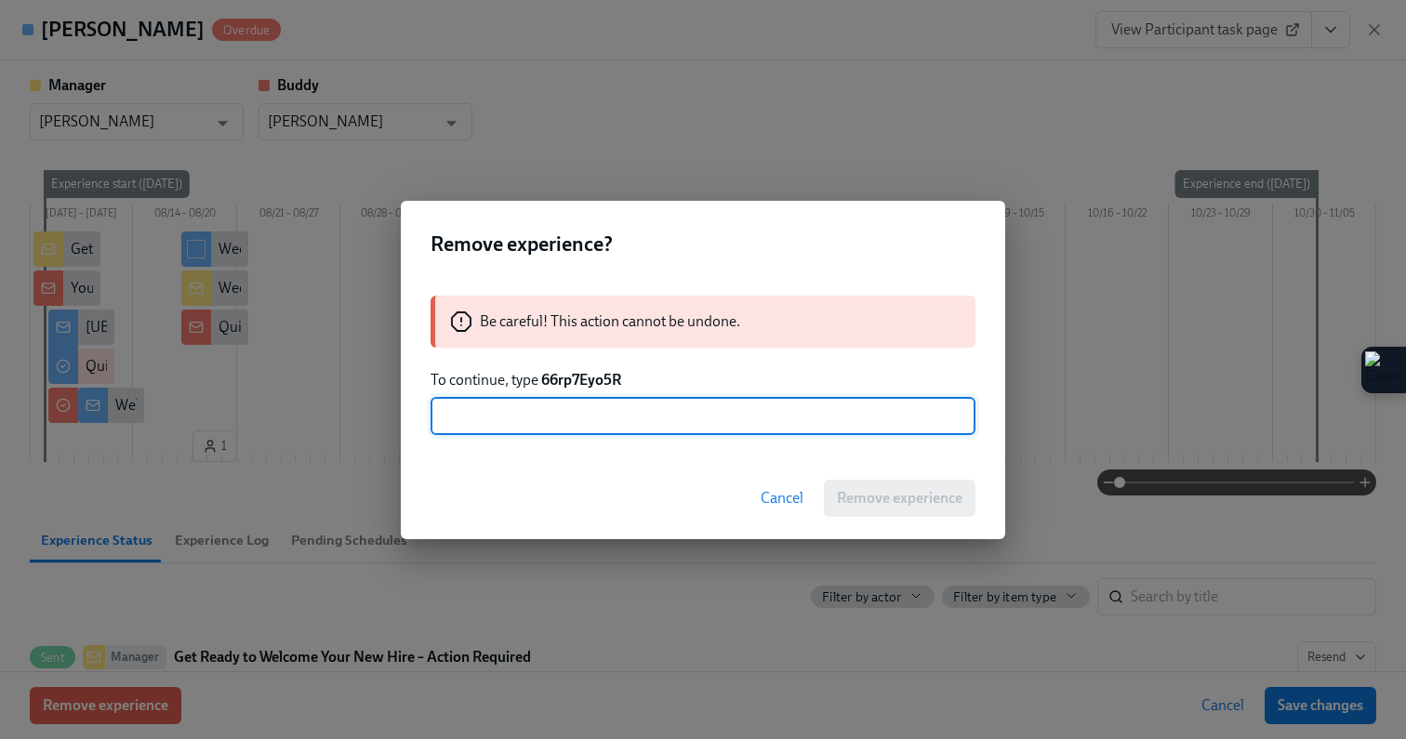
click at [778, 497] on span "Cancel" at bounding box center [782, 498] width 43 height 19
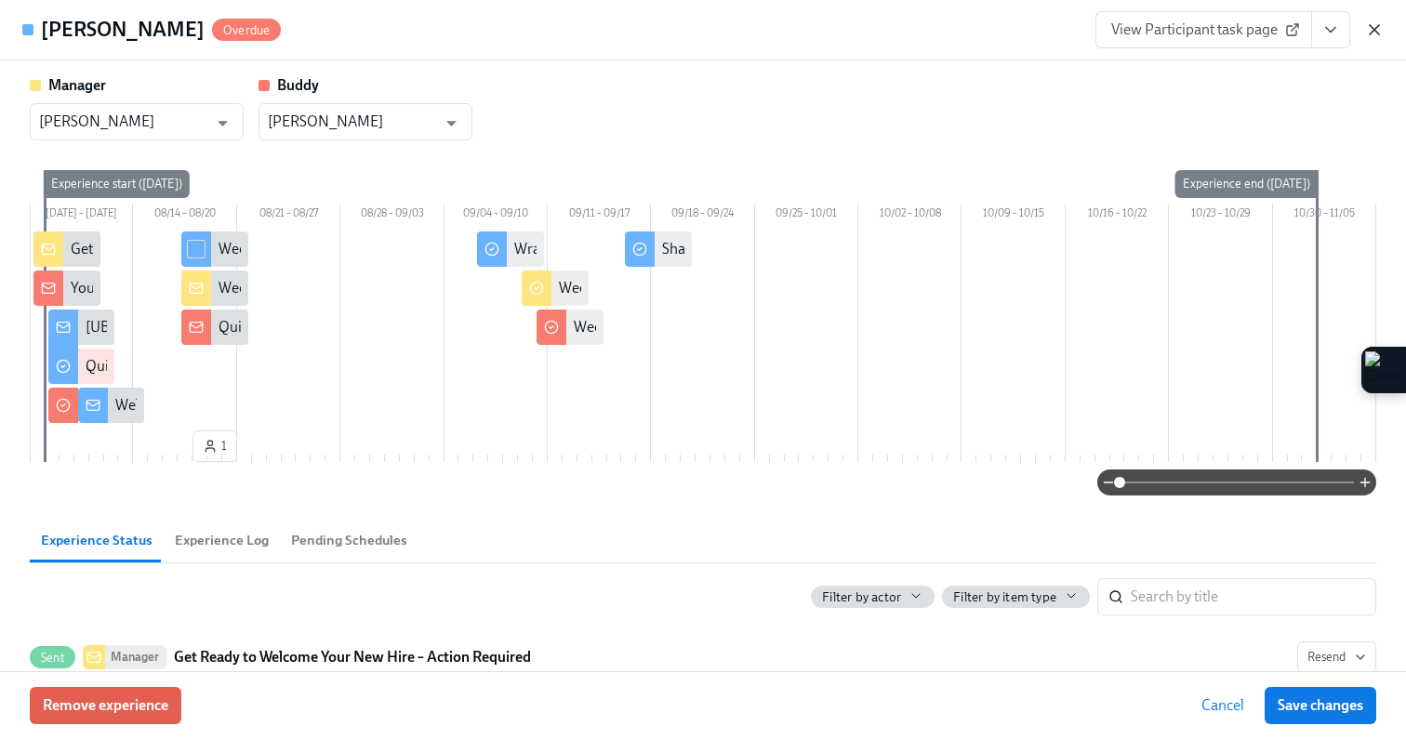
click at [1383, 20] on icon "button" at bounding box center [1374, 29] width 19 height 19
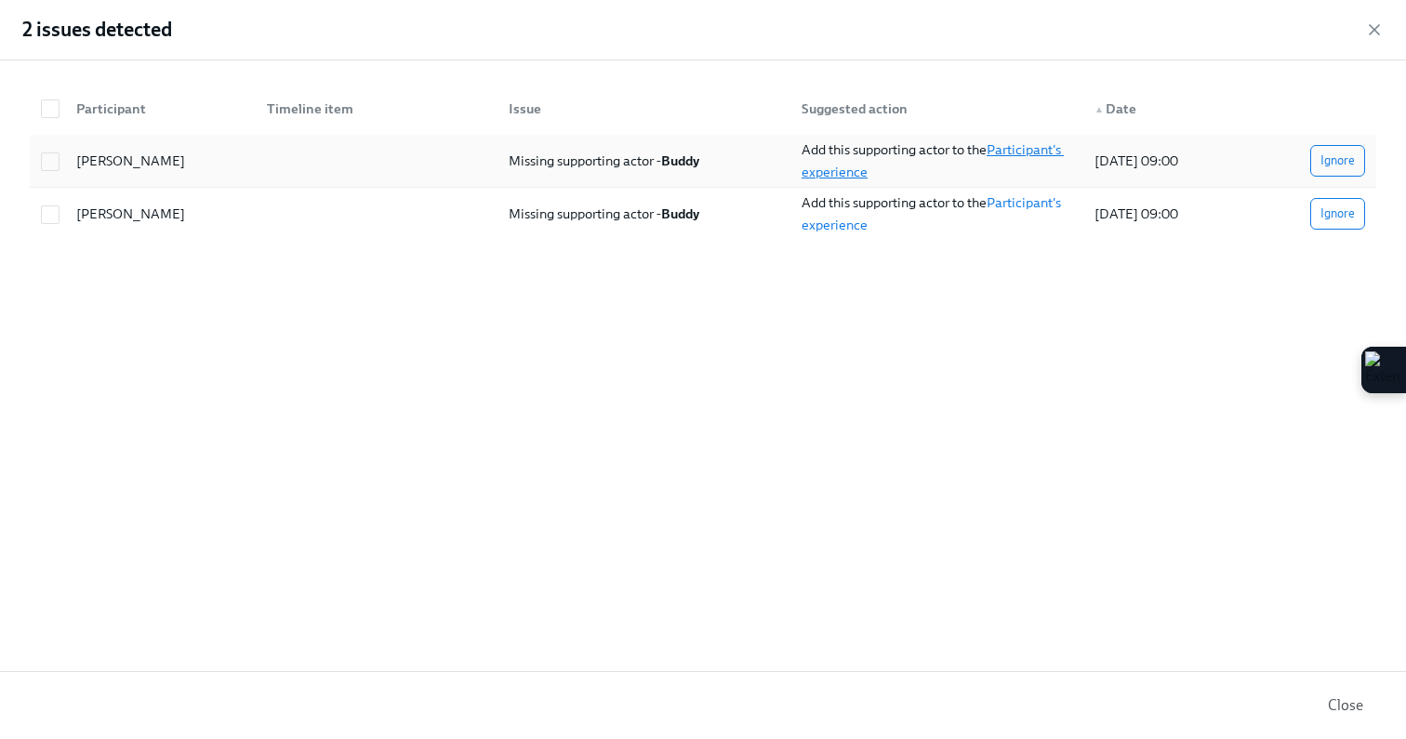
click at [1019, 153] on link "Participant's experience" at bounding box center [933, 160] width 262 height 39
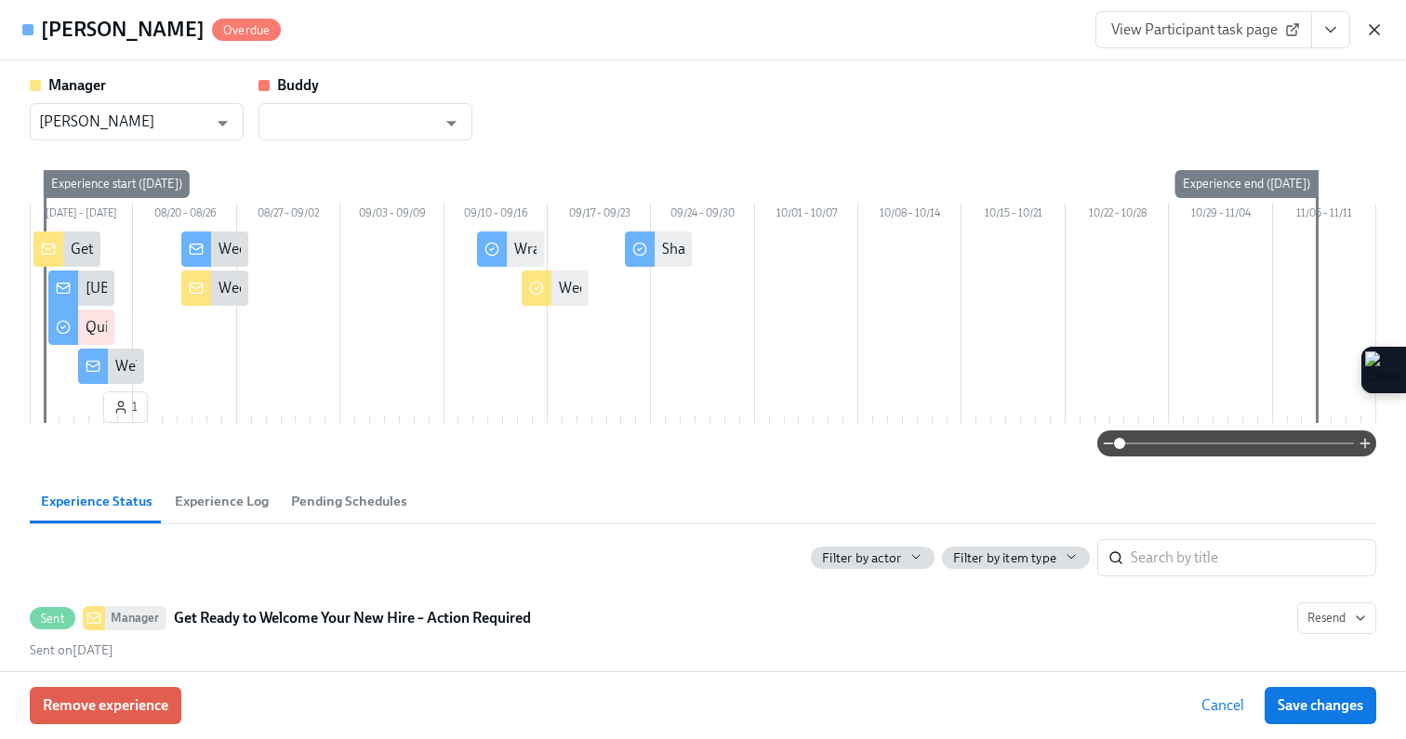
click at [1374, 23] on icon "button" at bounding box center [1374, 29] width 19 height 19
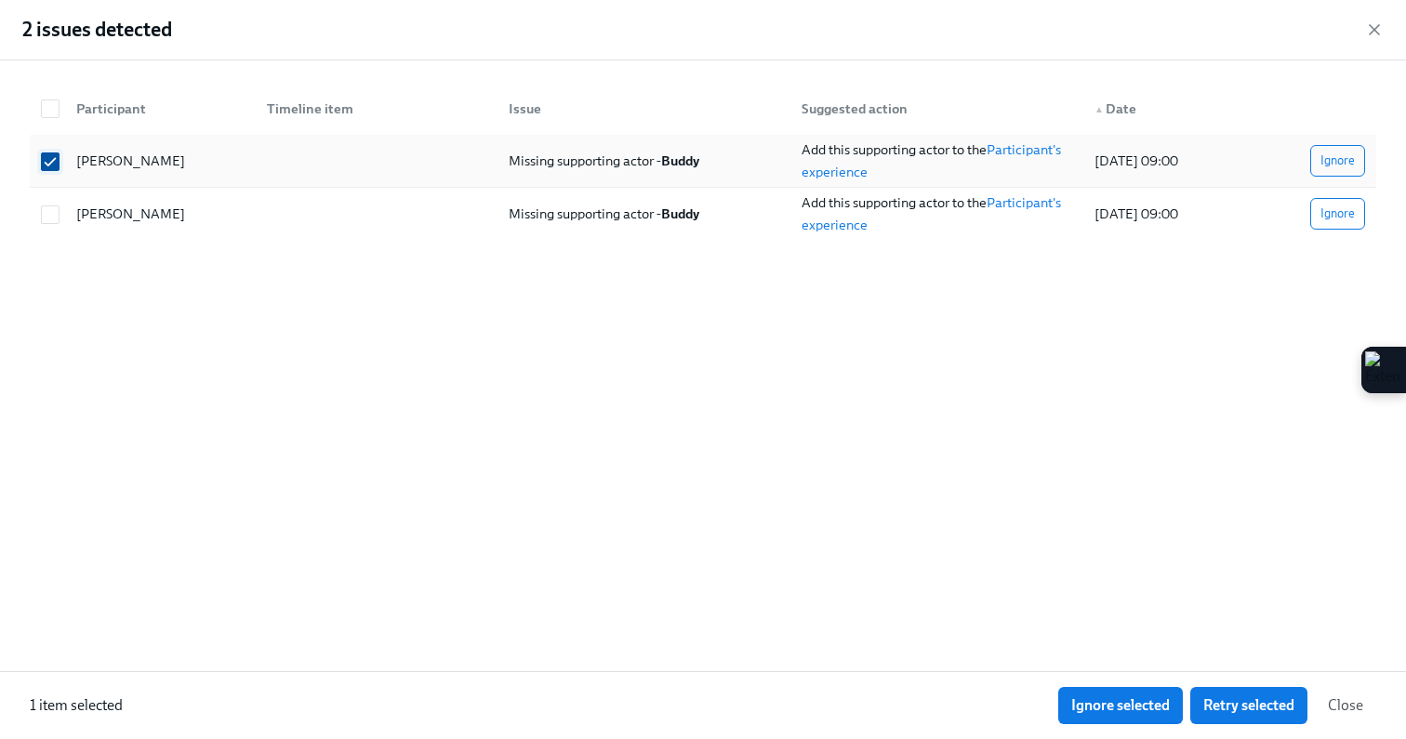
click at [55, 161] on input "checkbox" at bounding box center [50, 161] width 17 height 17
checkbox input "false"
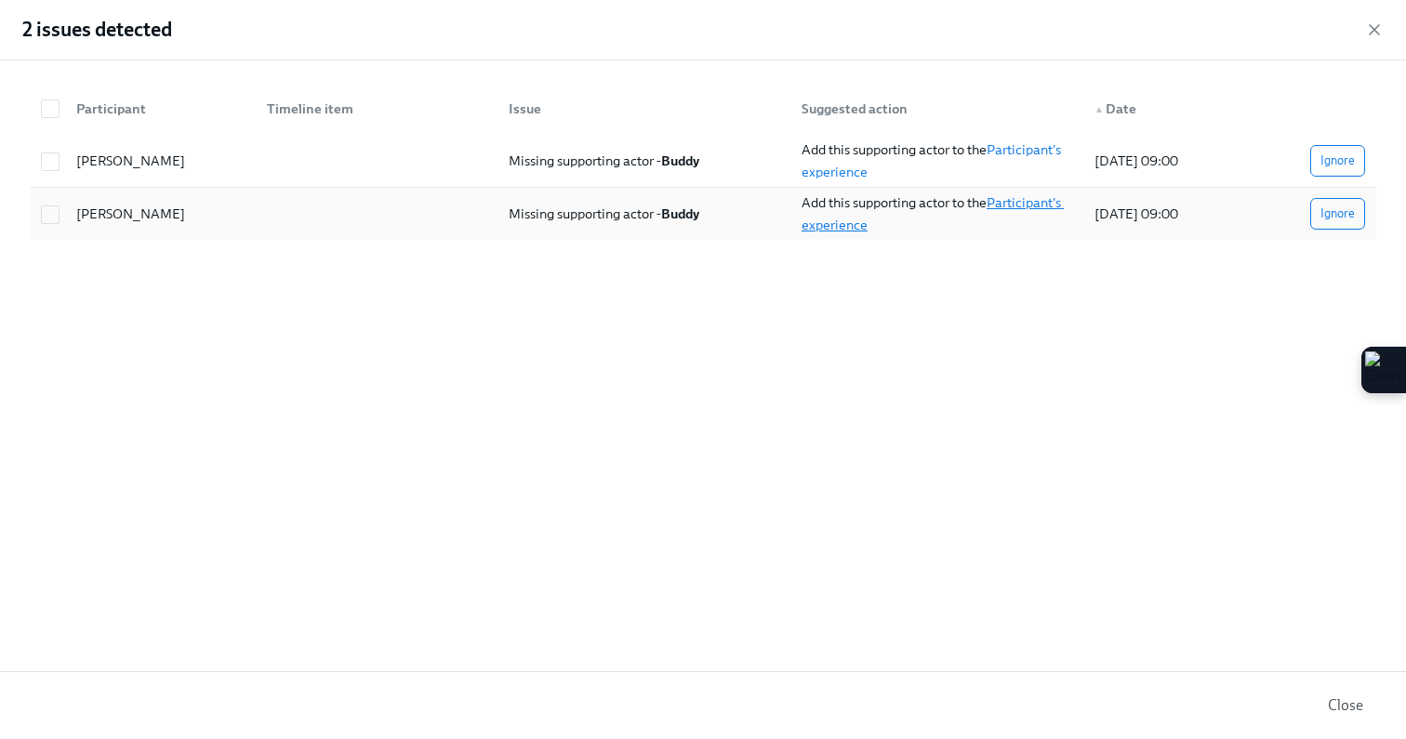
click at [1041, 210] on link "Participant's experience" at bounding box center [933, 213] width 262 height 39
checkbox input "true"
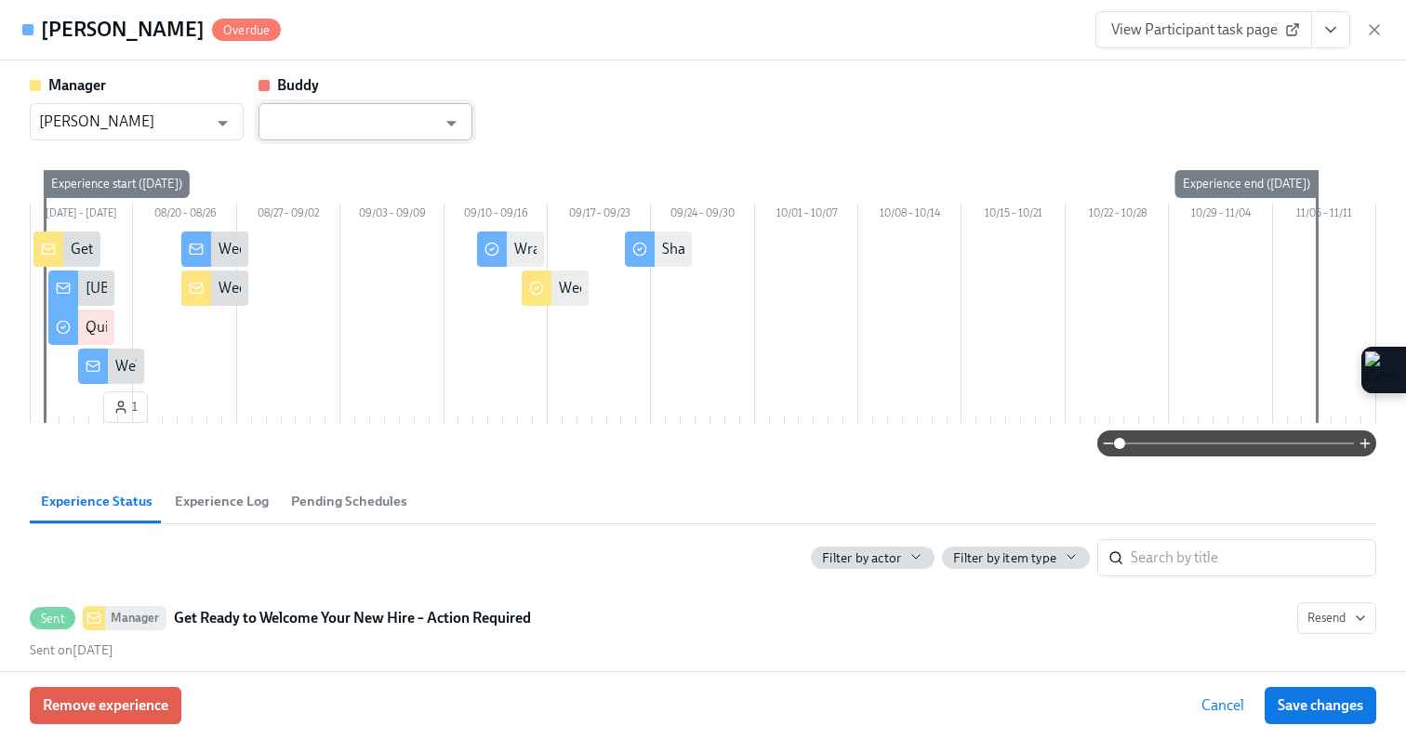
click at [312, 121] on input "text" at bounding box center [352, 121] width 168 height 37
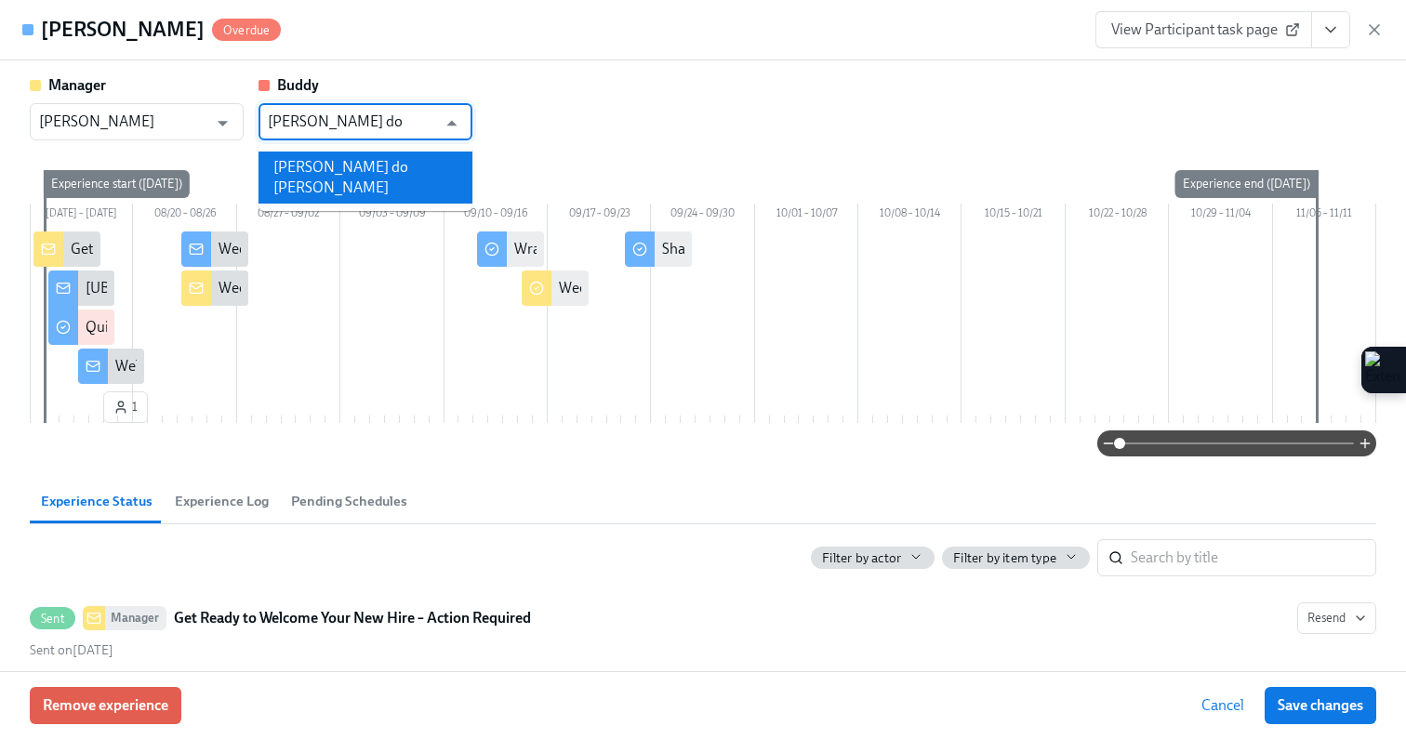
click at [311, 156] on li "[PERSON_NAME] do [PERSON_NAME]" at bounding box center [366, 178] width 214 height 52
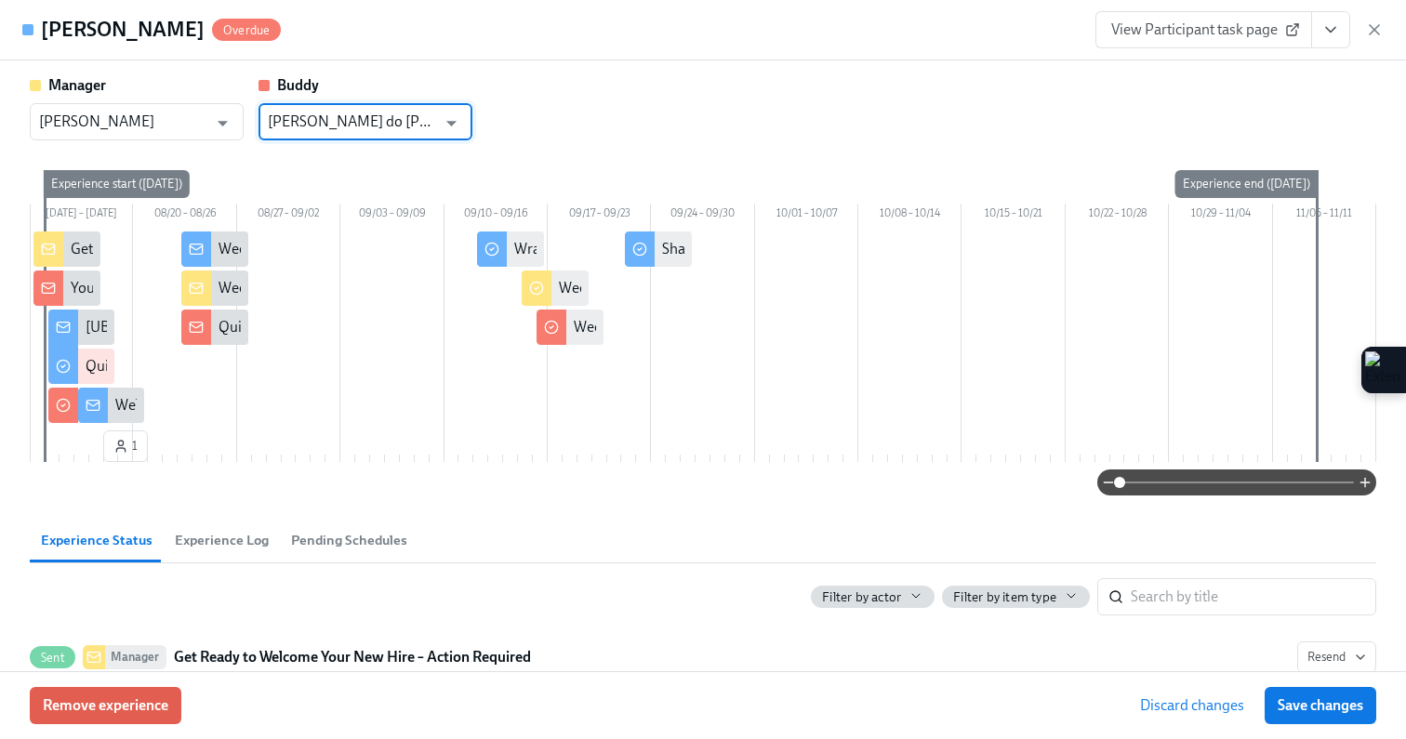
type input "[PERSON_NAME] do [PERSON_NAME]"
click at [163, 181] on div "Experience start ([DATE])" at bounding box center [117, 184] width 146 height 28
click at [1320, 716] on button "Save changes" at bounding box center [1321, 705] width 112 height 37
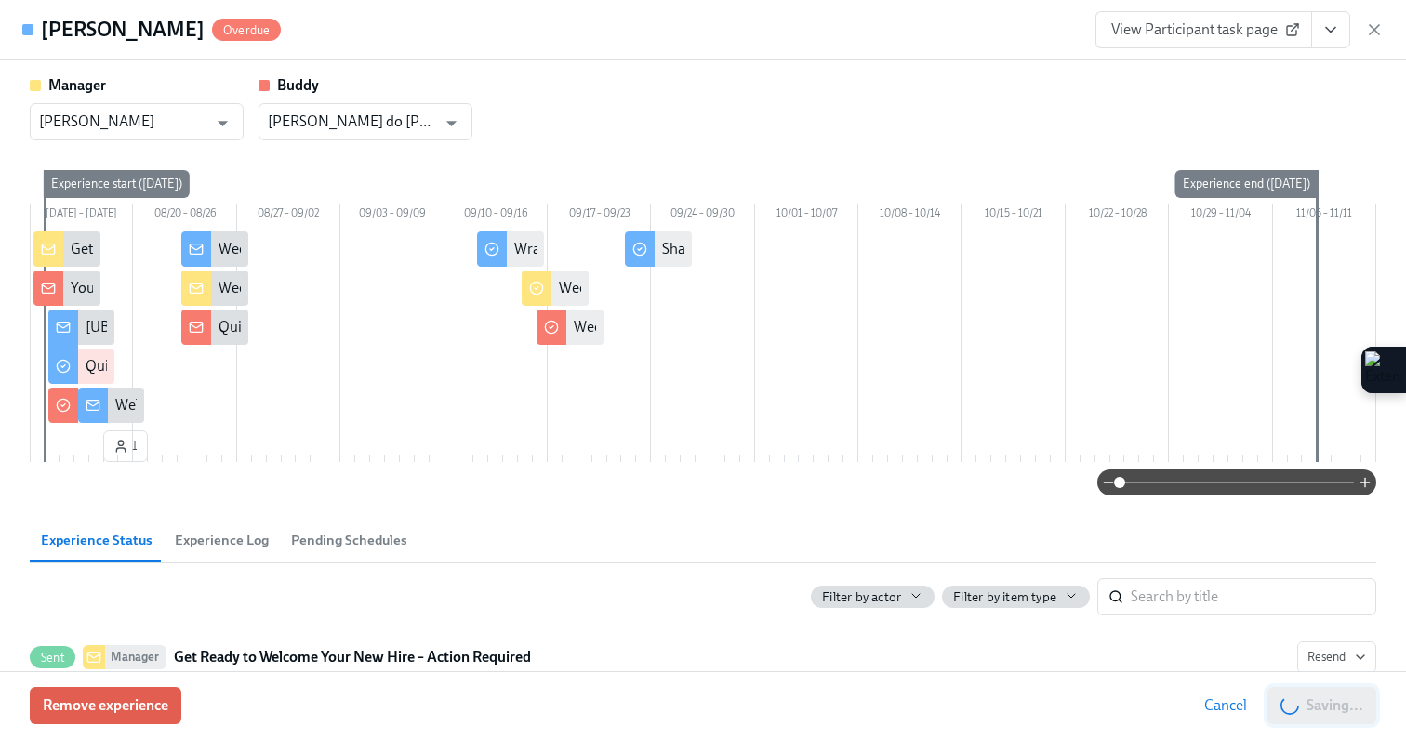
type input "[PERSON_NAME] do [PERSON_NAME]"
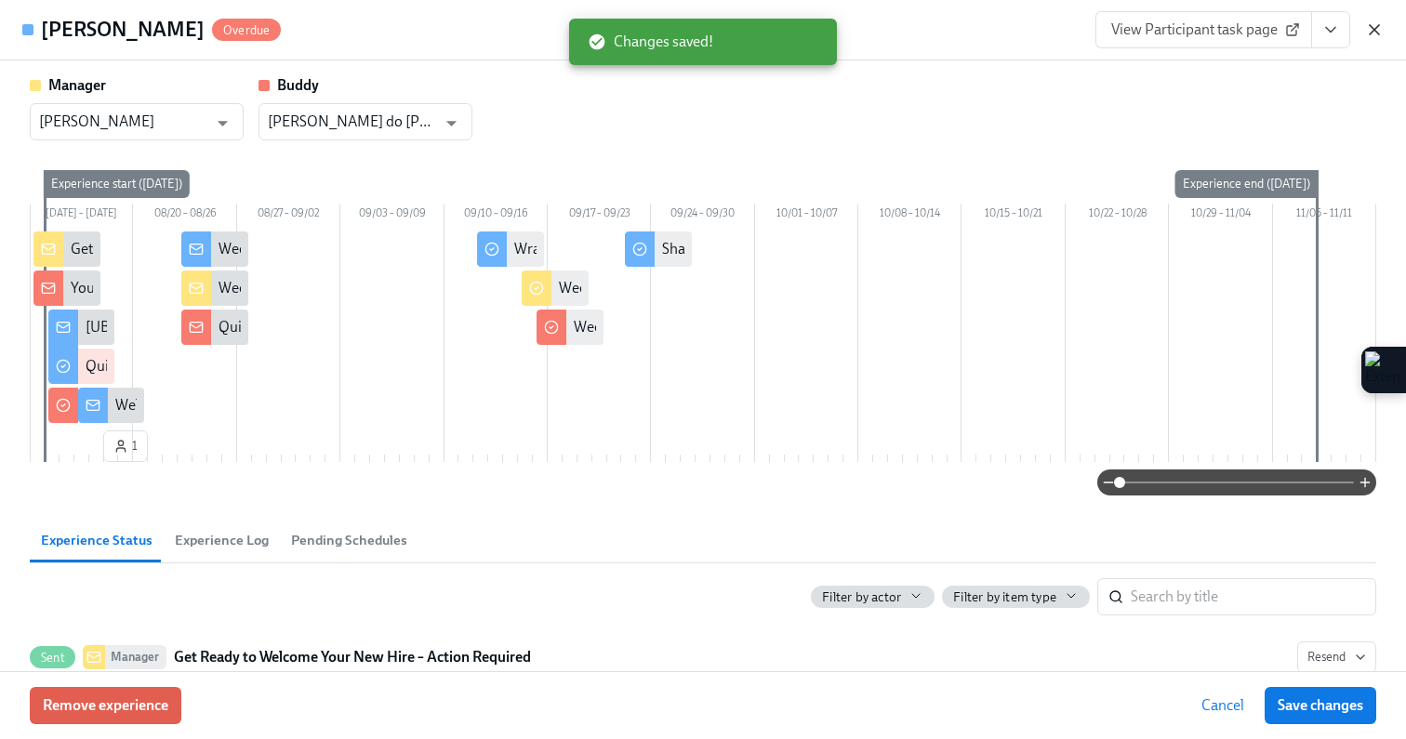
click at [1382, 31] on icon "button" at bounding box center [1374, 29] width 19 height 19
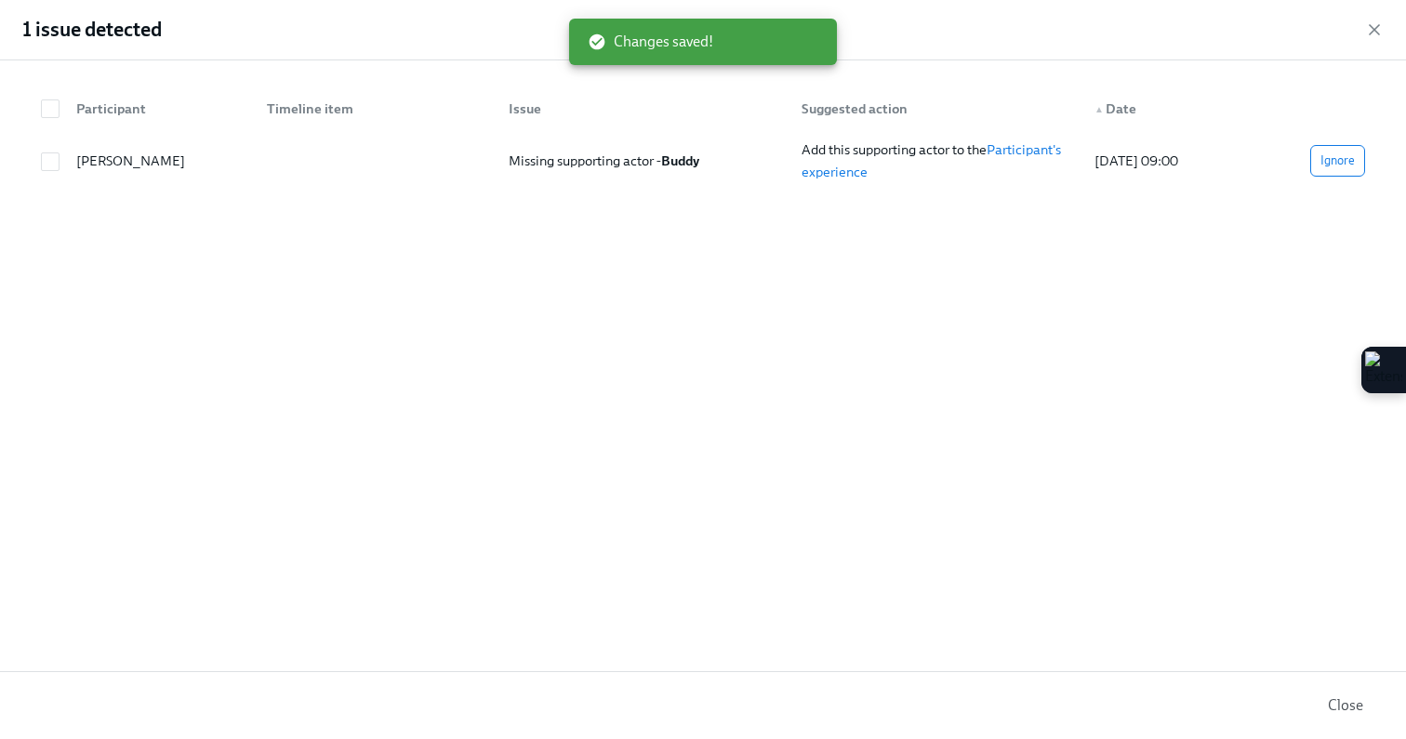
click at [1364, 32] on div "1 issue detected" at bounding box center [703, 30] width 1406 height 60
click at [1375, 31] on icon "button" at bounding box center [1374, 29] width 9 height 9
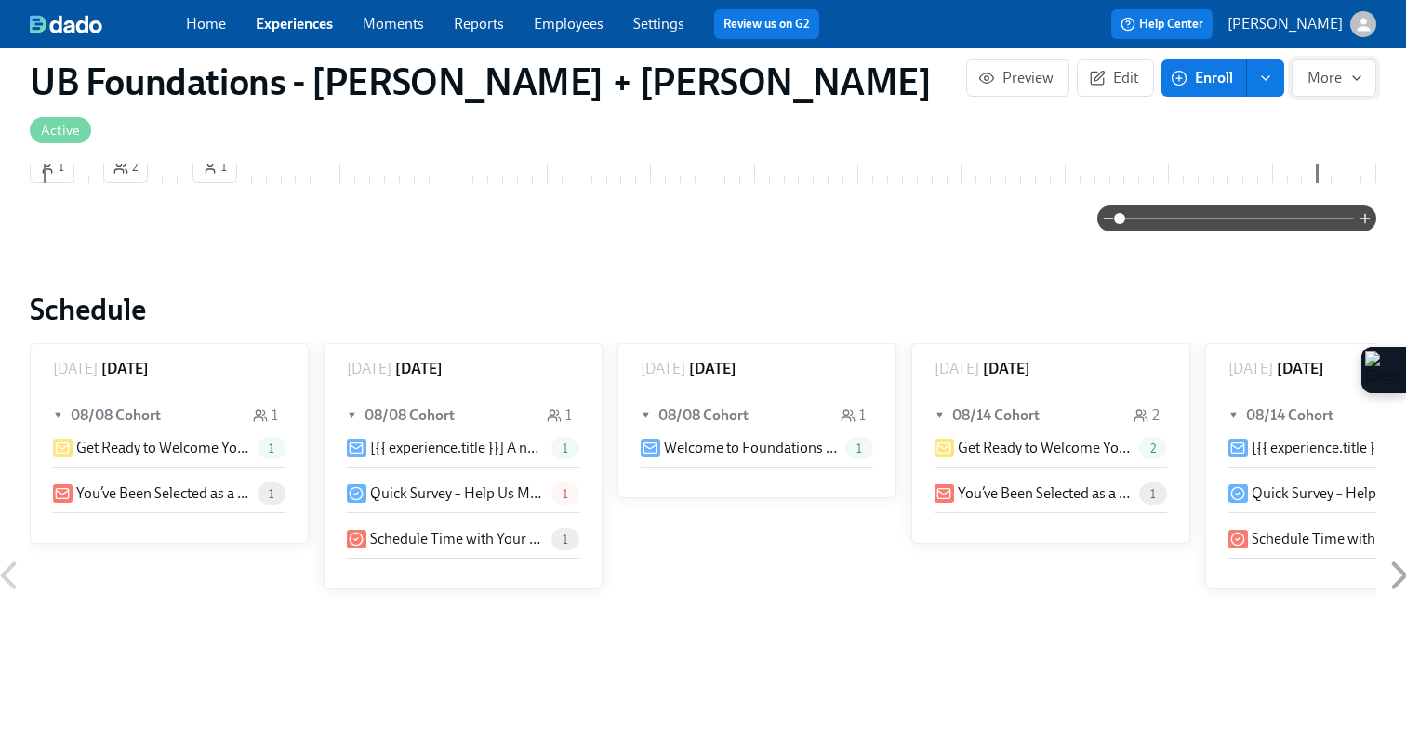
click at [1355, 74] on icon "button" at bounding box center [1356, 78] width 15 height 15
click at [1009, 71] on div at bounding box center [703, 369] width 1406 height 739
click at [1002, 83] on span "Preview" at bounding box center [1018, 78] width 72 height 19
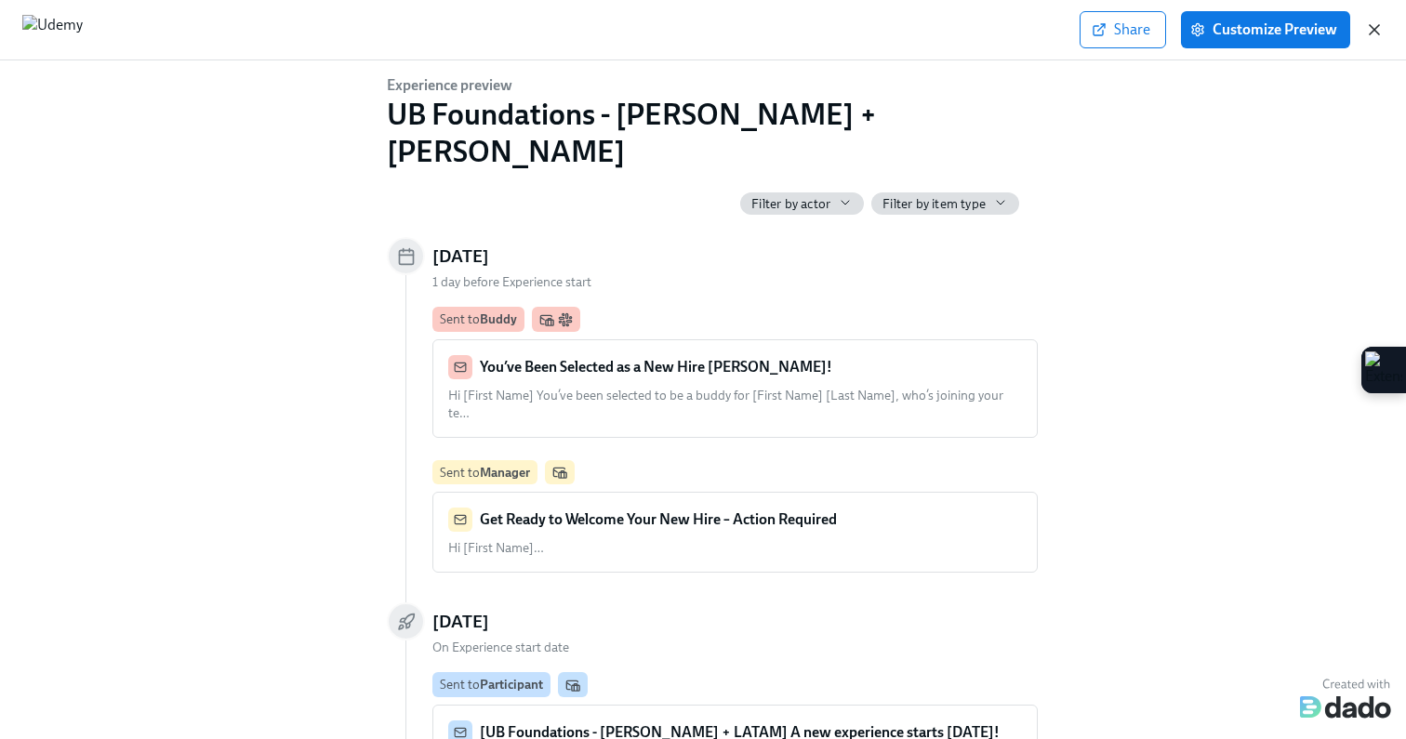
click at [1370, 30] on icon "button" at bounding box center [1374, 29] width 19 height 19
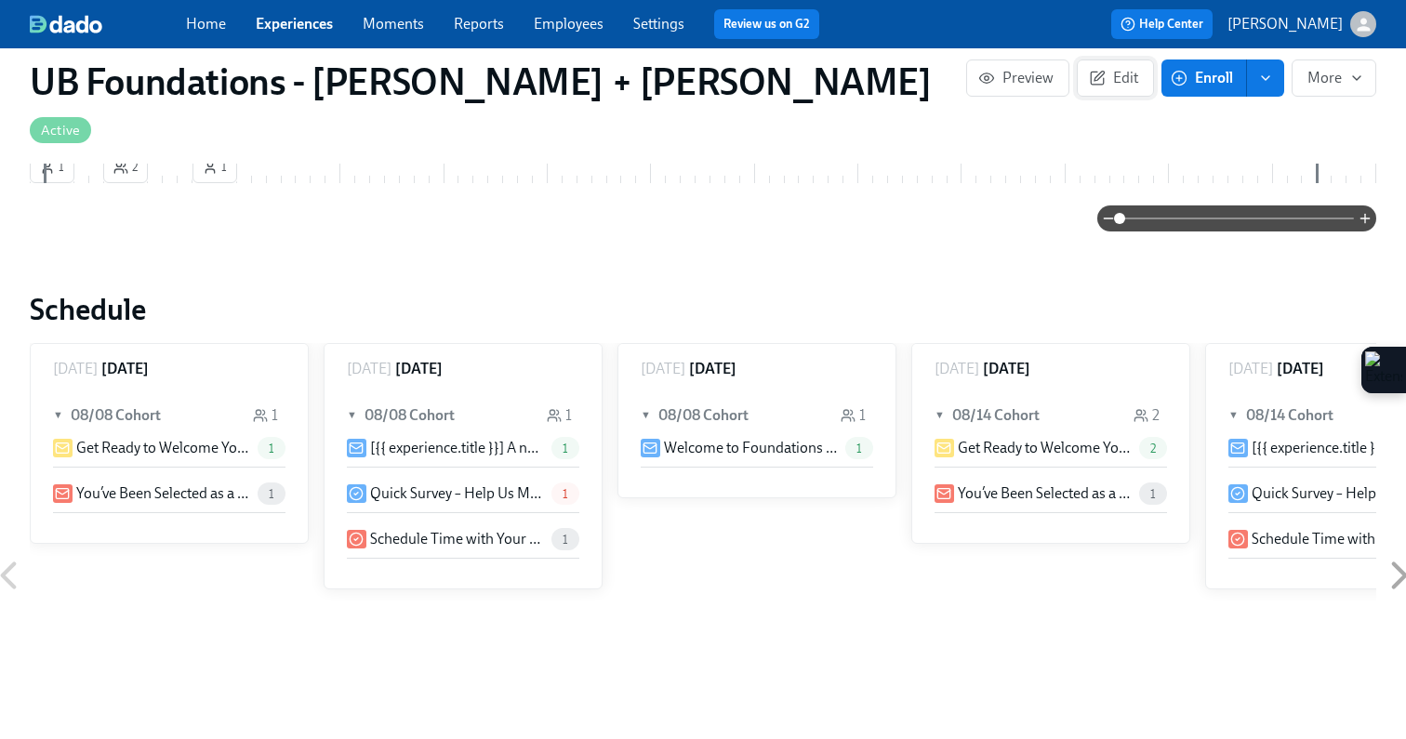
click at [1096, 95] on button "Edit" at bounding box center [1115, 78] width 77 height 37
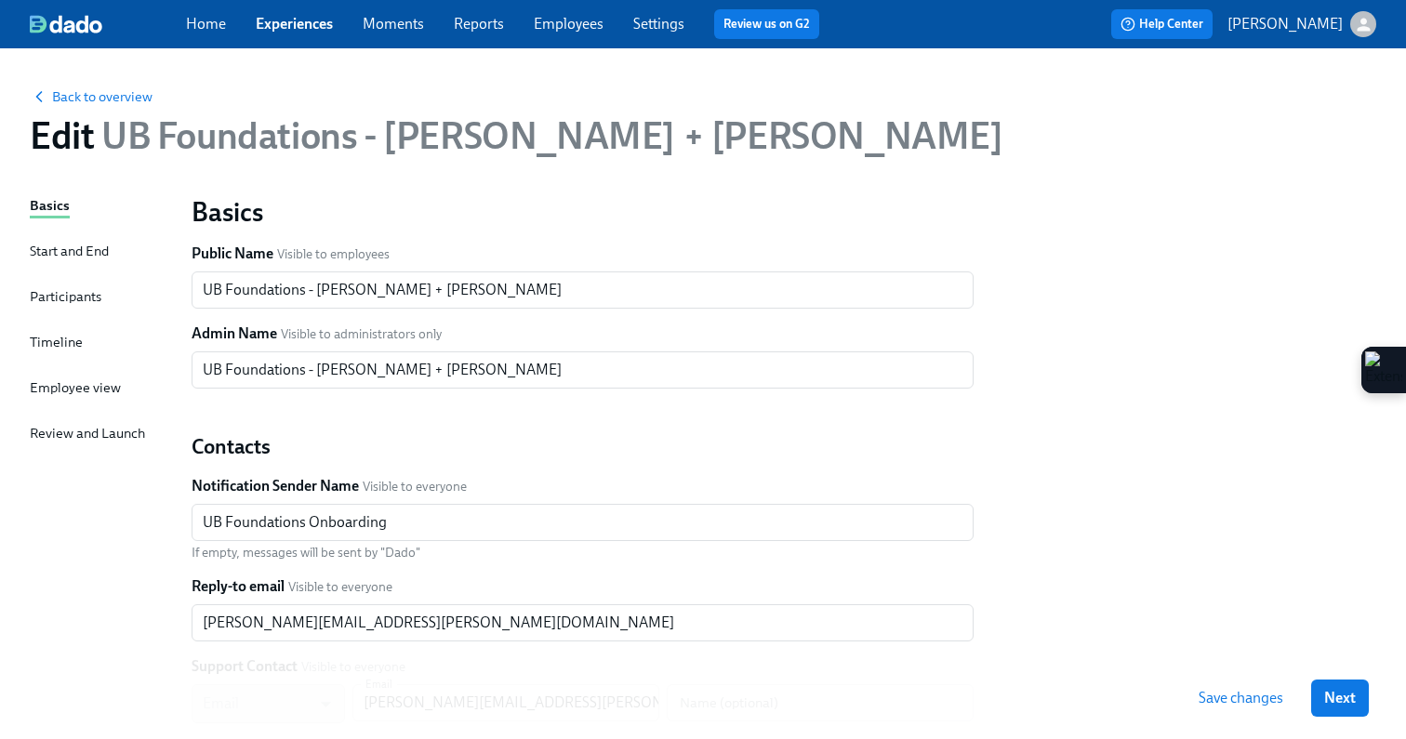
click at [83, 298] on div "Participants" at bounding box center [66, 296] width 72 height 20
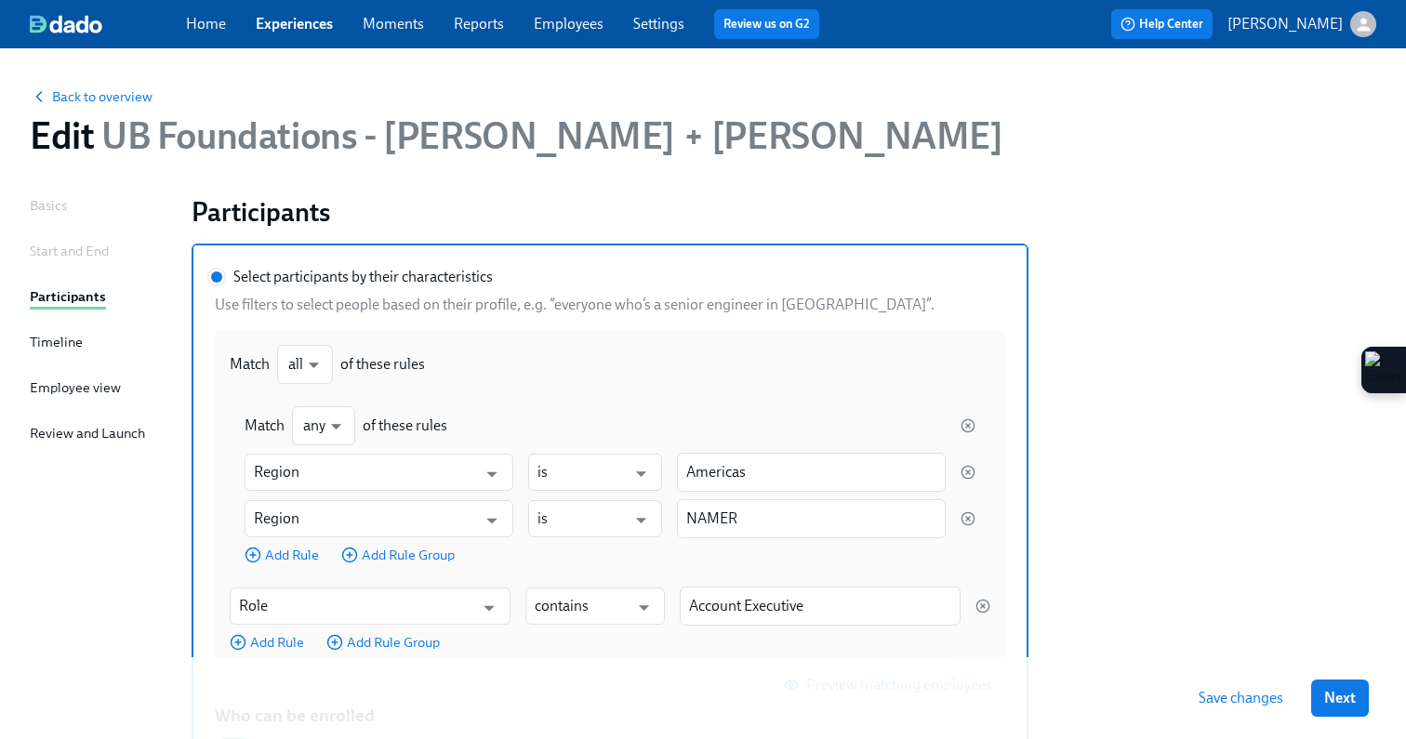
click at [1262, 701] on span "Save changes" at bounding box center [1241, 698] width 85 height 19
click at [1334, 703] on span "Next" at bounding box center [1340, 698] width 32 height 19
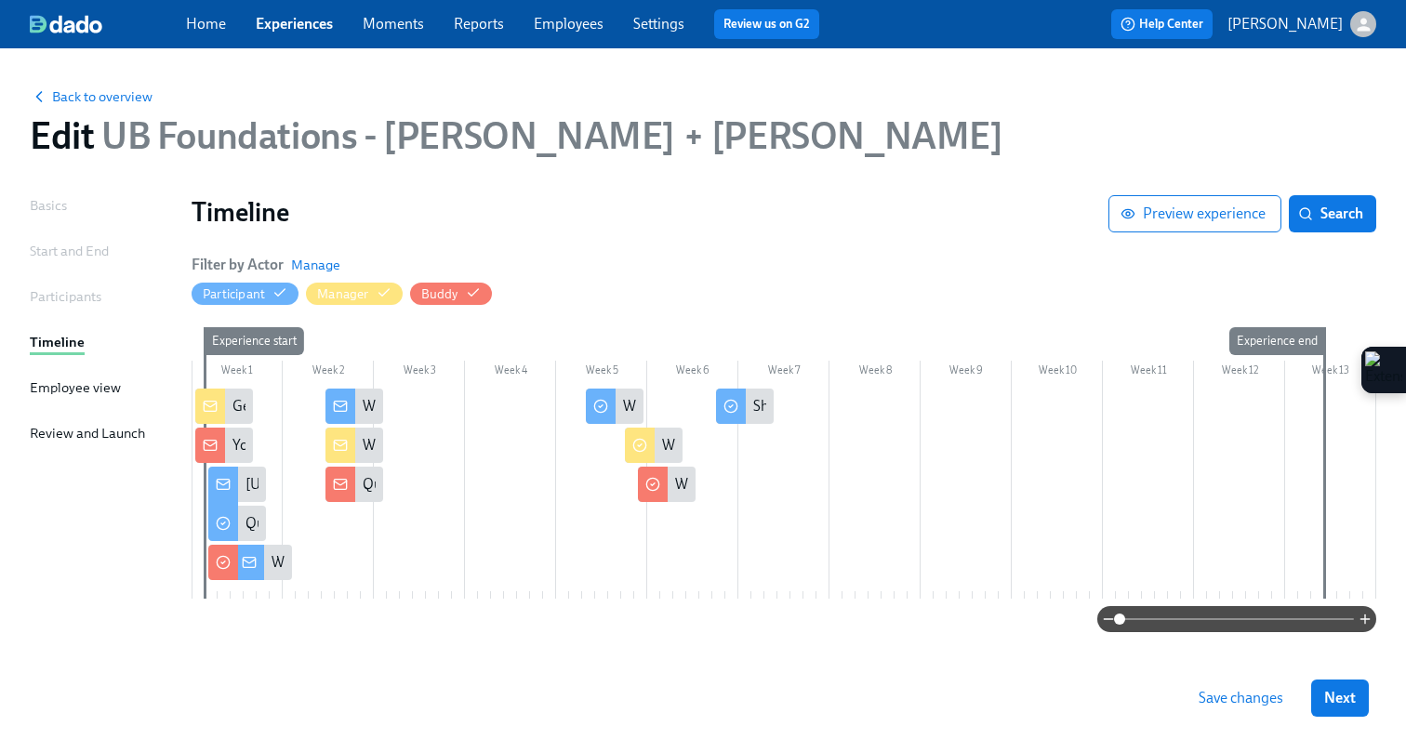
click at [1243, 702] on span "Save changes" at bounding box center [1241, 698] width 85 height 19
click at [113, 98] on span "Back to overview" at bounding box center [91, 96] width 123 height 19
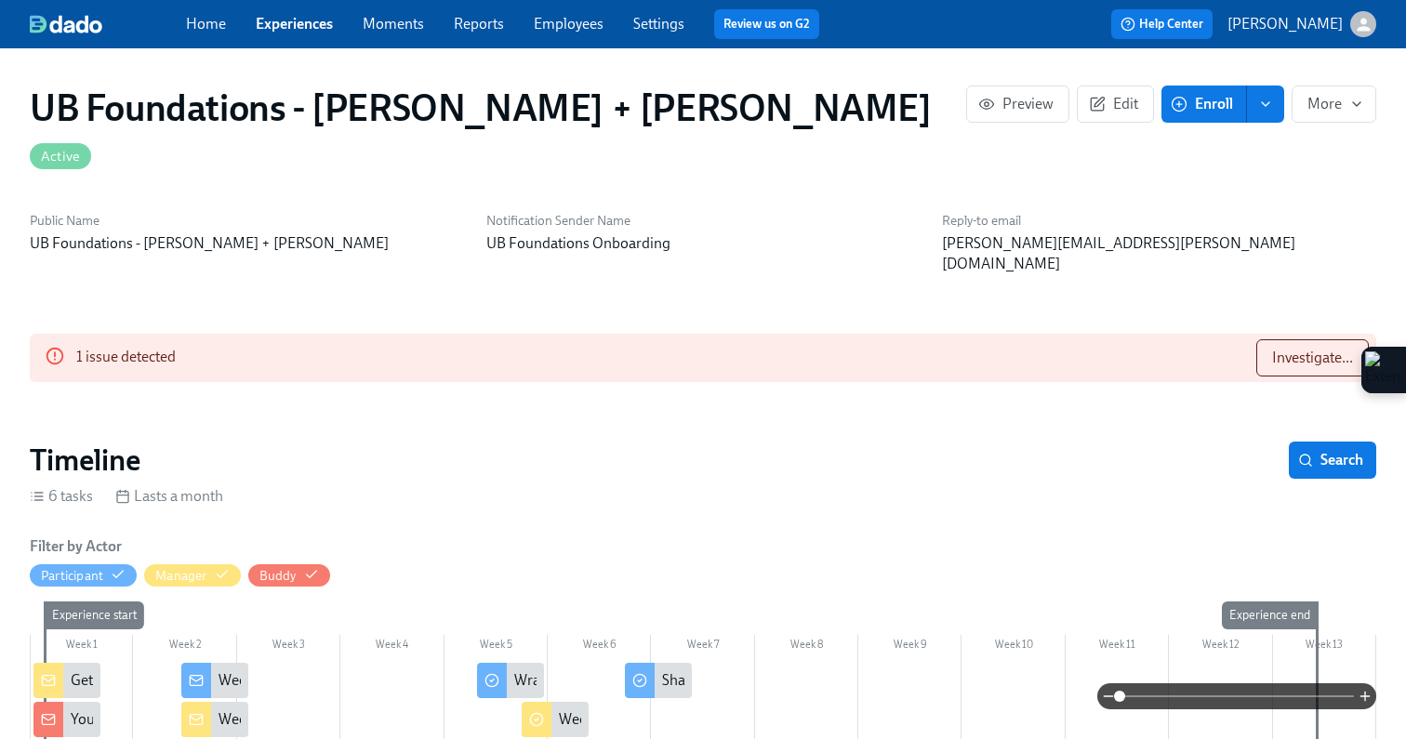
scroll to position [0, 2343]
click at [1268, 107] on icon "enroll" at bounding box center [1265, 104] width 15 height 15
click at [1228, 151] on span "Enroll manually" at bounding box center [1217, 149] width 106 height 20
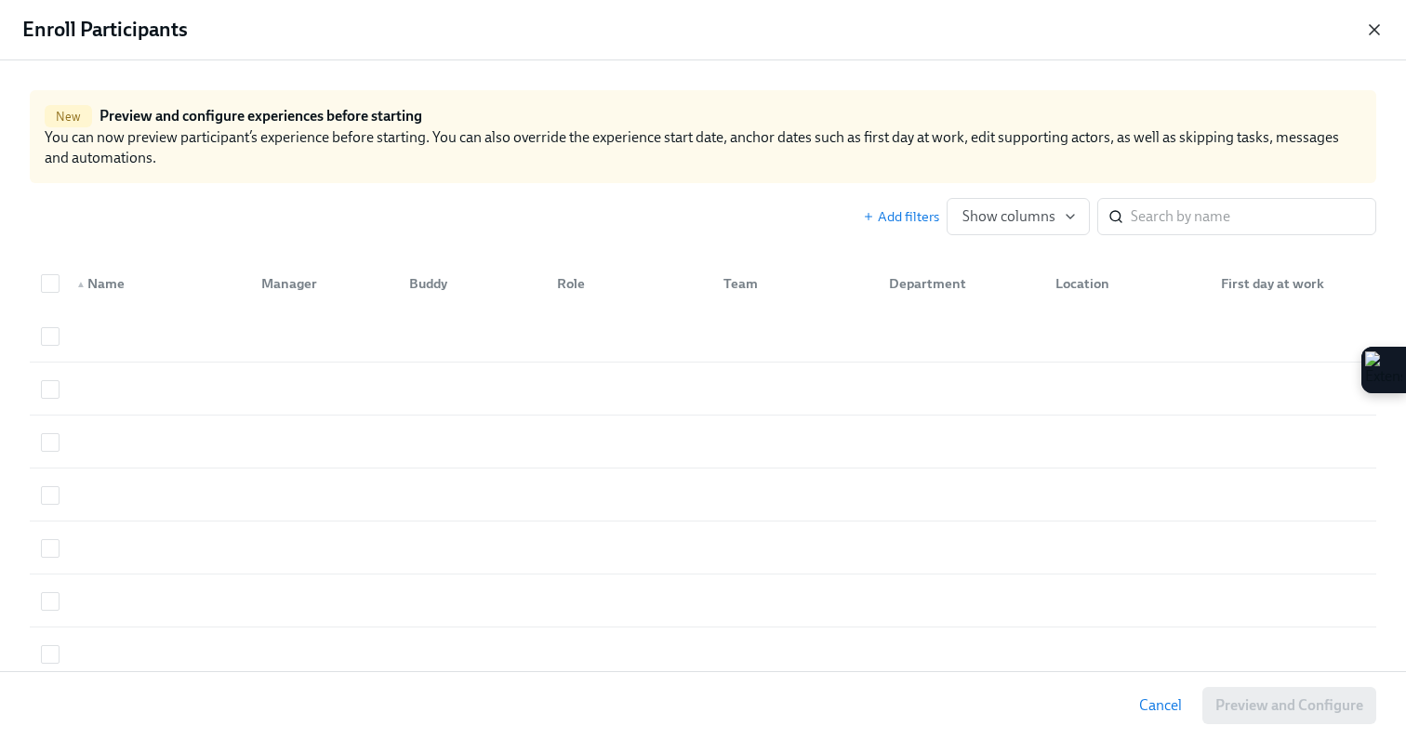
click at [1367, 36] on icon "button" at bounding box center [1374, 29] width 19 height 19
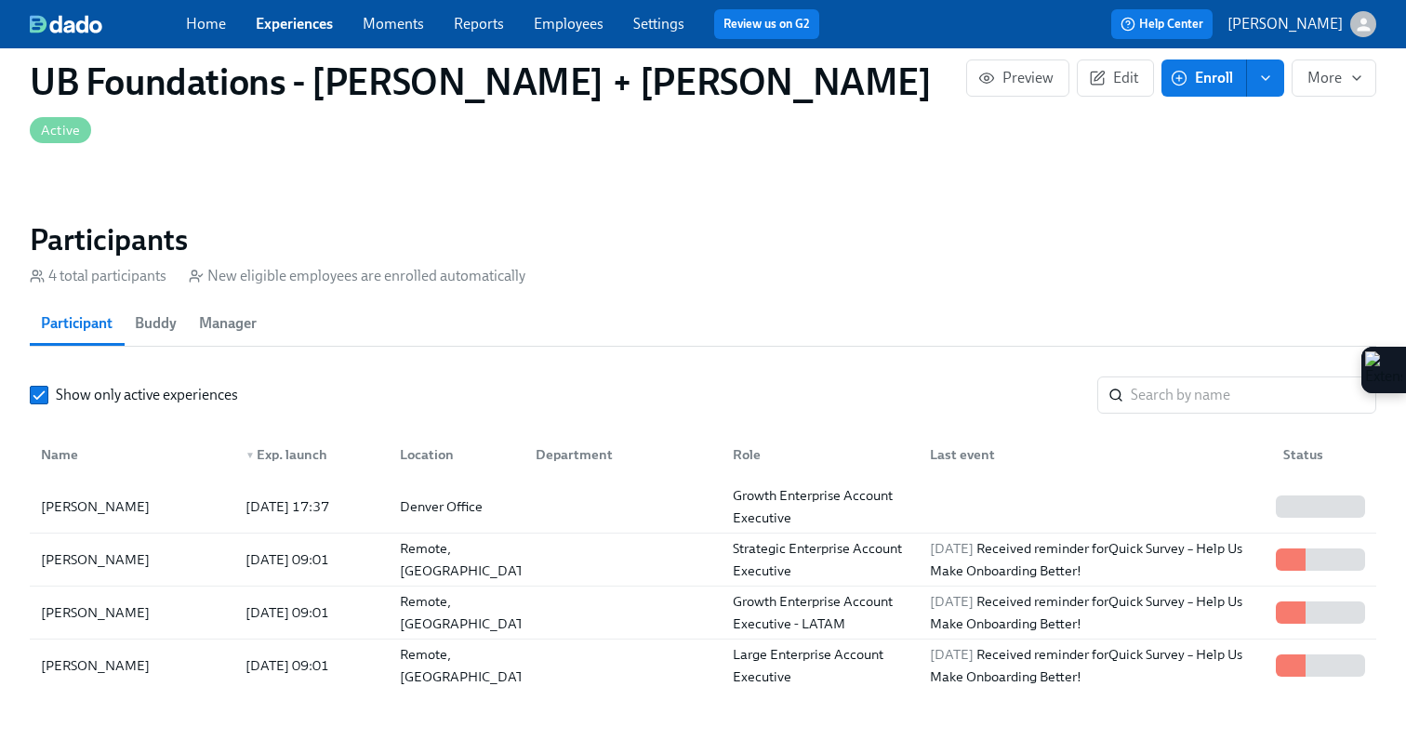
scroll to position [1434, 0]
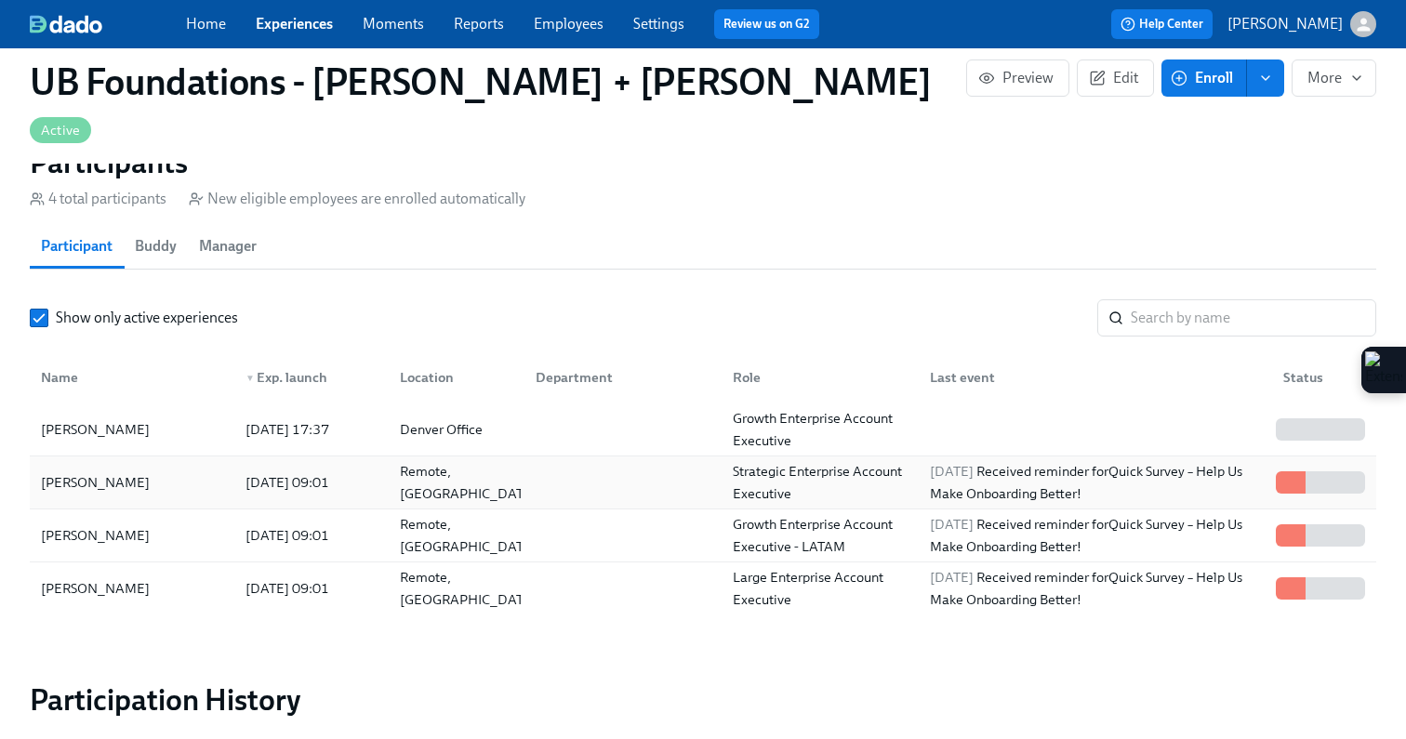
click at [786, 460] on div "Strategic Enterprise Account Executive" at bounding box center [820, 482] width 190 height 45
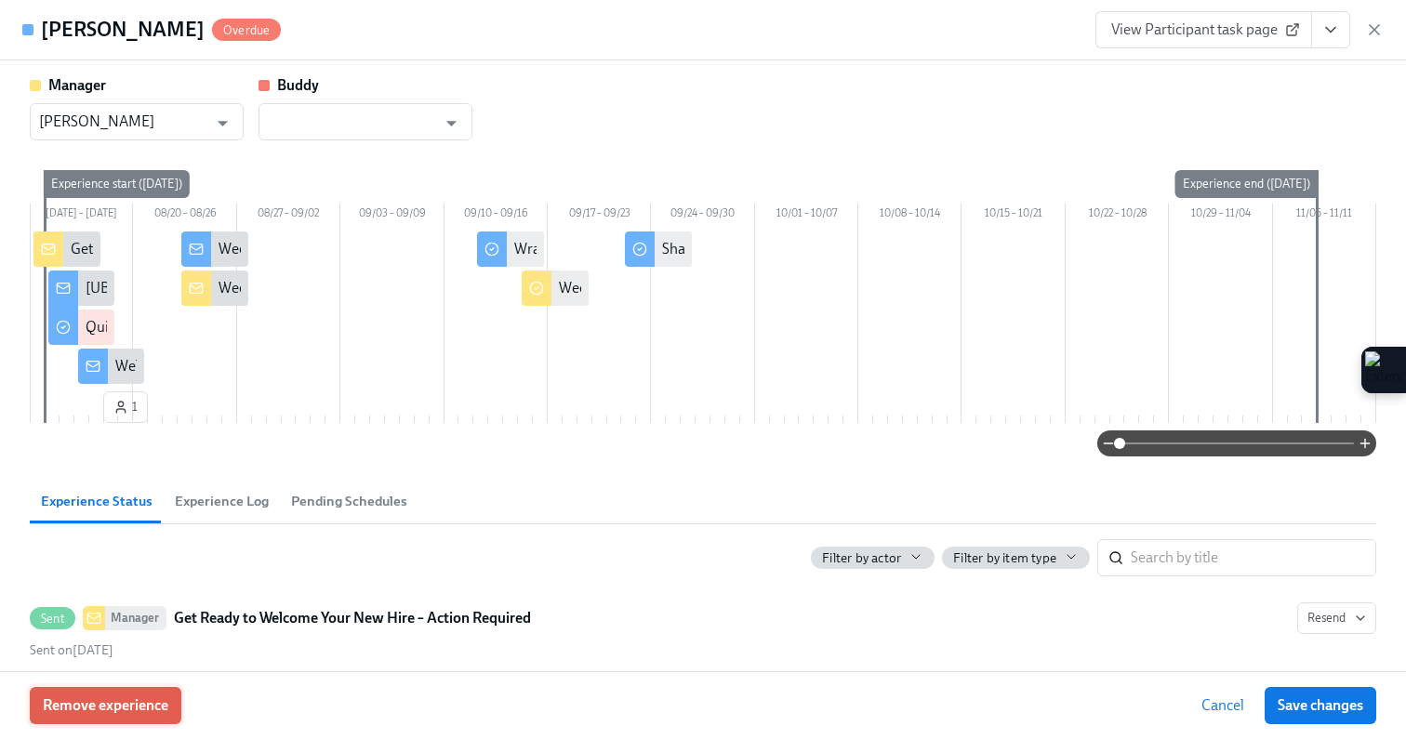
click at [138, 710] on span "Remove experience" at bounding box center [106, 706] width 126 height 19
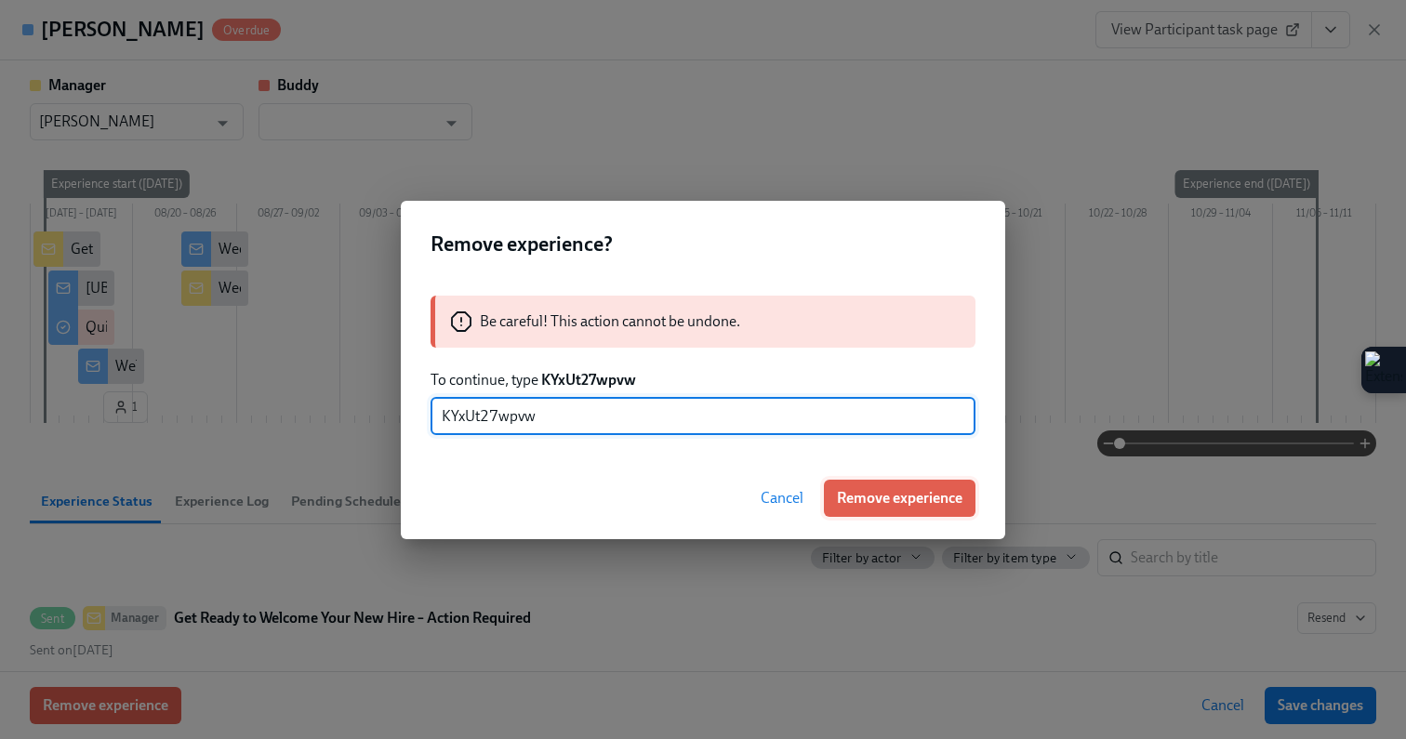
type input "KYxUt27wpvw"
click at [889, 498] on span "Remove experience" at bounding box center [900, 498] width 126 height 19
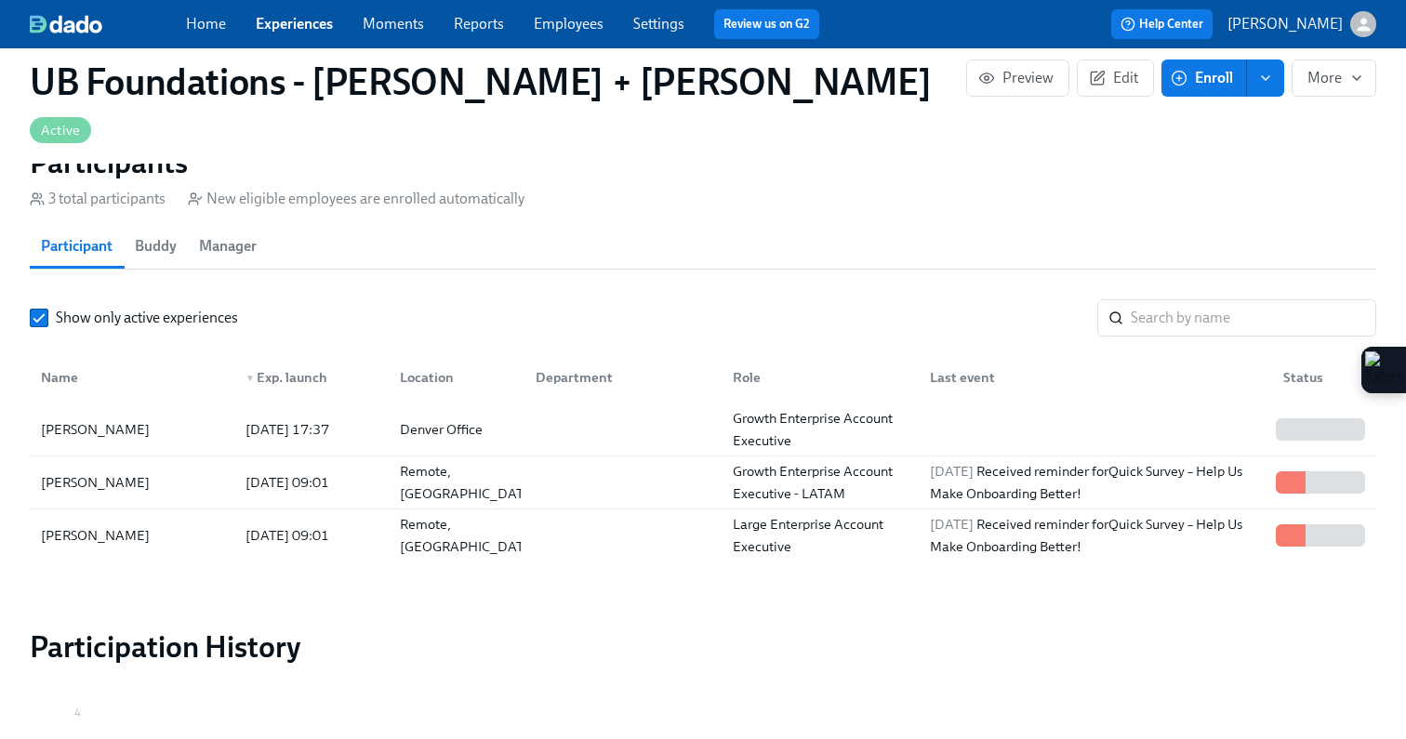
scroll to position [0, 4687]
click at [1214, 513] on div "[DATE] Received reminder for Quick Survey – Help Us Make Onboarding Better!" at bounding box center [1096, 535] width 346 height 45
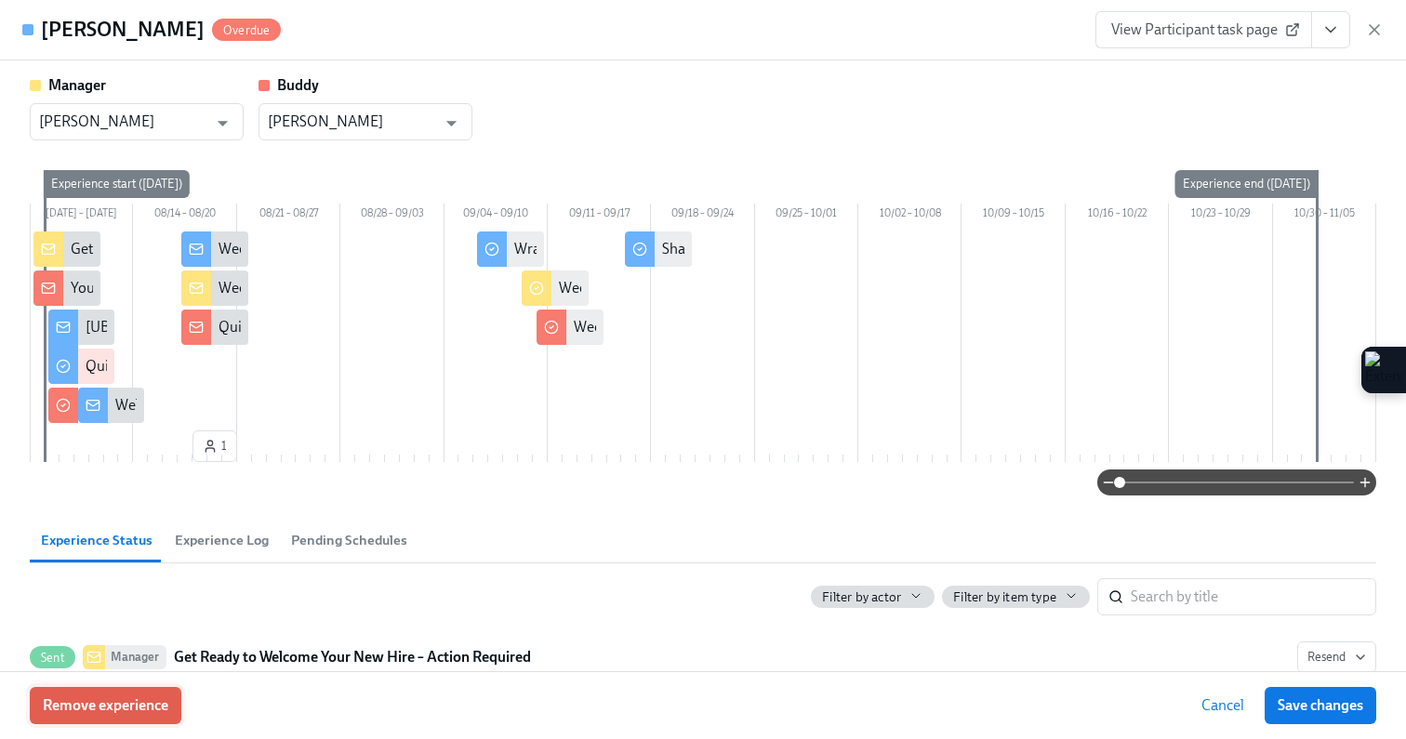
click at [146, 709] on span "Remove experience" at bounding box center [106, 706] width 126 height 19
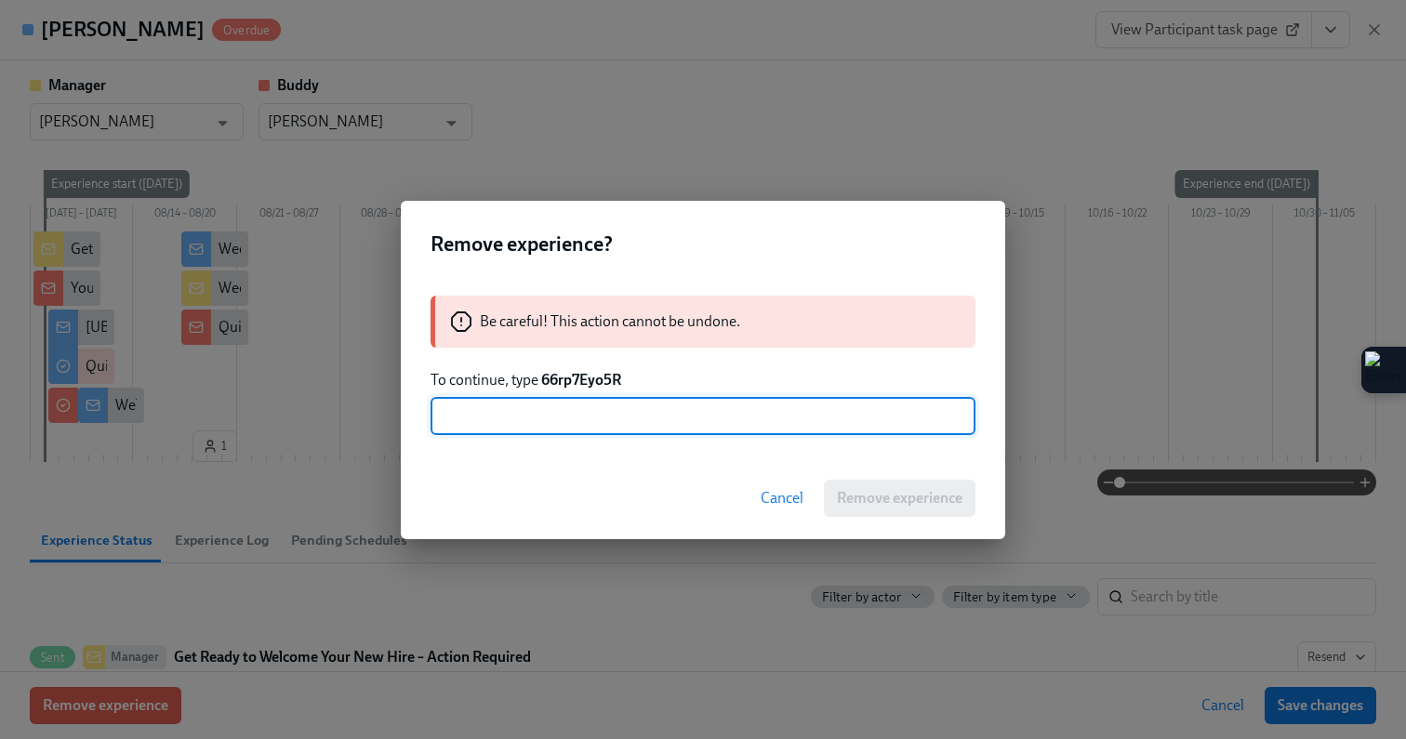
scroll to position [0, 5397]
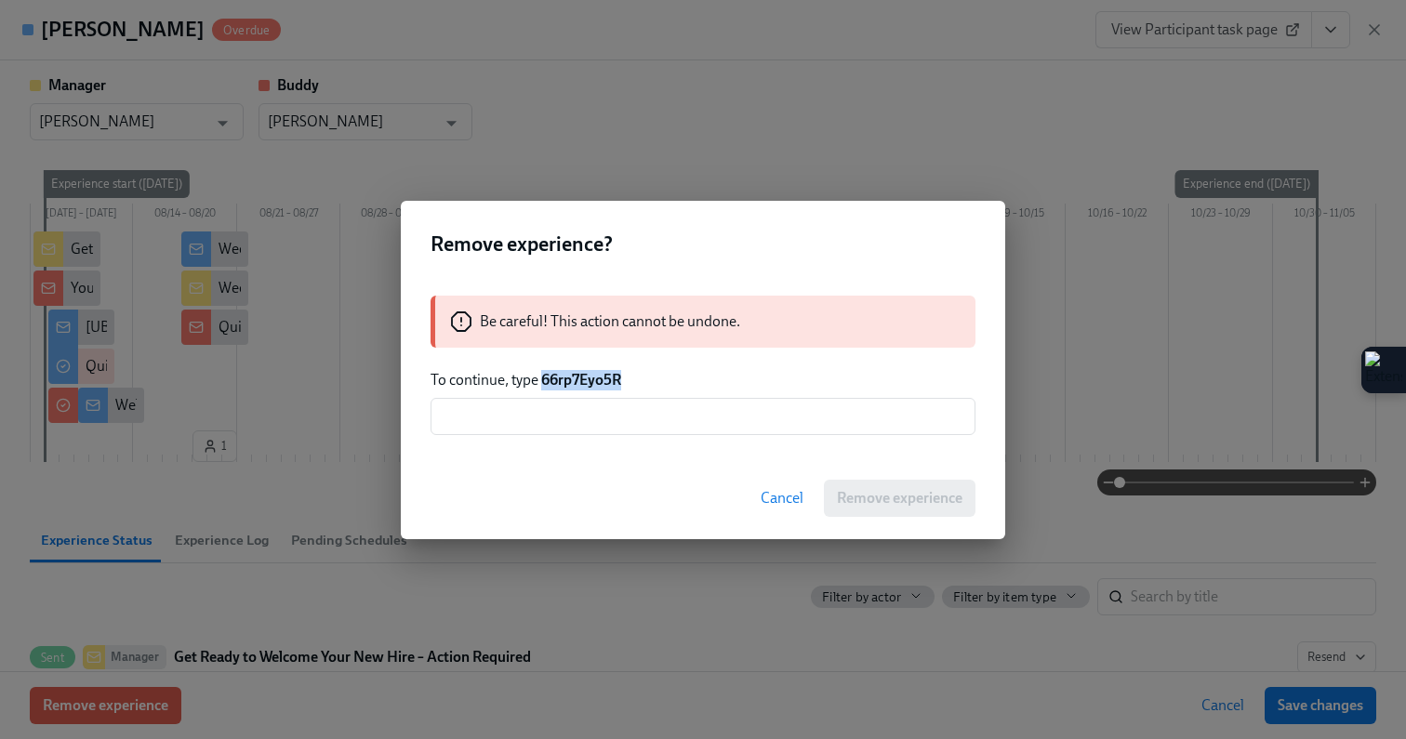
drag, startPoint x: 638, startPoint y: 380, endPoint x: 541, endPoint y: 386, distance: 96.9
click at [541, 386] on p "To continue, type 66rp7Eyo5R" at bounding box center [703, 380] width 545 height 20
copy strong "66rp7Eyo5R"
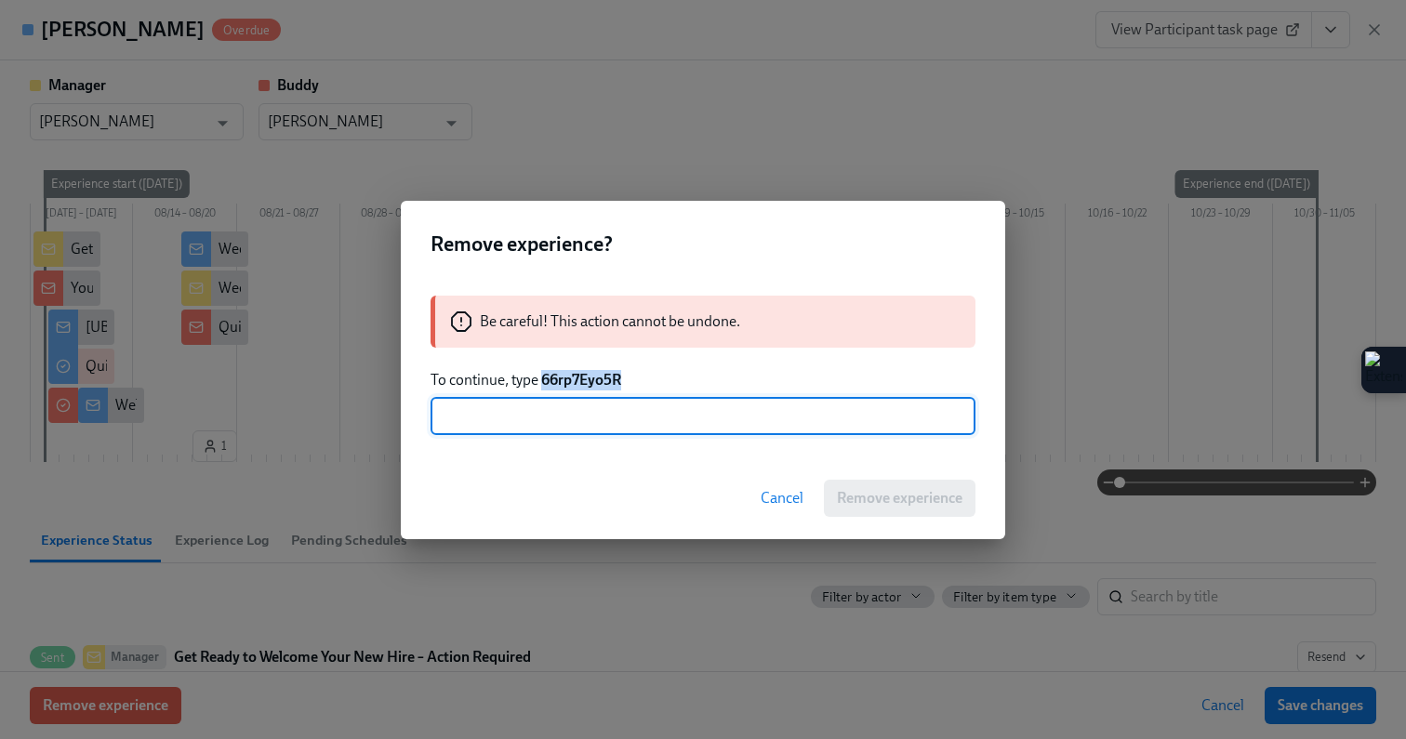
click at [531, 418] on input "text" at bounding box center [703, 416] width 545 height 37
paste input "66rp7Eyo5R"
type input "66rp7Eyo5R"
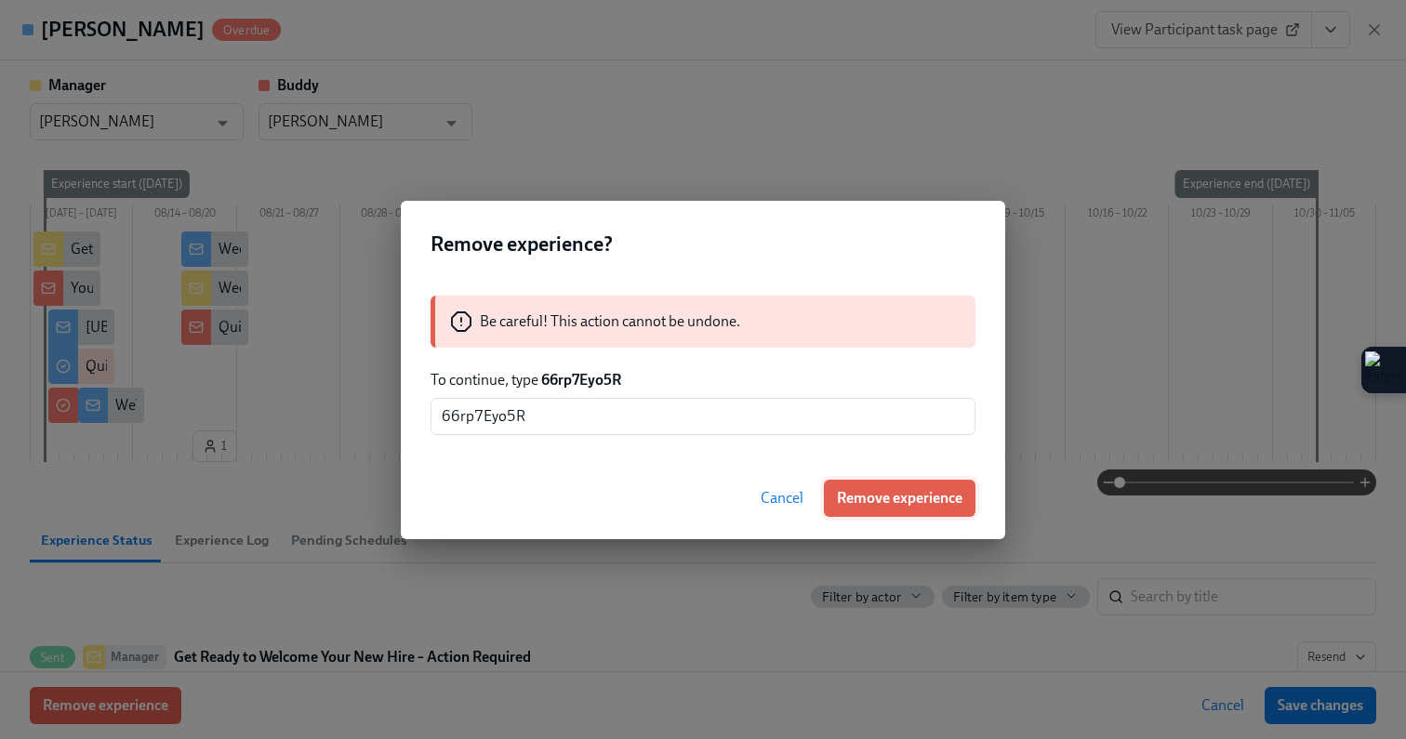
click at [886, 492] on span "Remove experience" at bounding box center [900, 498] width 126 height 19
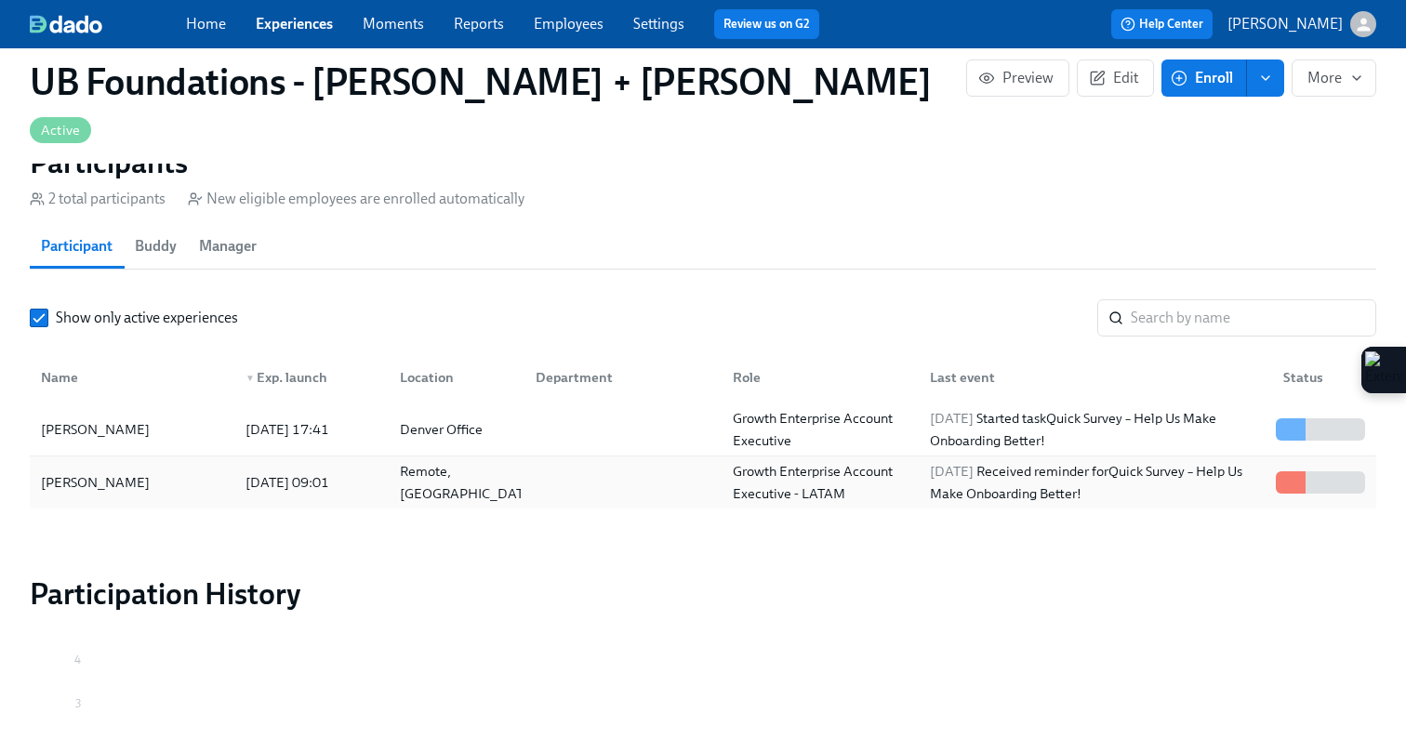
click at [964, 460] on div "[DATE] Received reminder for Quick Survey – Help Us Make Onboarding Better!" at bounding box center [1096, 482] width 346 height 45
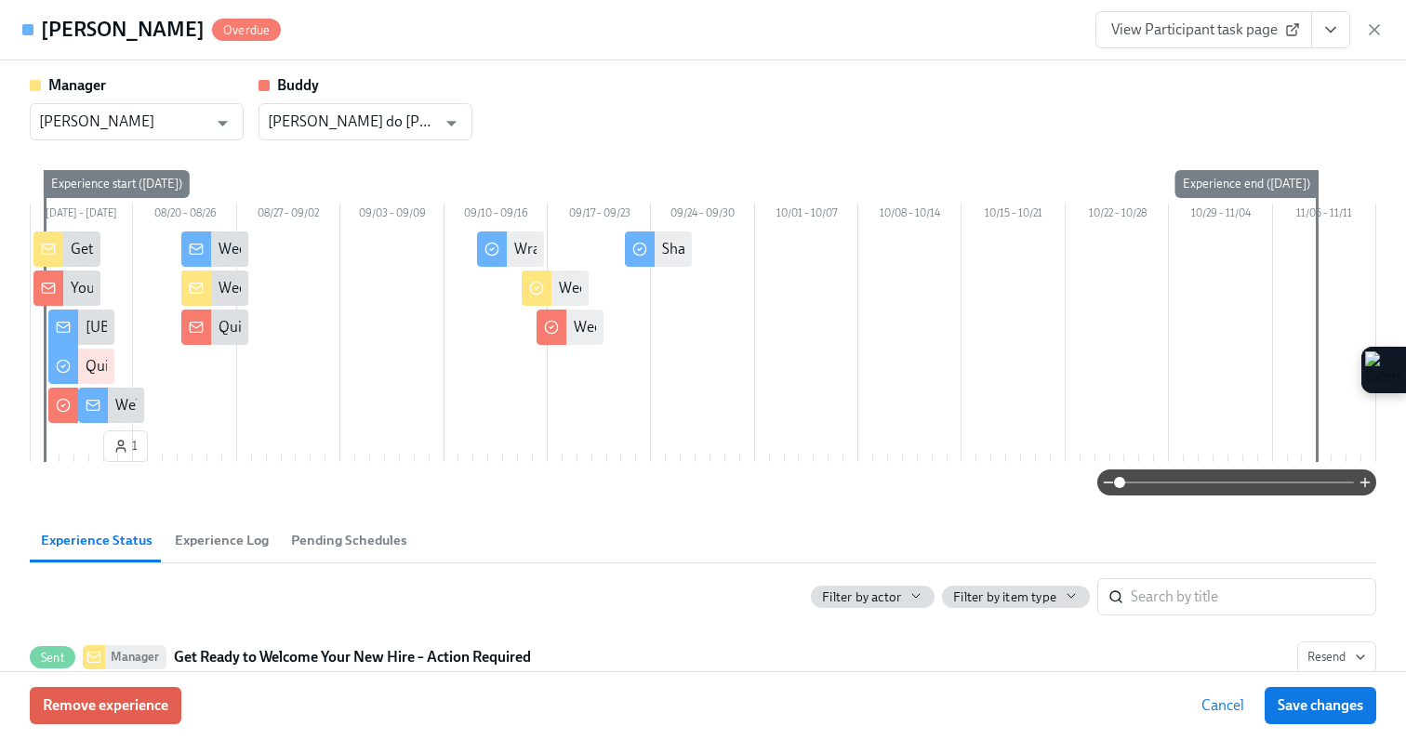
click at [160, 189] on div "Experience start ([DATE])" at bounding box center [117, 184] width 146 height 28
click at [139, 697] on span "Remove experience" at bounding box center [106, 706] width 126 height 19
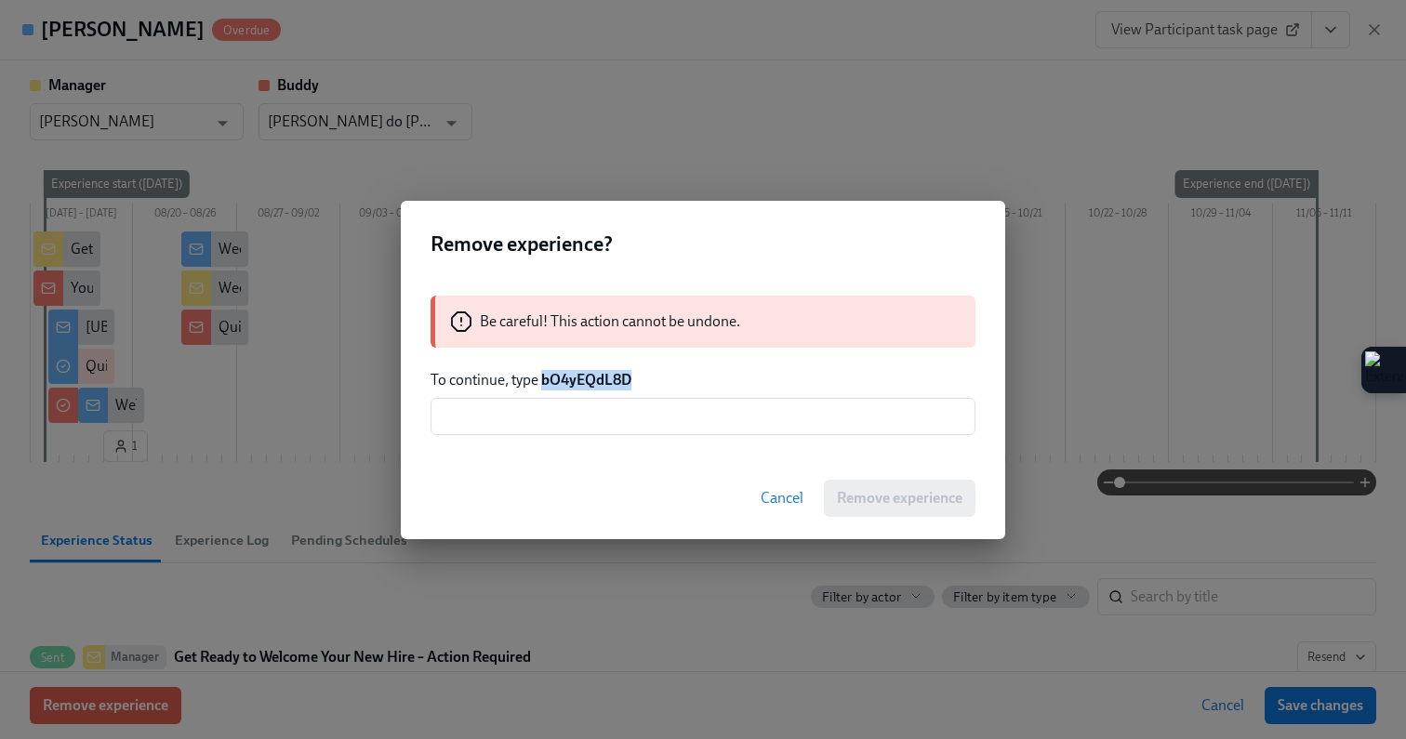
drag, startPoint x: 652, startPoint y: 381, endPoint x: 543, endPoint y: 380, distance: 108.8
click at [543, 380] on p "To continue, type bO4yEQdL8D" at bounding box center [703, 380] width 545 height 20
copy strong "bO4yEQdL8D"
click at [539, 419] on input "text" at bounding box center [703, 416] width 545 height 37
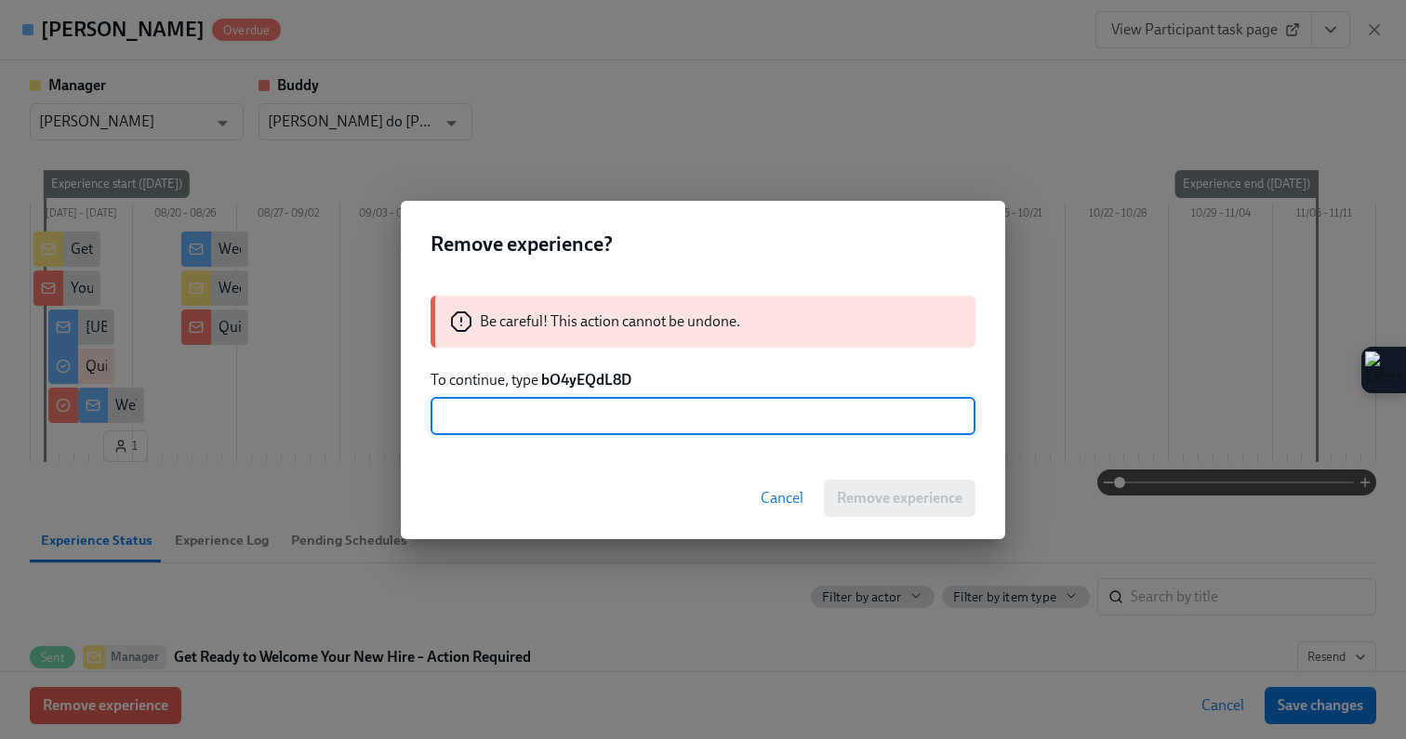
paste input "bO4yEQdL8D"
type input "bO4yEQdL8D"
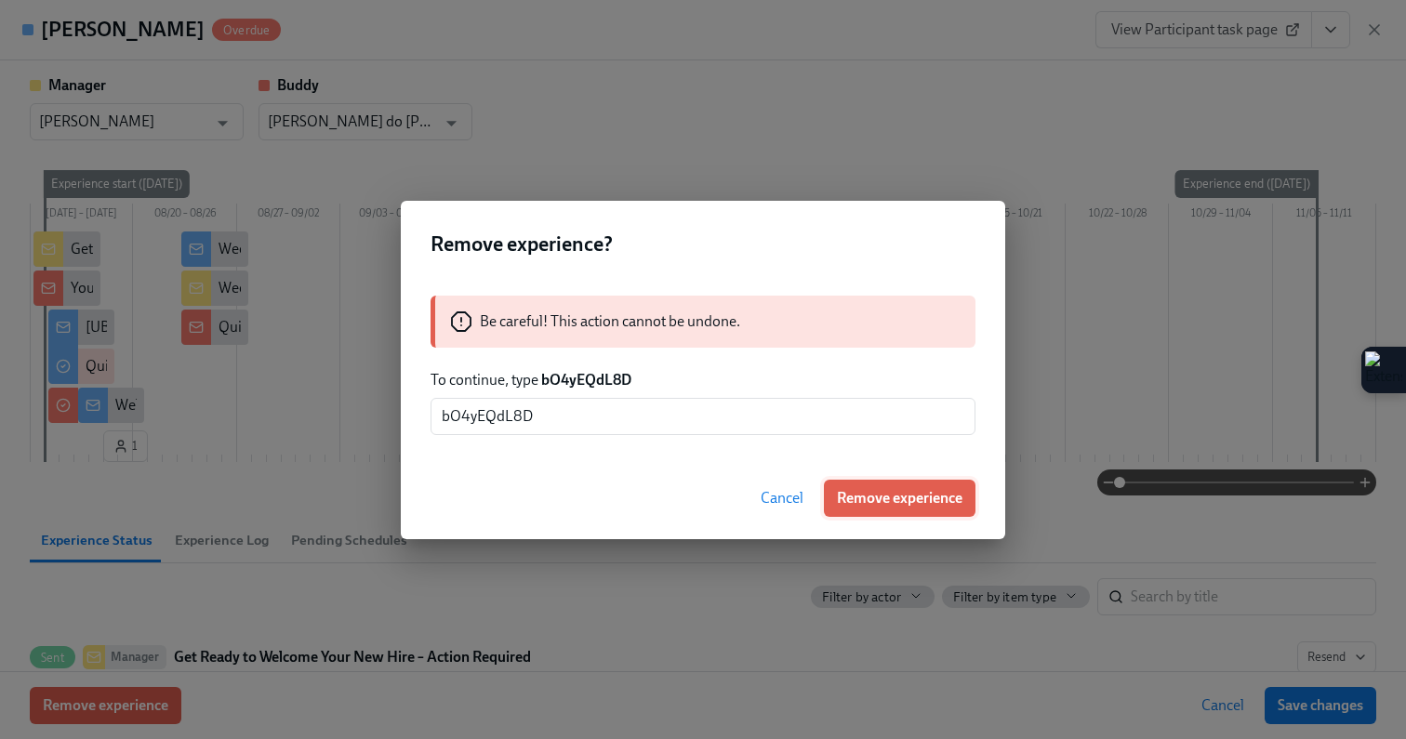
click at [884, 504] on span "Remove experience" at bounding box center [900, 498] width 126 height 19
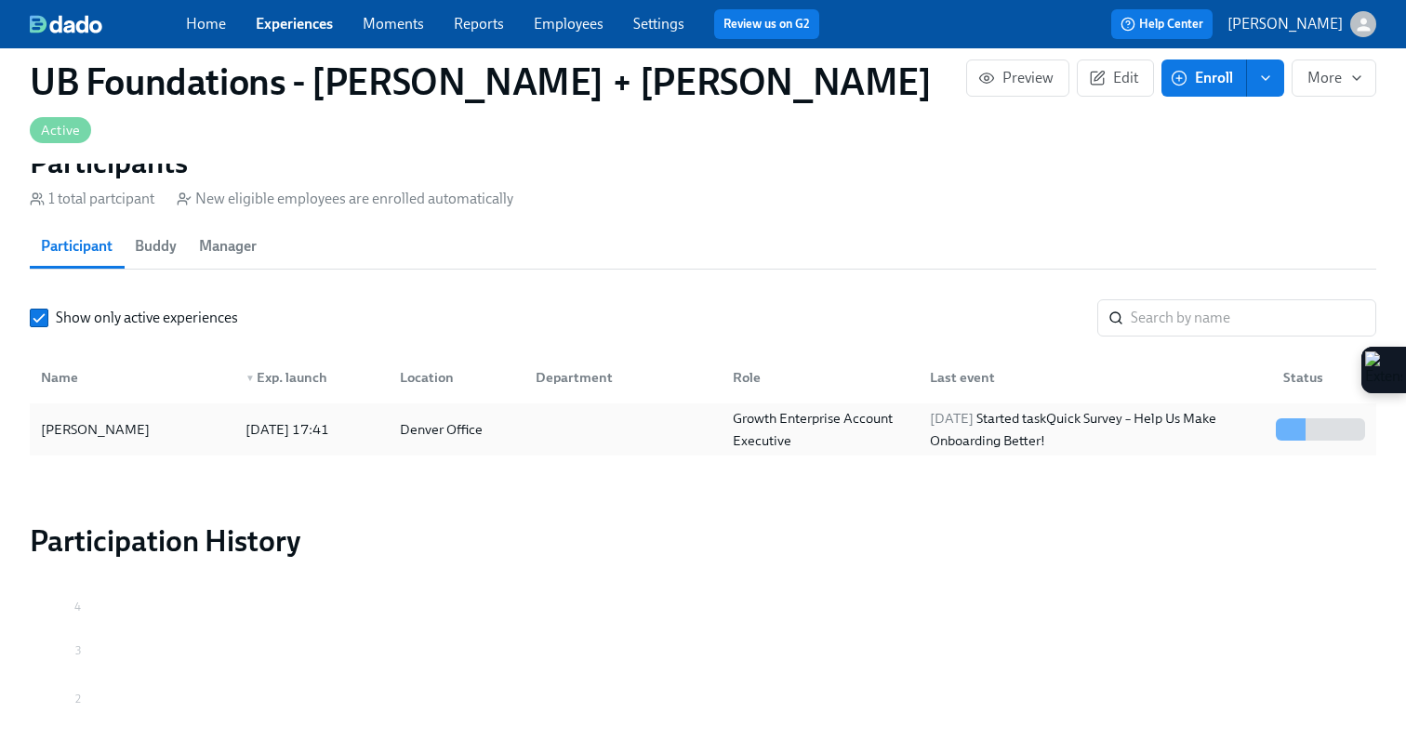
click at [936, 407] on div "[DATE] Started task Quick Survey – Help Us Make Onboarding Better!" at bounding box center [1096, 429] width 346 height 45
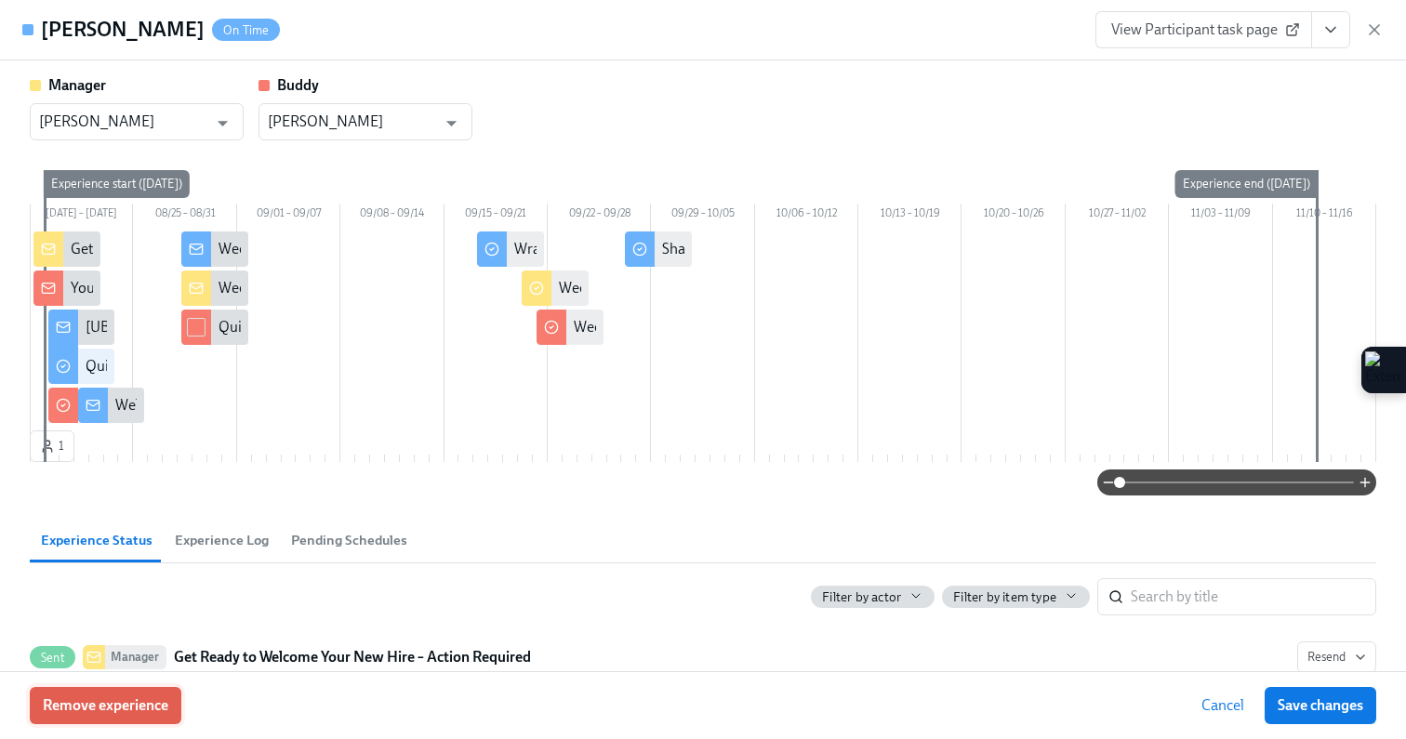
click at [163, 695] on button "Remove experience" at bounding box center [106, 705] width 152 height 37
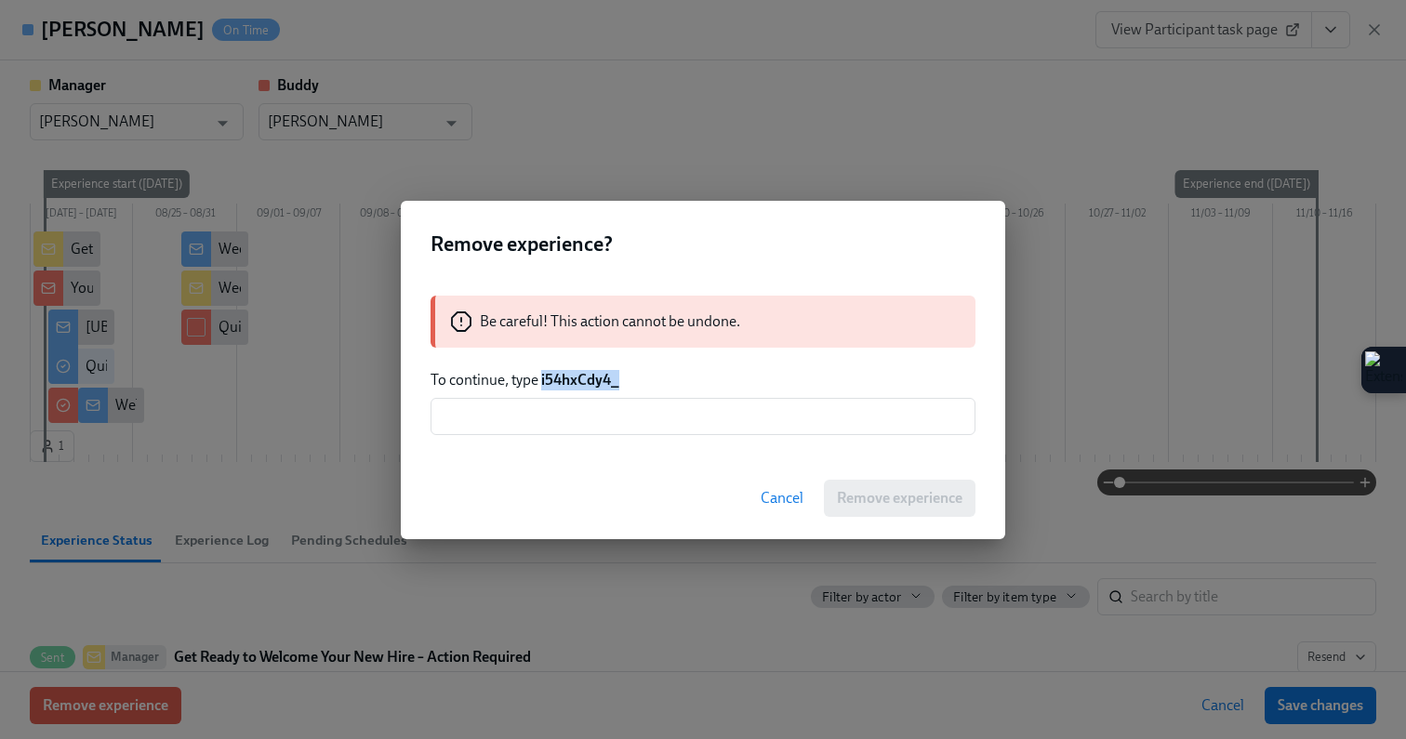
drag, startPoint x: 636, startPoint y: 383, endPoint x: 542, endPoint y: 381, distance: 93.9
click at [542, 381] on p "To continue, type i54hxCdy4_" at bounding box center [703, 380] width 545 height 20
copy strong "i54hxCdy4_"
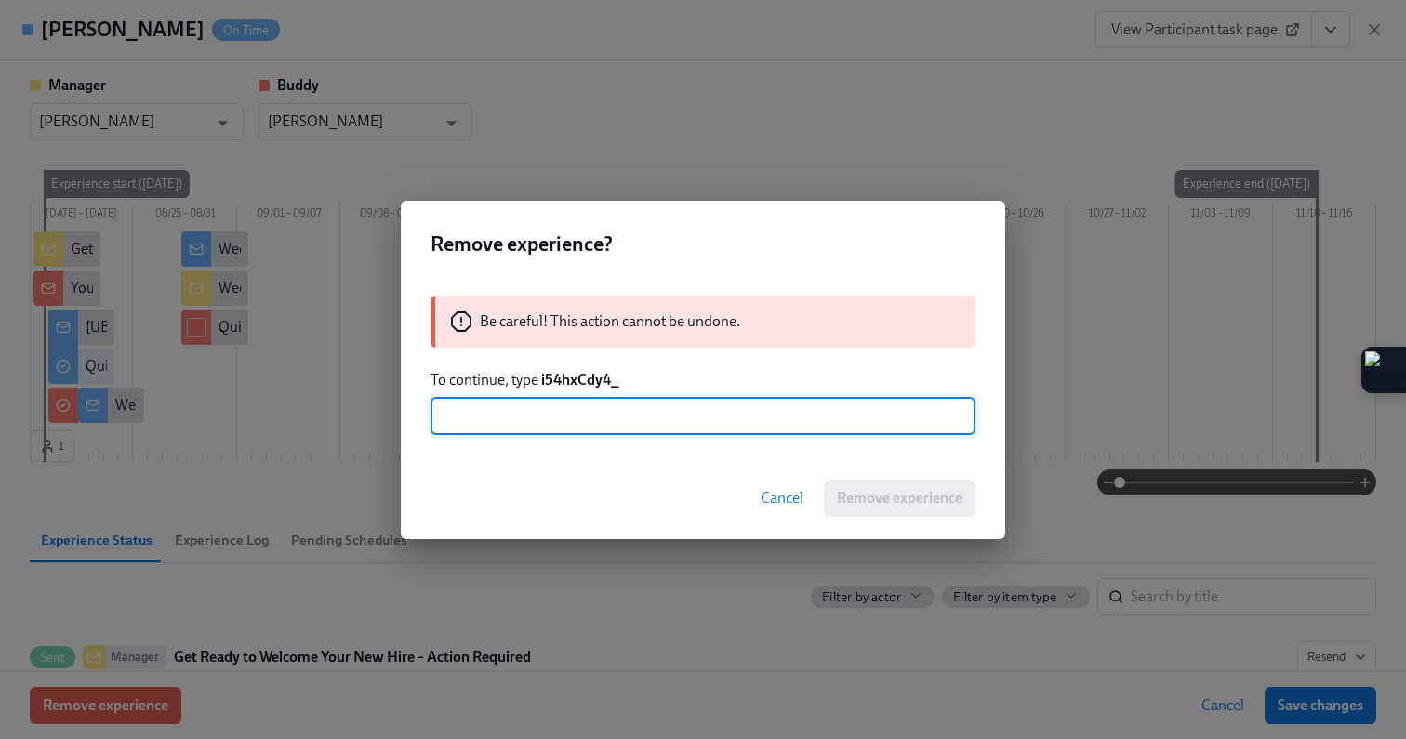
click at [537, 419] on input "text" at bounding box center [703, 416] width 545 height 37
paste input "i54hxCdy4_"
type input "i54hxCdy4_"
click at [896, 497] on span "Remove experience" at bounding box center [900, 498] width 126 height 19
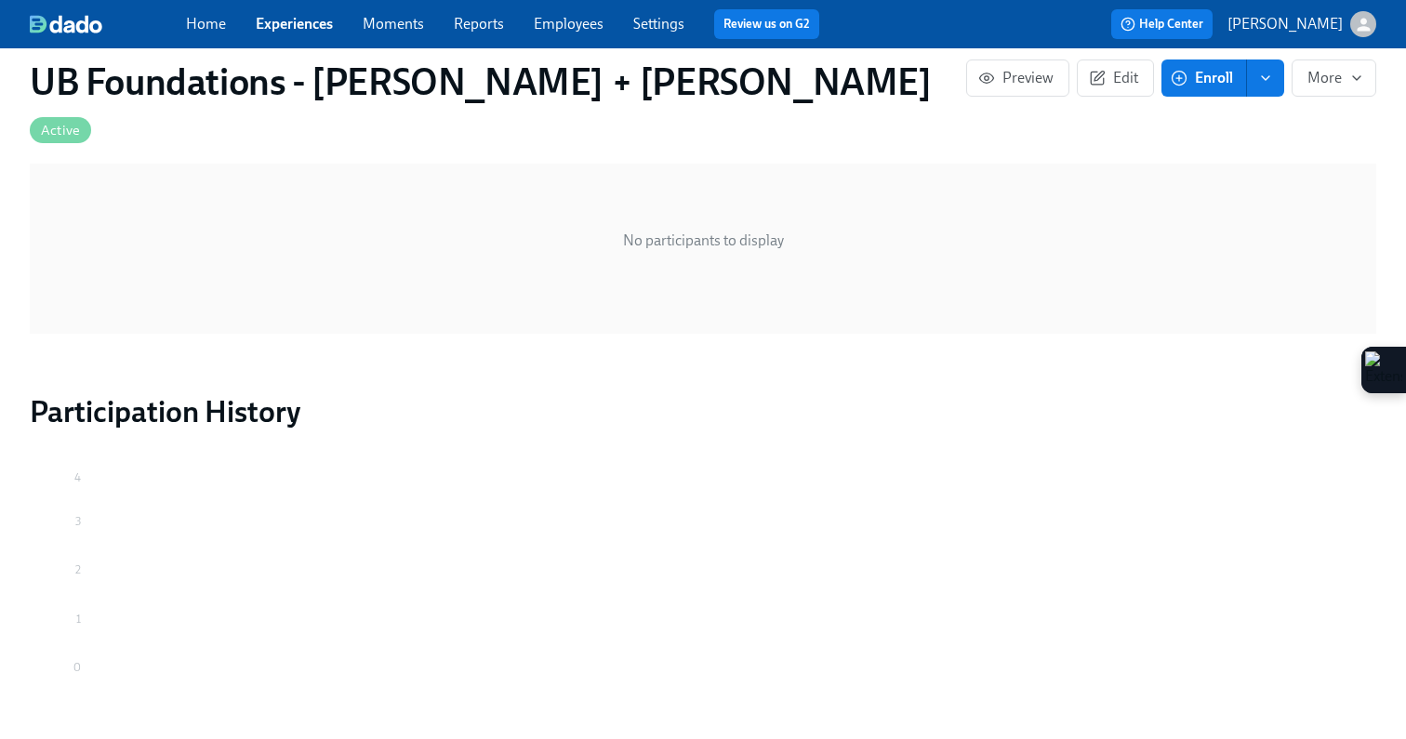
click at [1192, 89] on button "Enroll" at bounding box center [1204, 78] width 86 height 37
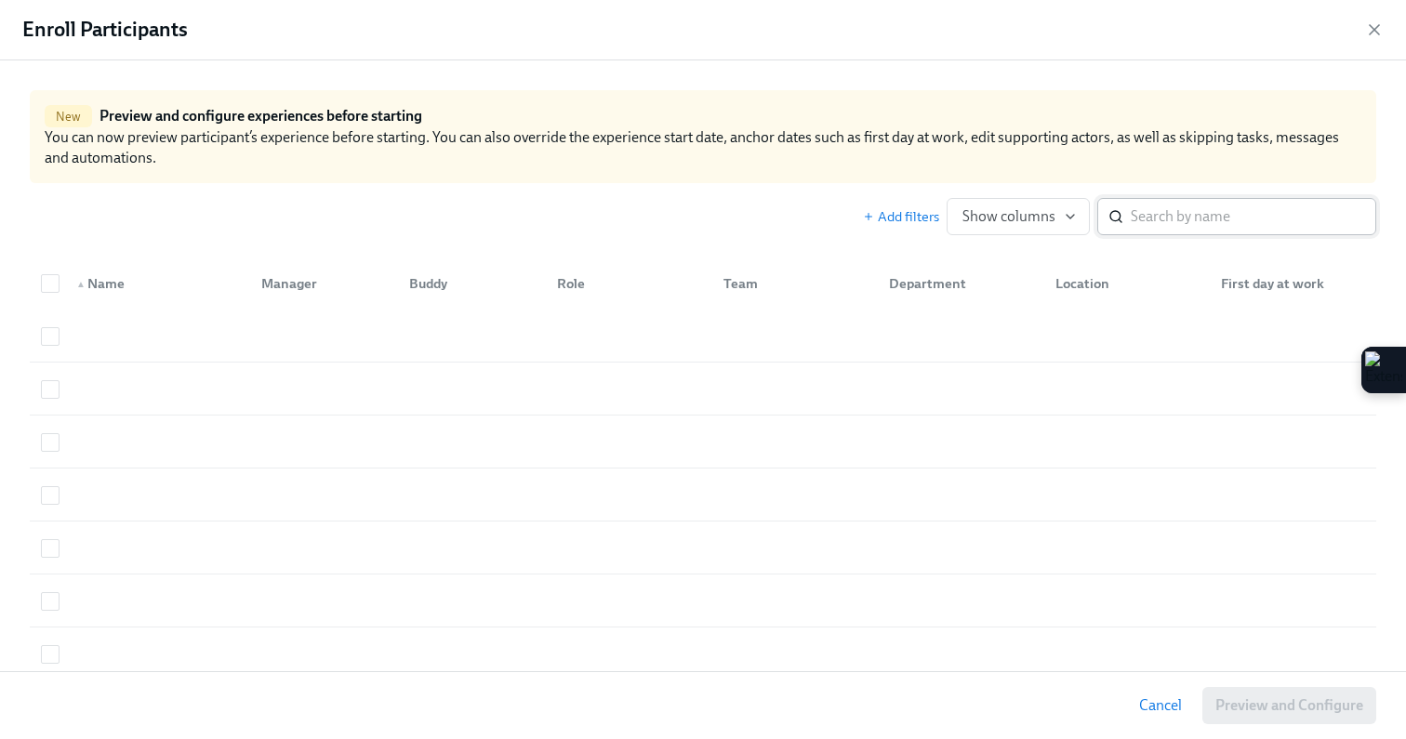
click at [1168, 225] on input "search" at bounding box center [1254, 216] width 246 height 37
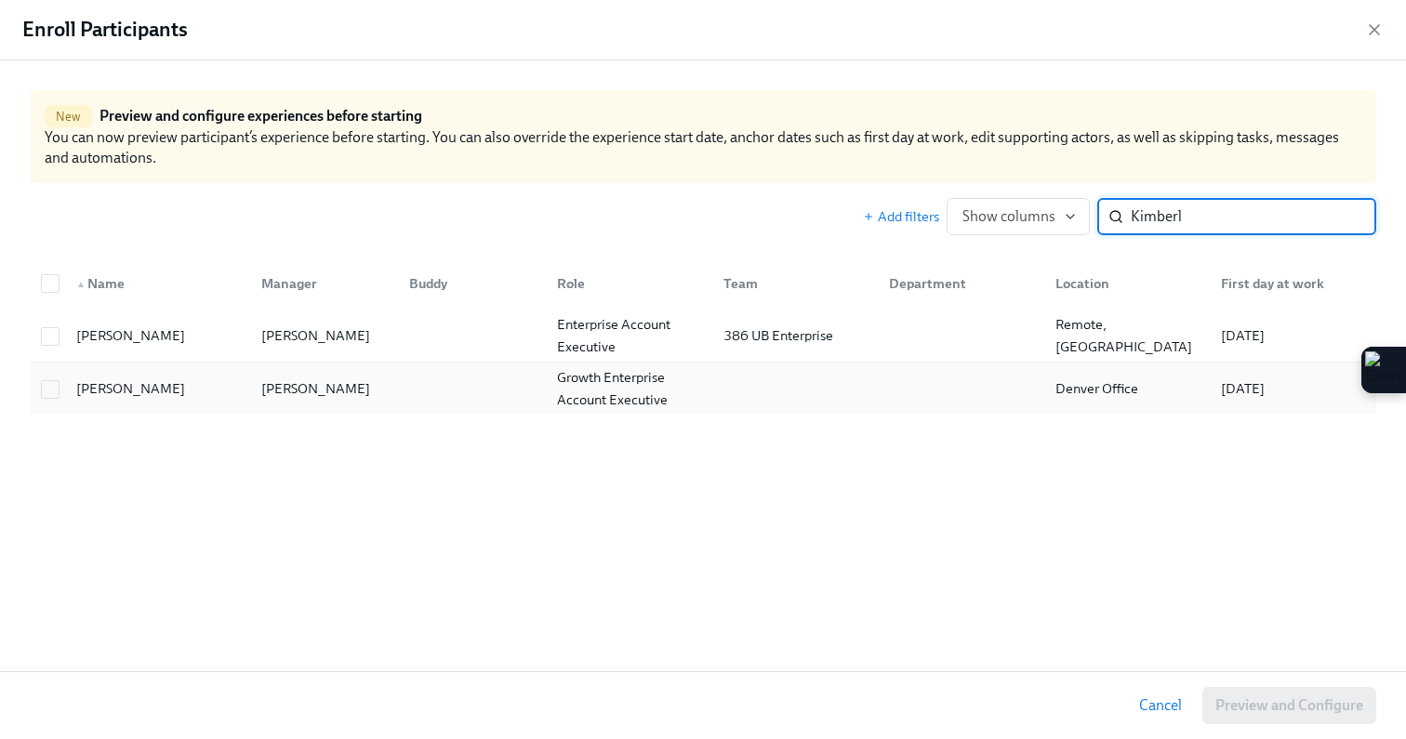
type input "Kimberl"
click at [267, 385] on div "[PERSON_NAME]" at bounding box center [316, 389] width 124 height 22
checkbox input "true"
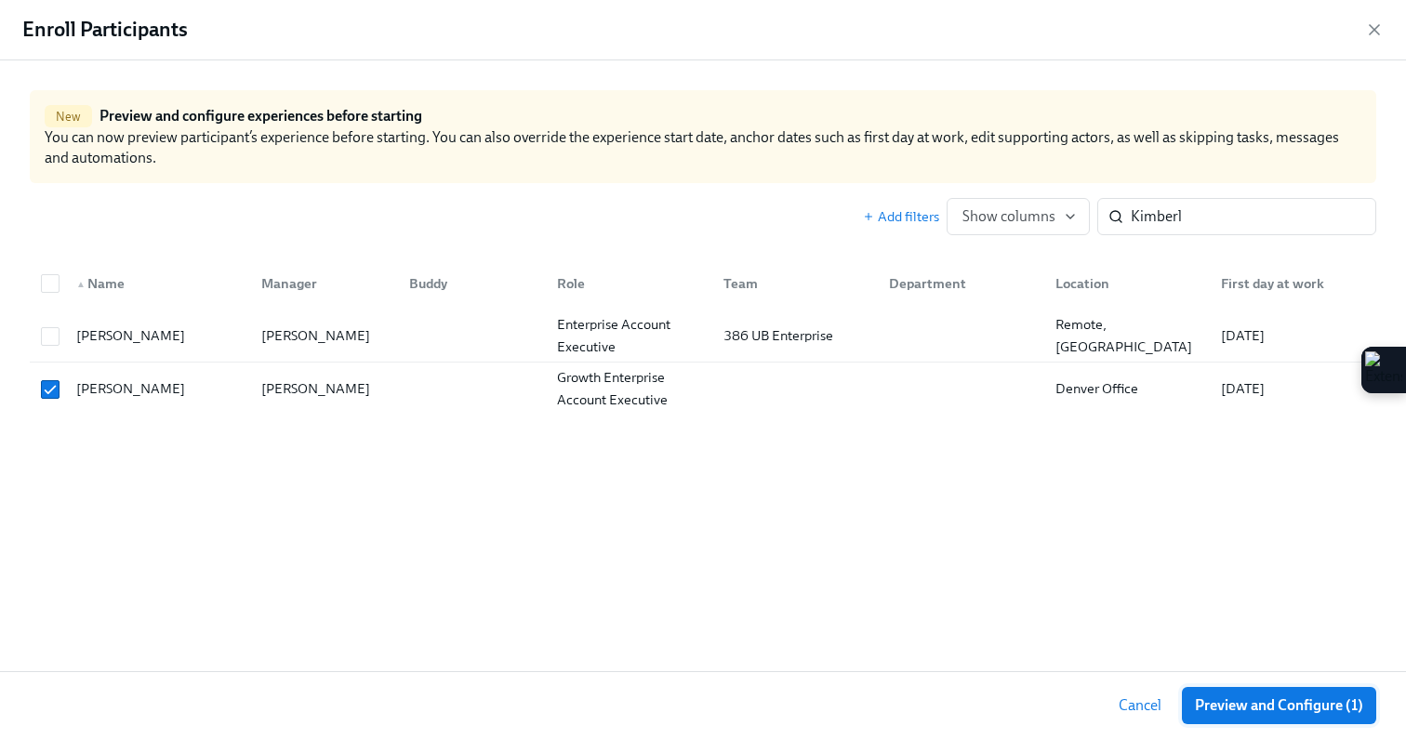
click at [1228, 704] on span "Preview and Configure (1)" at bounding box center [1279, 706] width 168 height 19
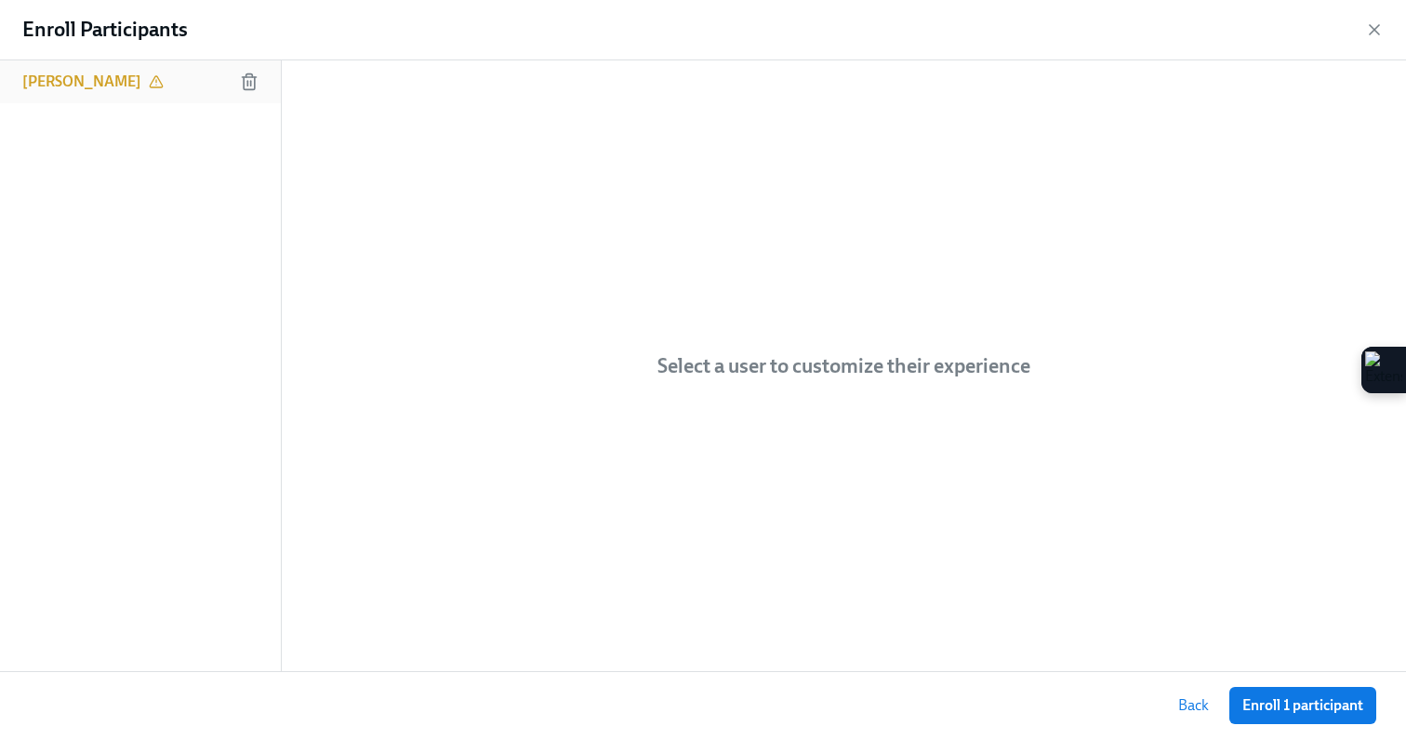
click at [120, 81] on h6 "[PERSON_NAME]" at bounding box center [81, 82] width 119 height 20
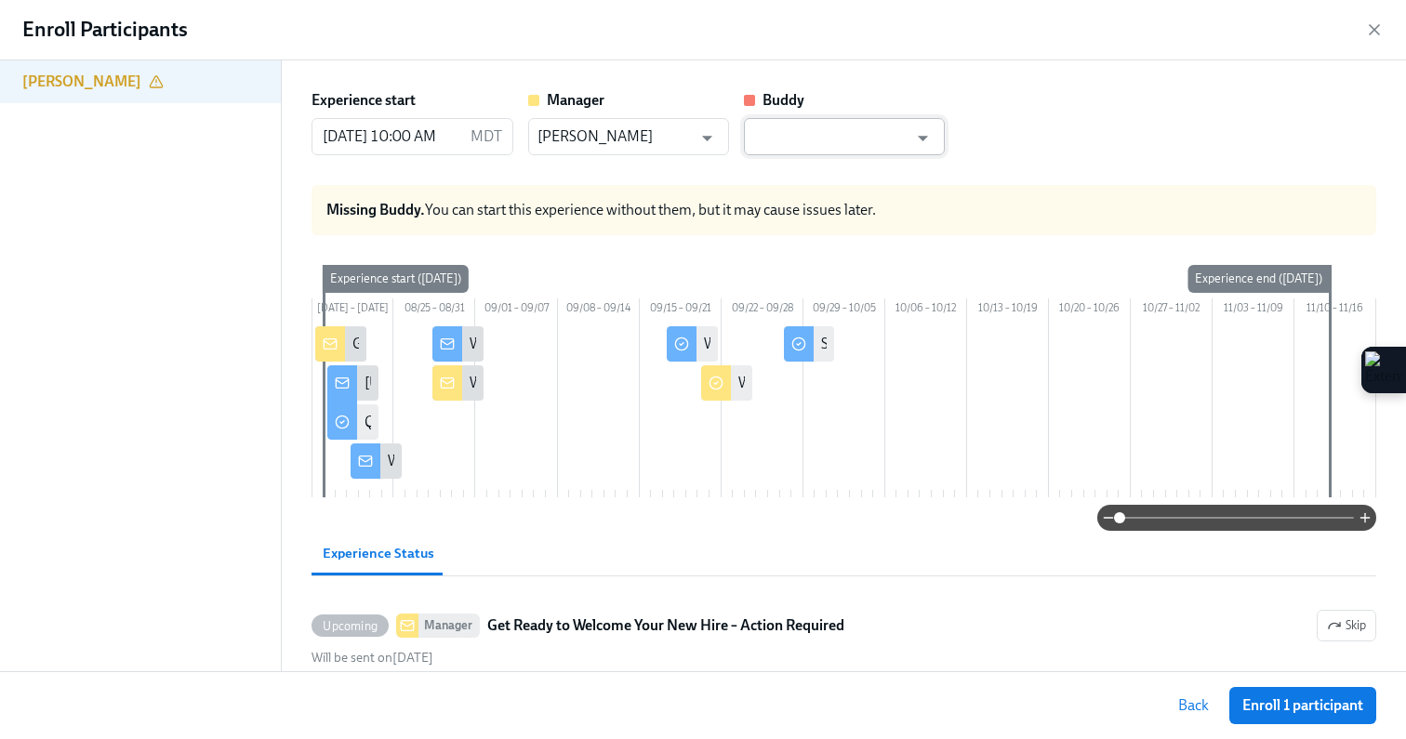
click at [811, 127] on input "text" at bounding box center [830, 136] width 155 height 37
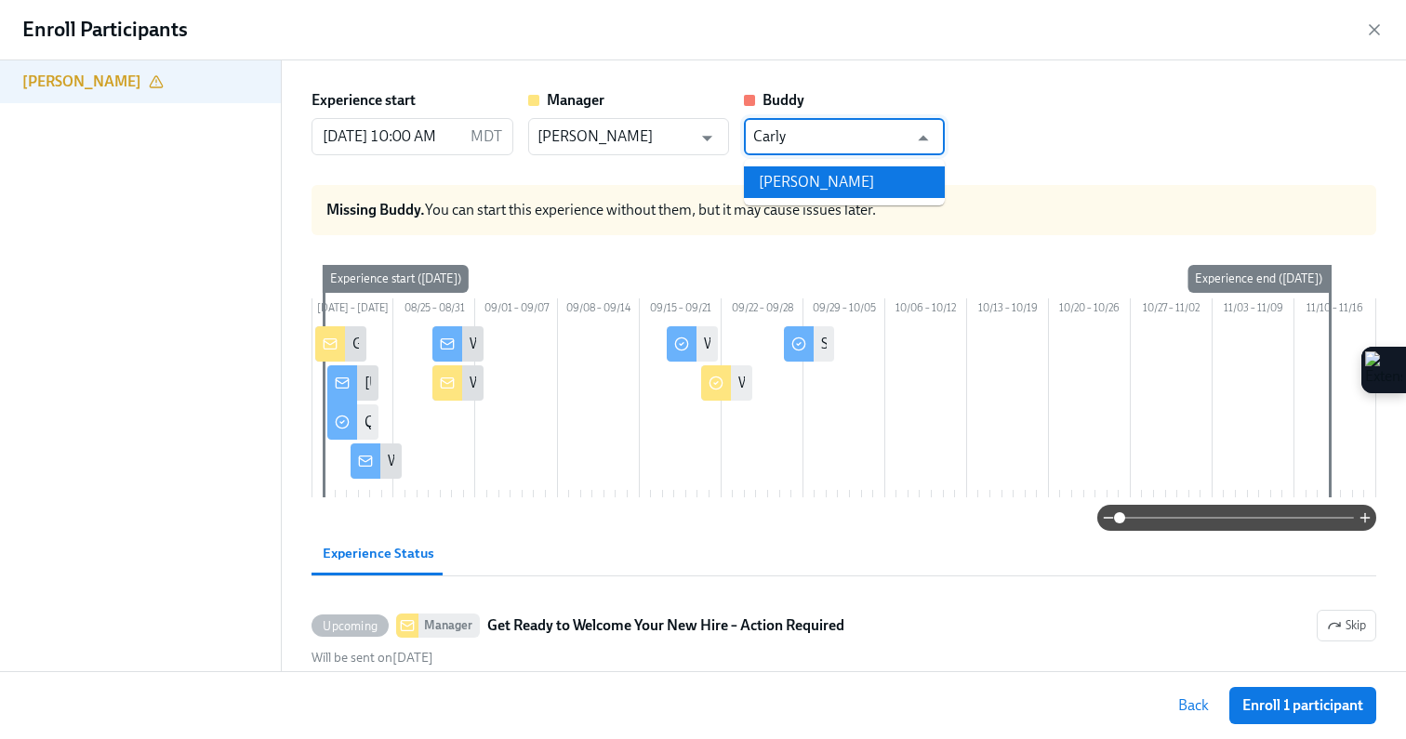
click at [812, 182] on li "[PERSON_NAME]" at bounding box center [844, 182] width 201 height 32
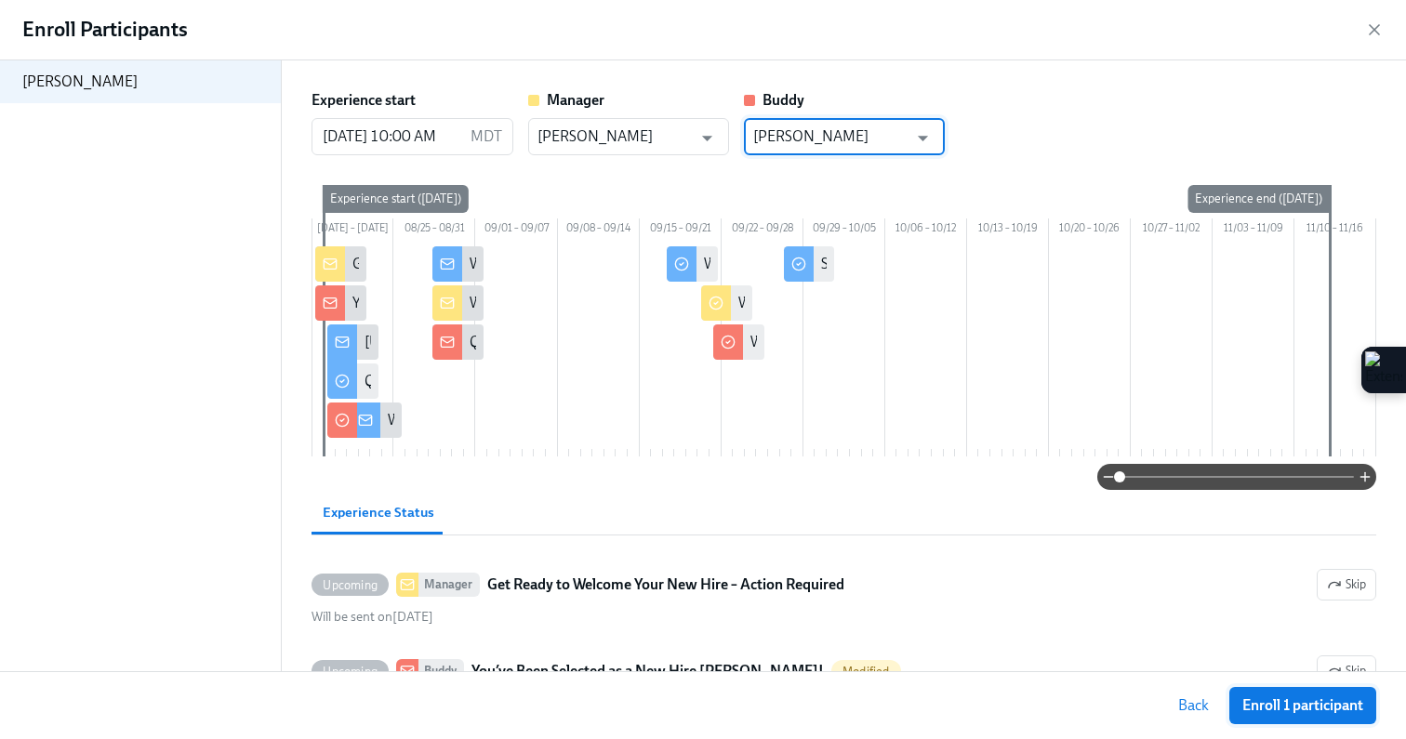
type input "[PERSON_NAME]"
click at [1313, 706] on span "Enroll 1 participant" at bounding box center [1302, 706] width 121 height 19
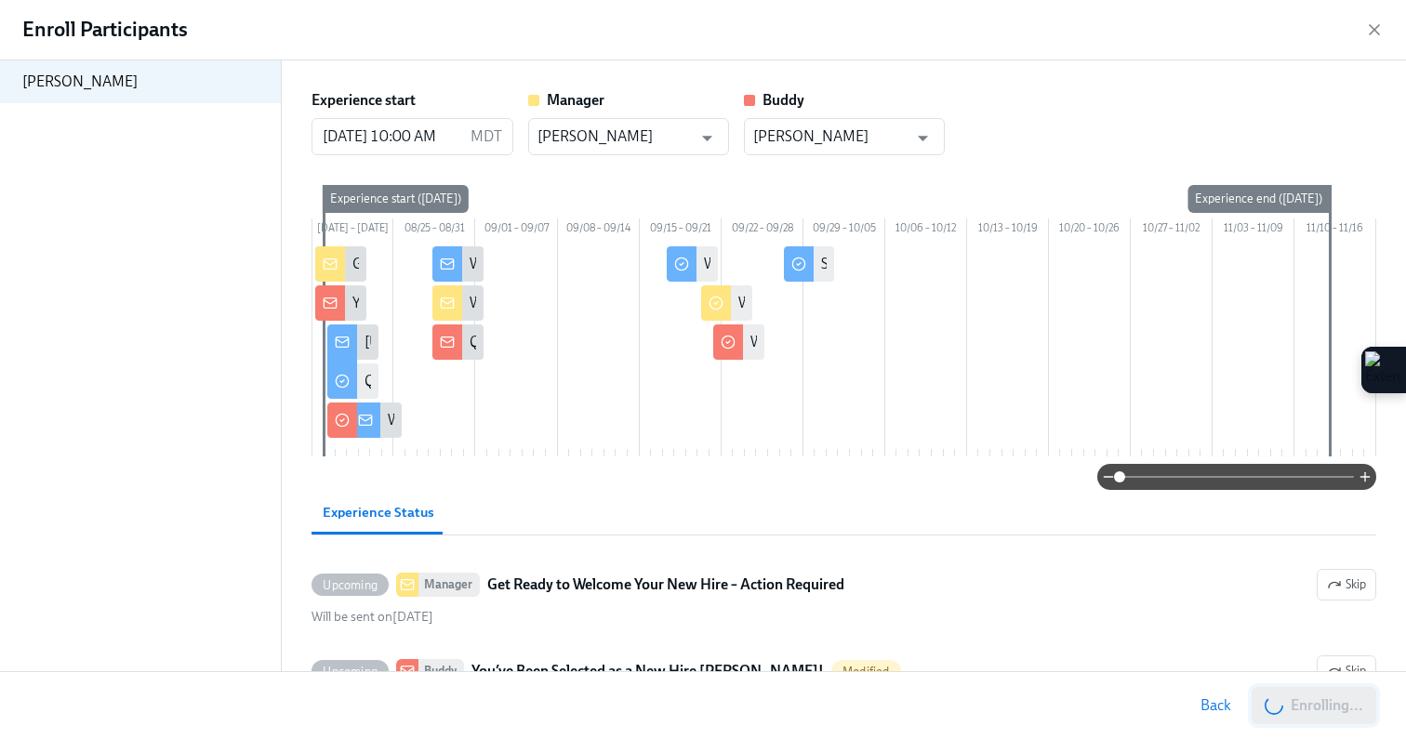
scroll to position [1463, 0]
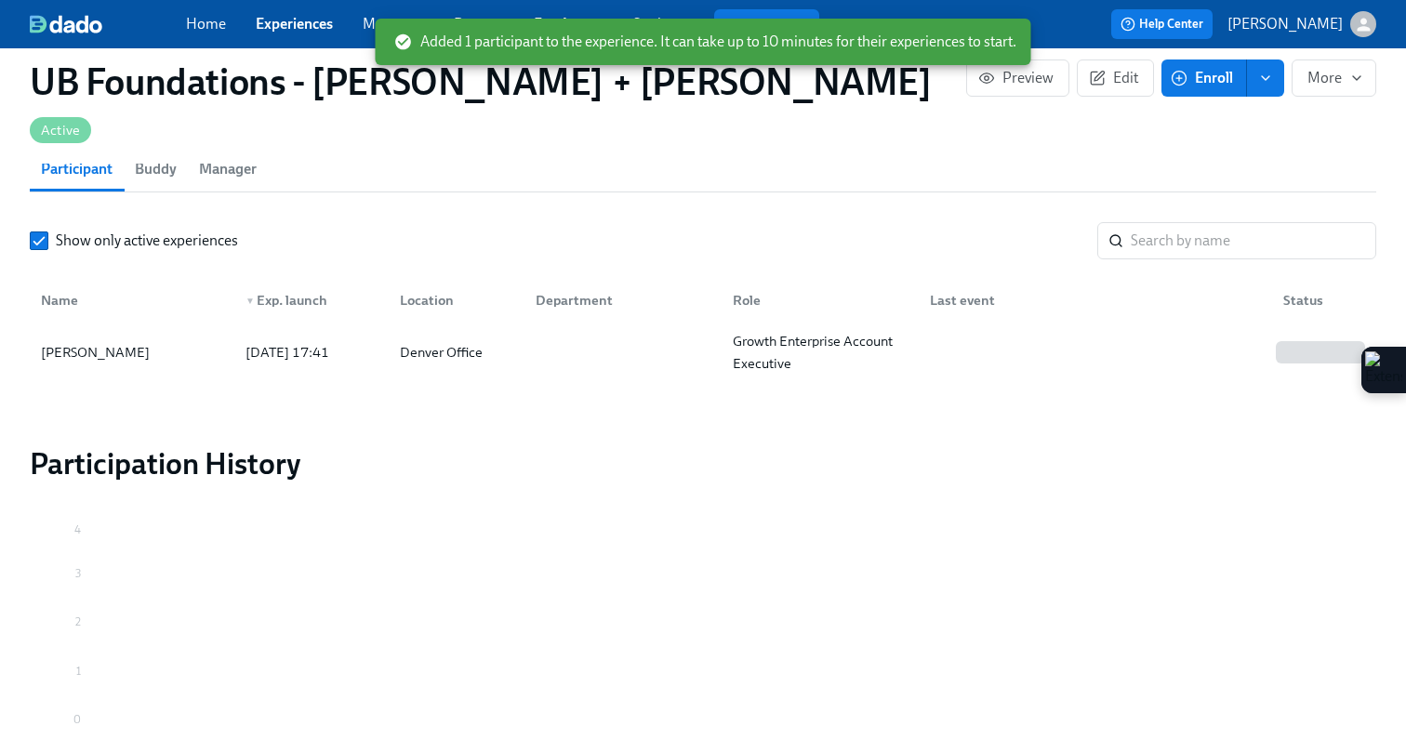
scroll to position [0, 286]
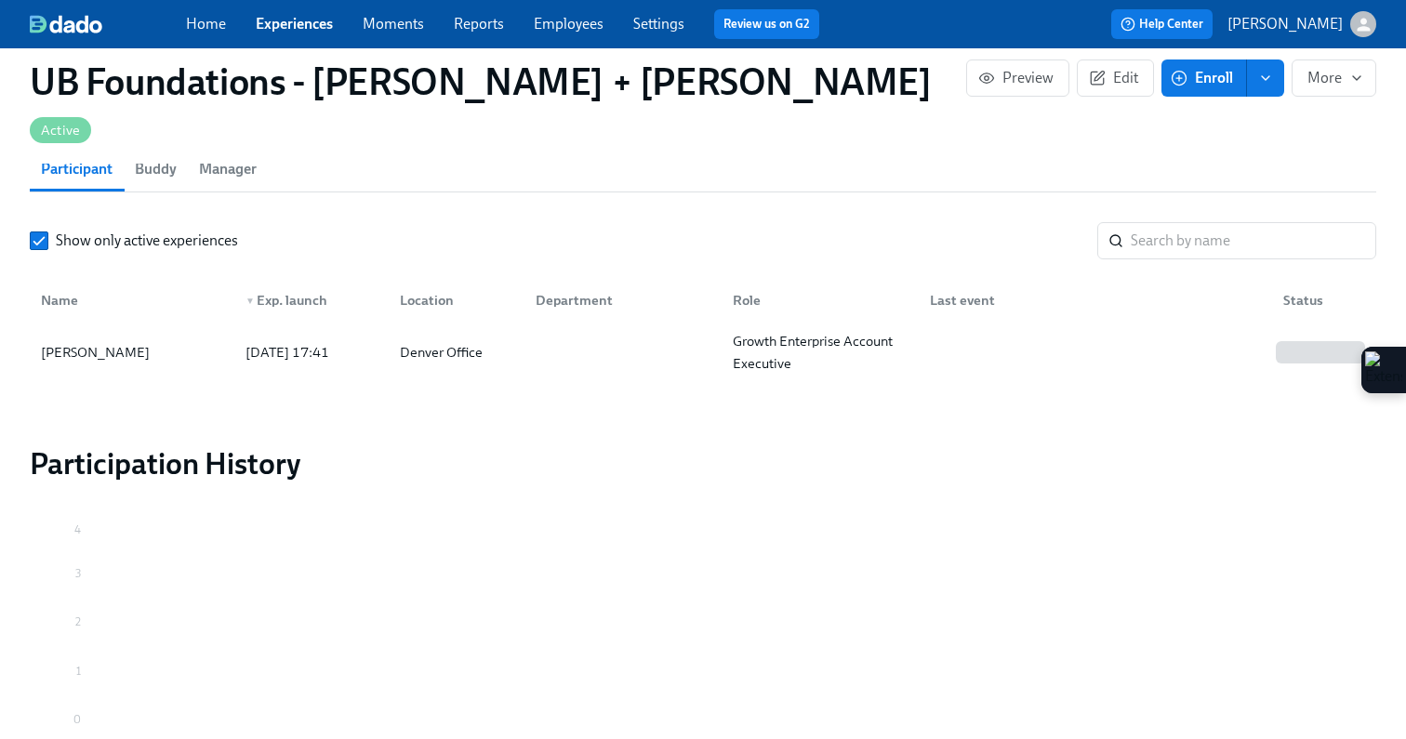
click at [1192, 79] on span "Enroll" at bounding box center [1204, 78] width 59 height 19
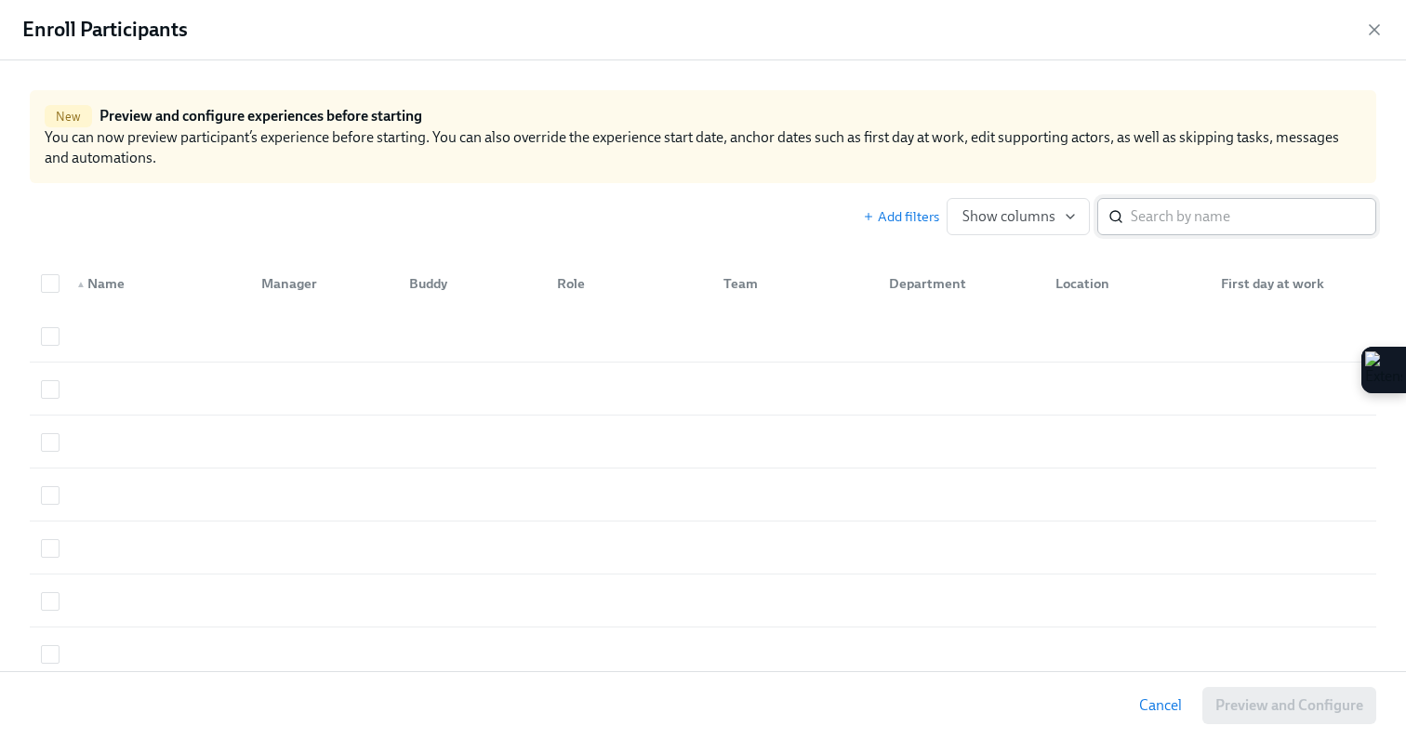
click at [1132, 218] on input "search" at bounding box center [1254, 216] width 246 height 37
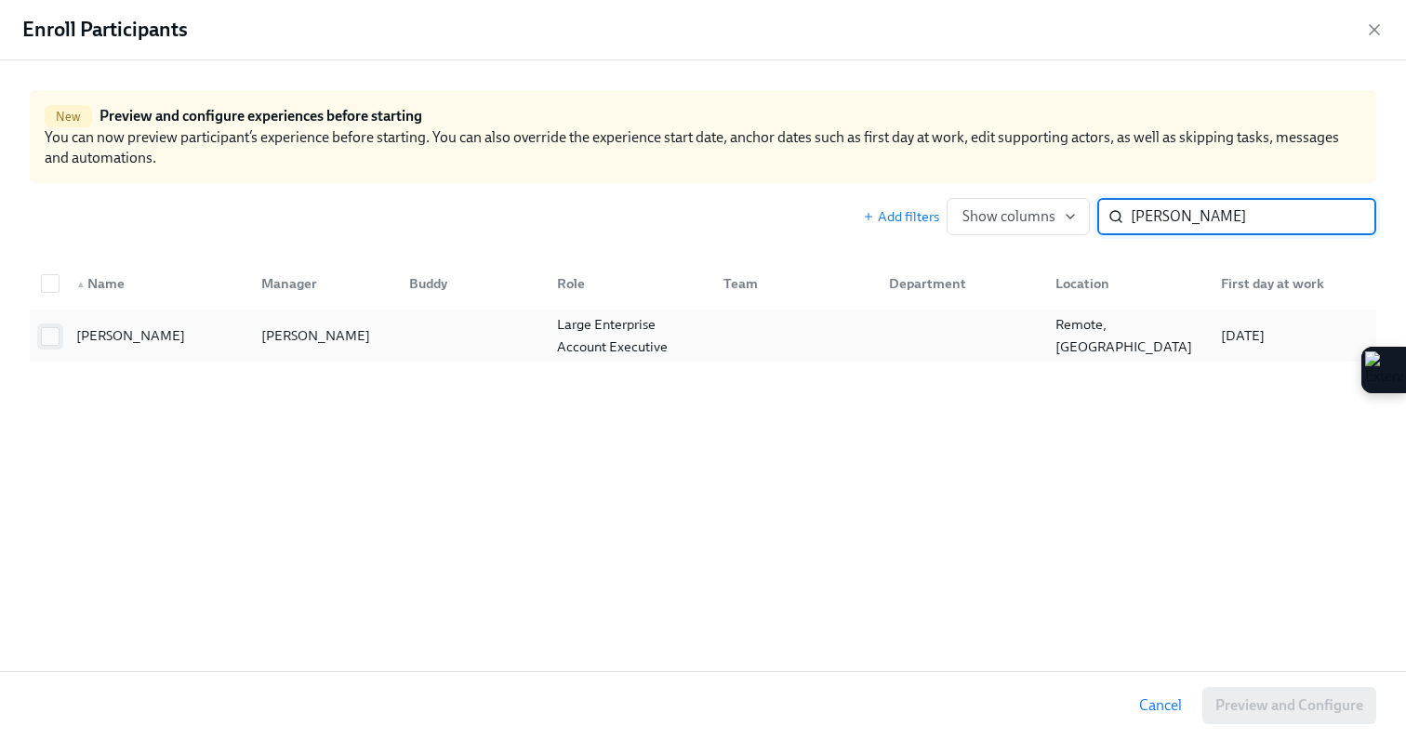
type input "[PERSON_NAME]"
click at [57, 342] on input "checkbox" at bounding box center [50, 336] width 17 height 17
checkbox input "true"
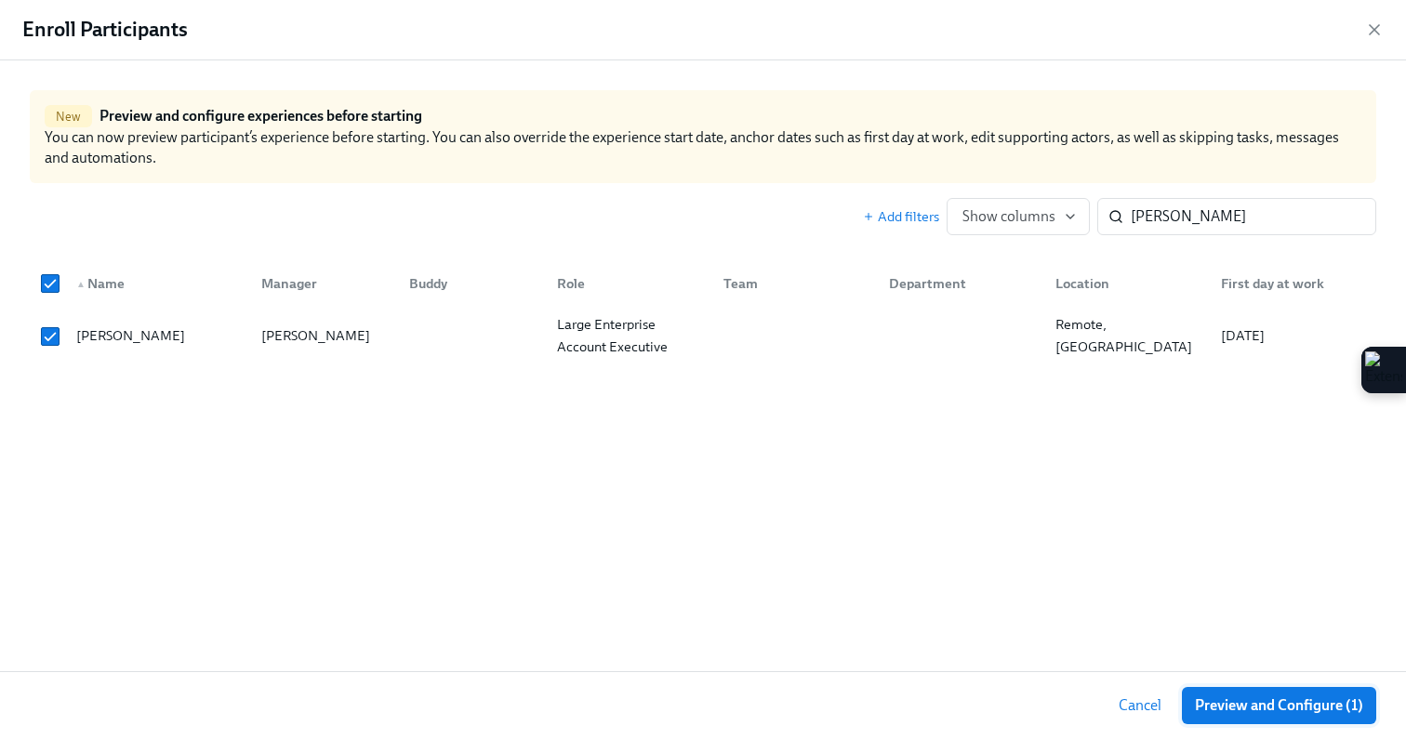
click at [1212, 707] on span "Preview and Configure (1)" at bounding box center [1279, 706] width 168 height 19
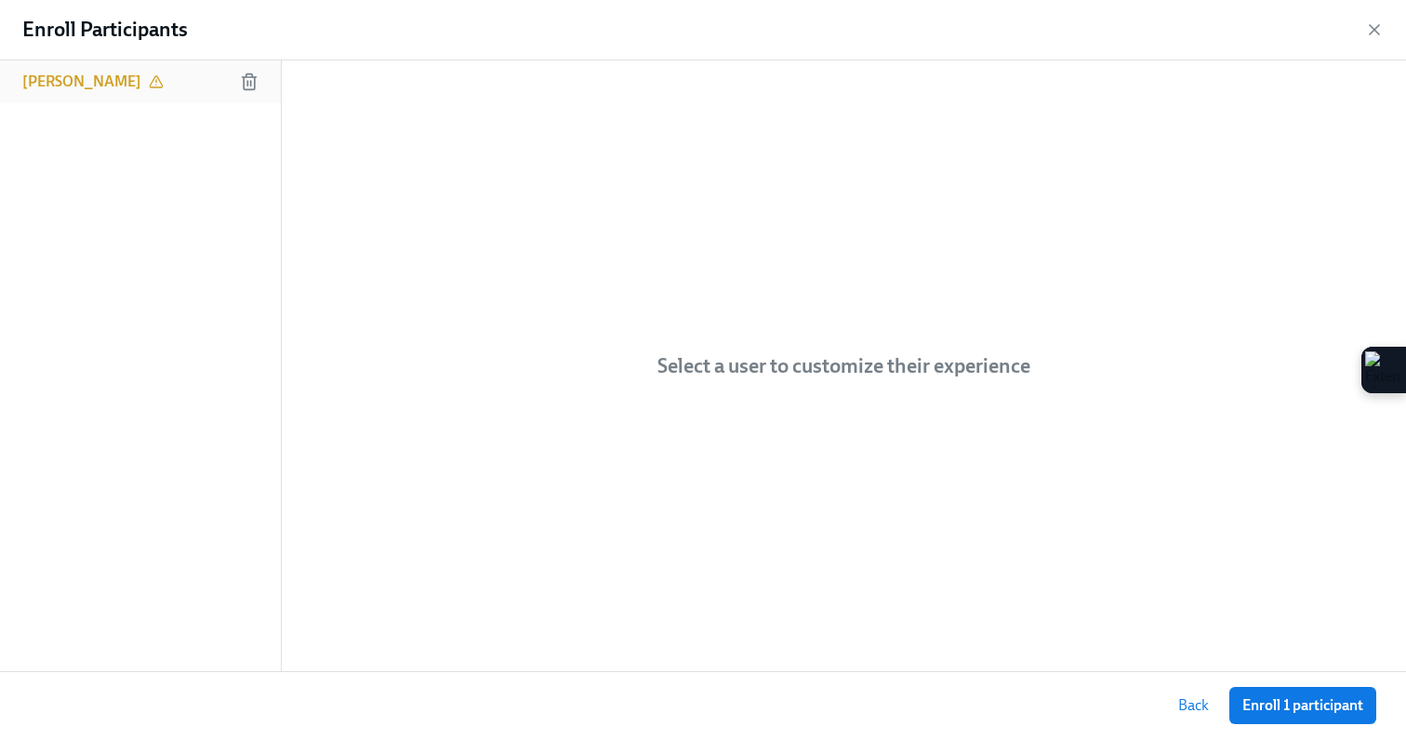
click at [227, 92] on div "[PERSON_NAME]" at bounding box center [140, 81] width 281 height 43
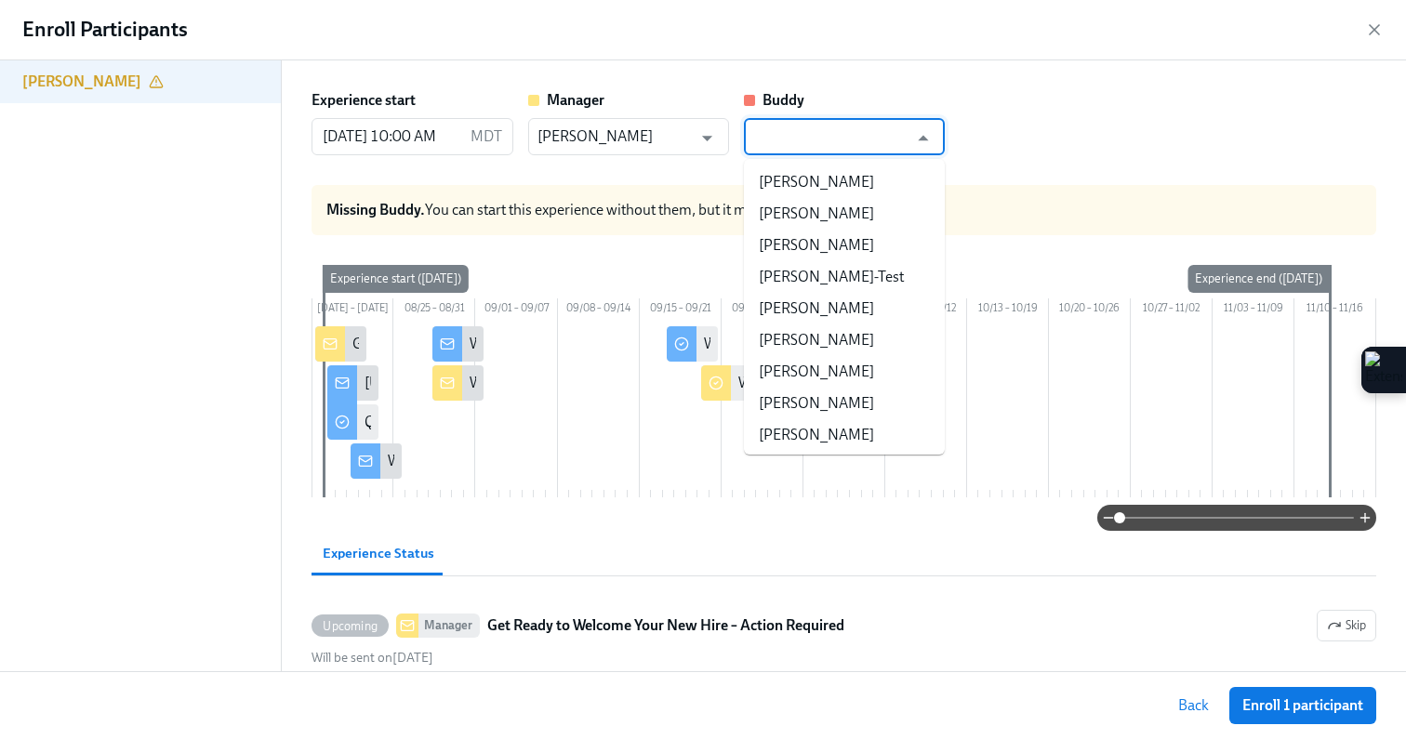
click at [770, 141] on input "text" at bounding box center [830, 136] width 155 height 37
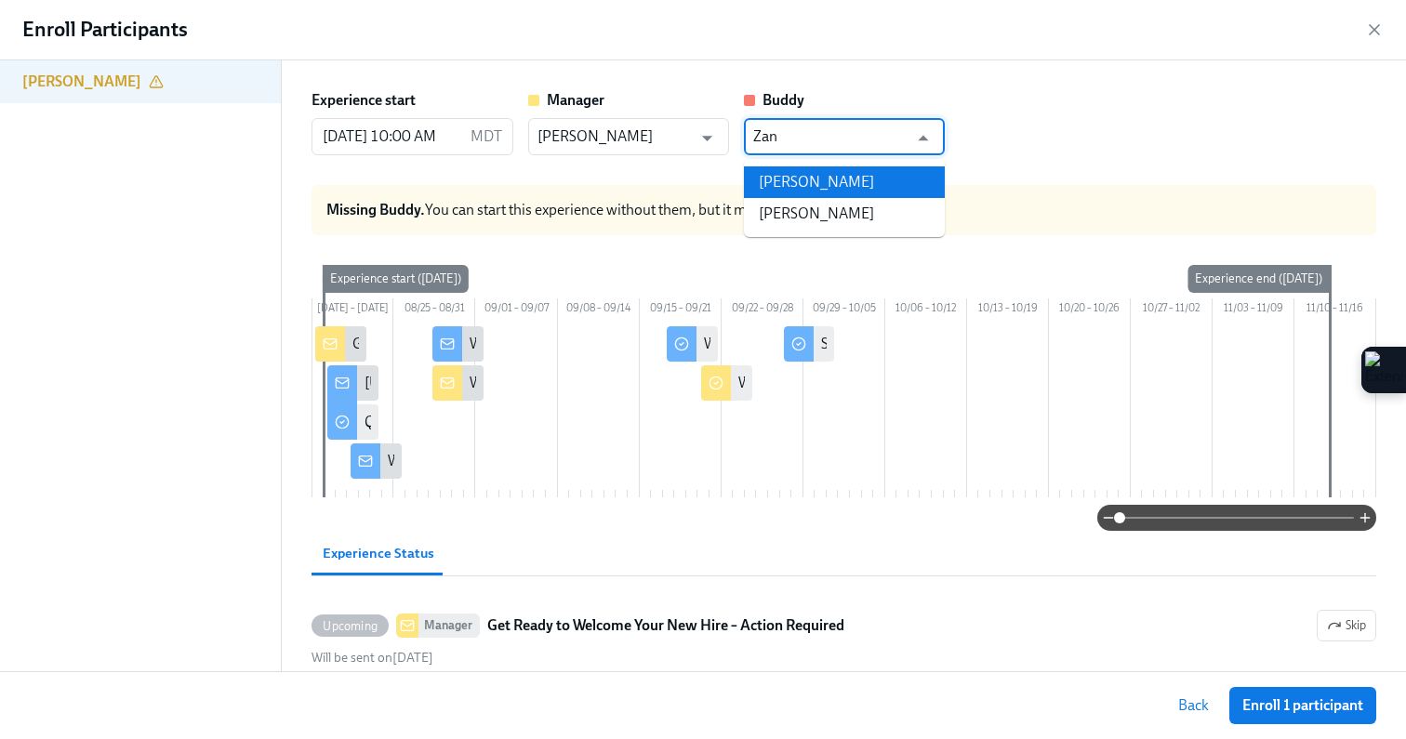
click at [773, 180] on li "[PERSON_NAME]" at bounding box center [844, 182] width 201 height 32
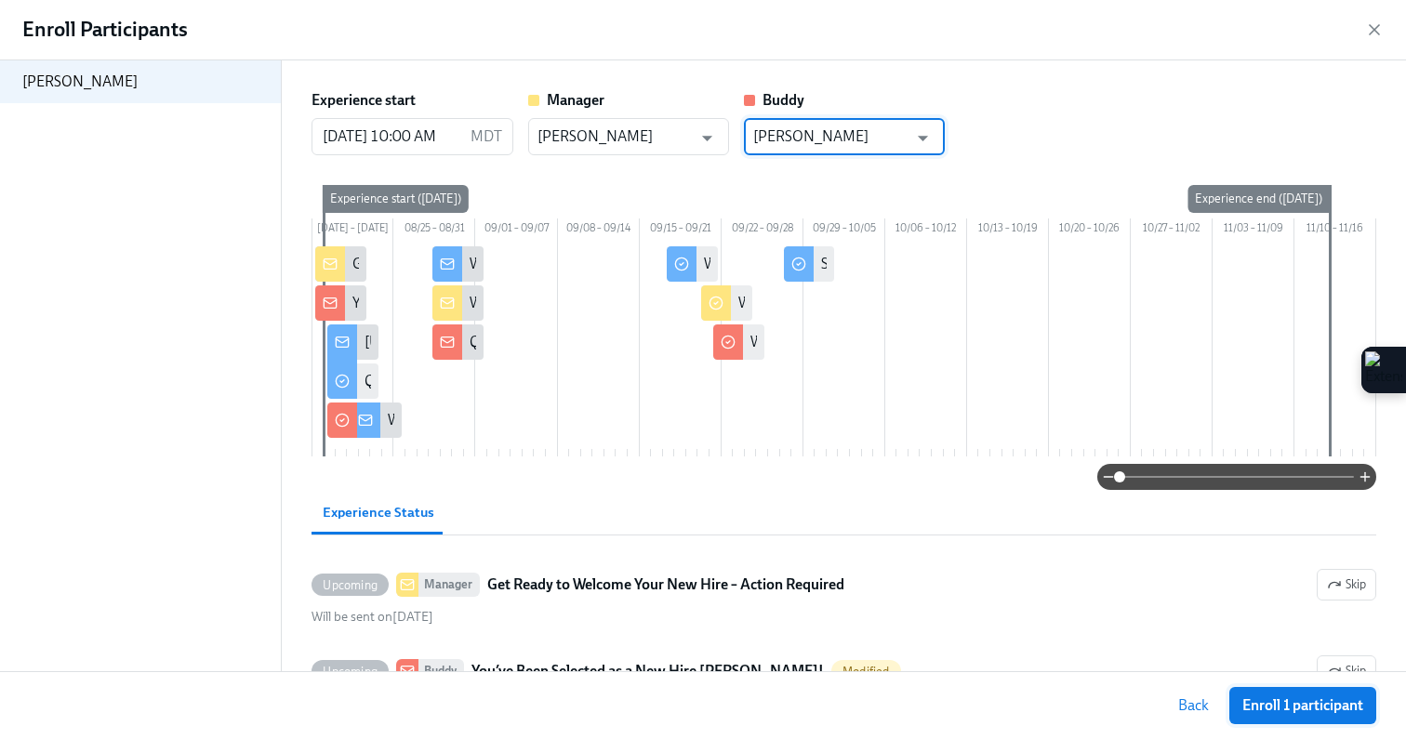
type input "[PERSON_NAME]"
click at [1242, 703] on span "Enroll 1 participant" at bounding box center [1302, 706] width 121 height 19
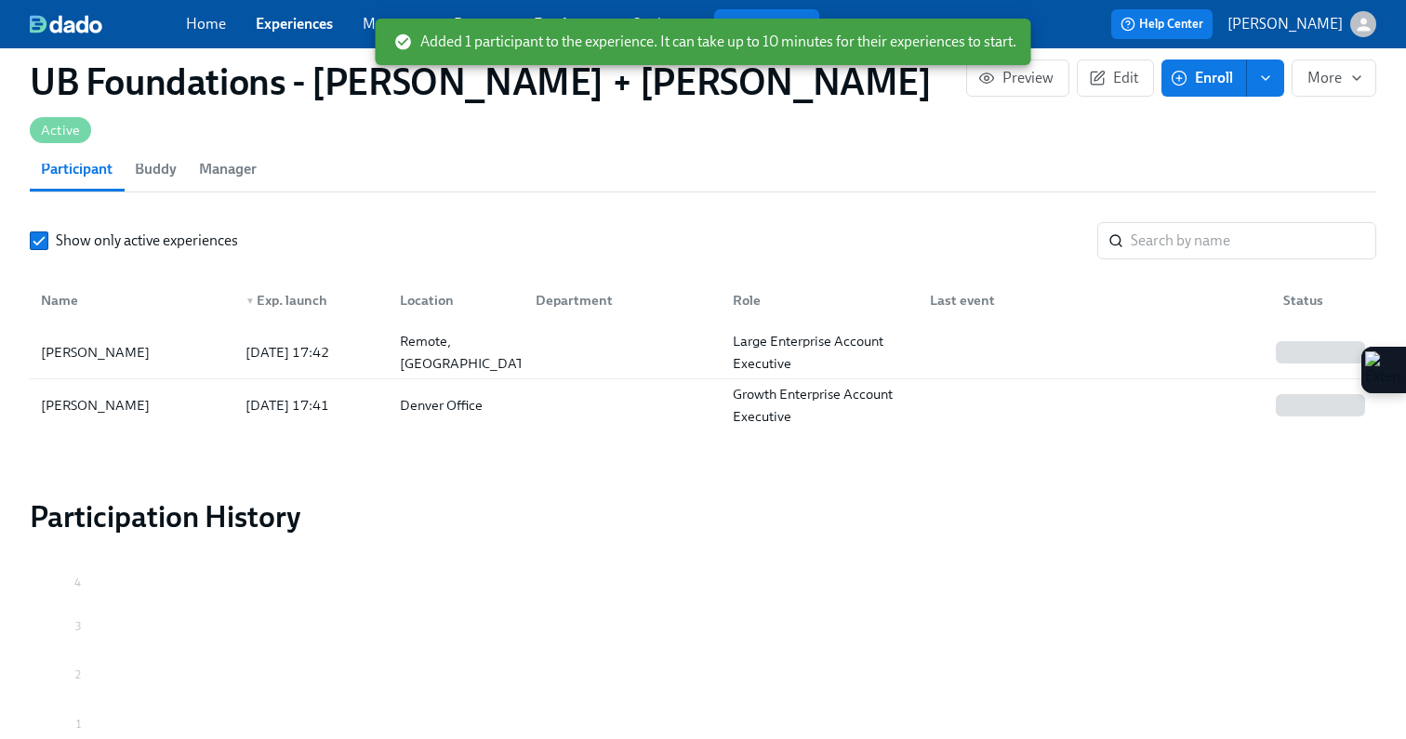
scroll to position [0, 573]
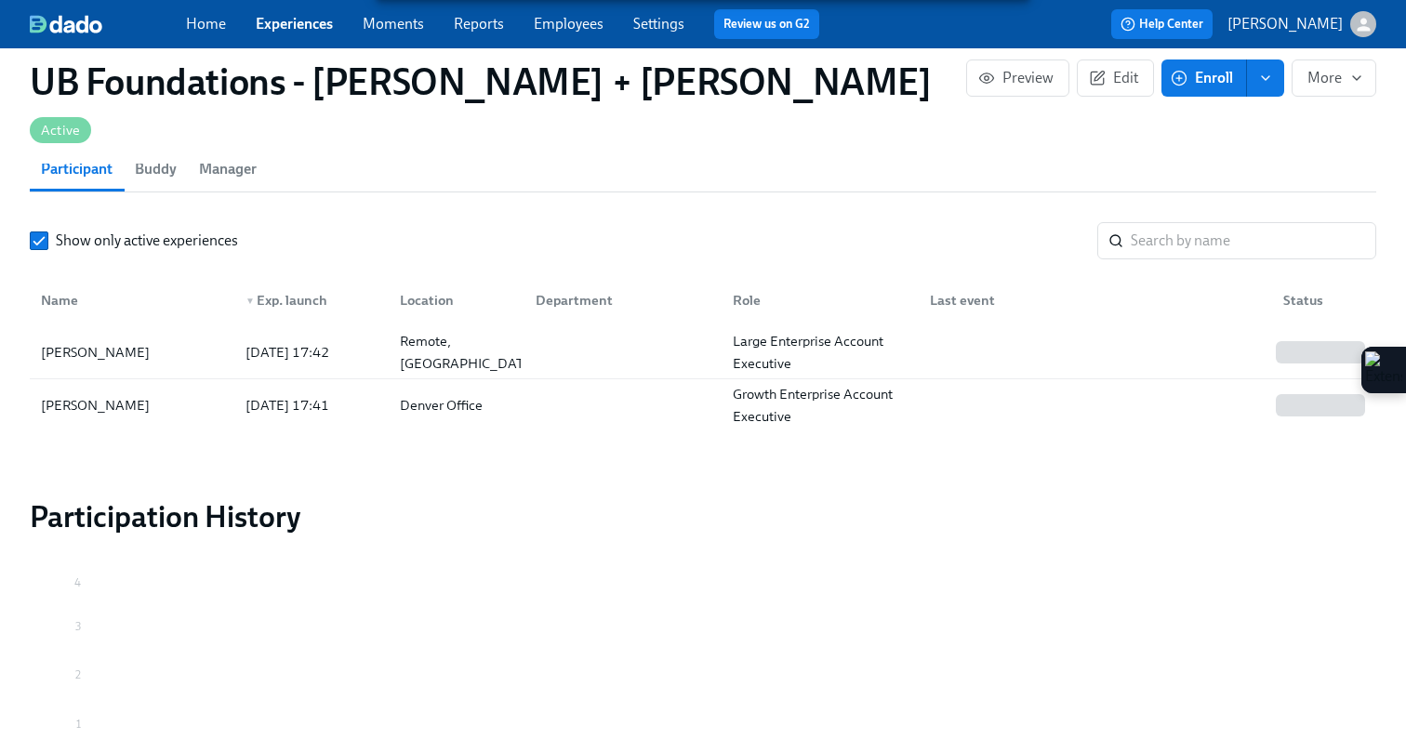
click at [1208, 75] on span "Enroll" at bounding box center [1204, 78] width 59 height 19
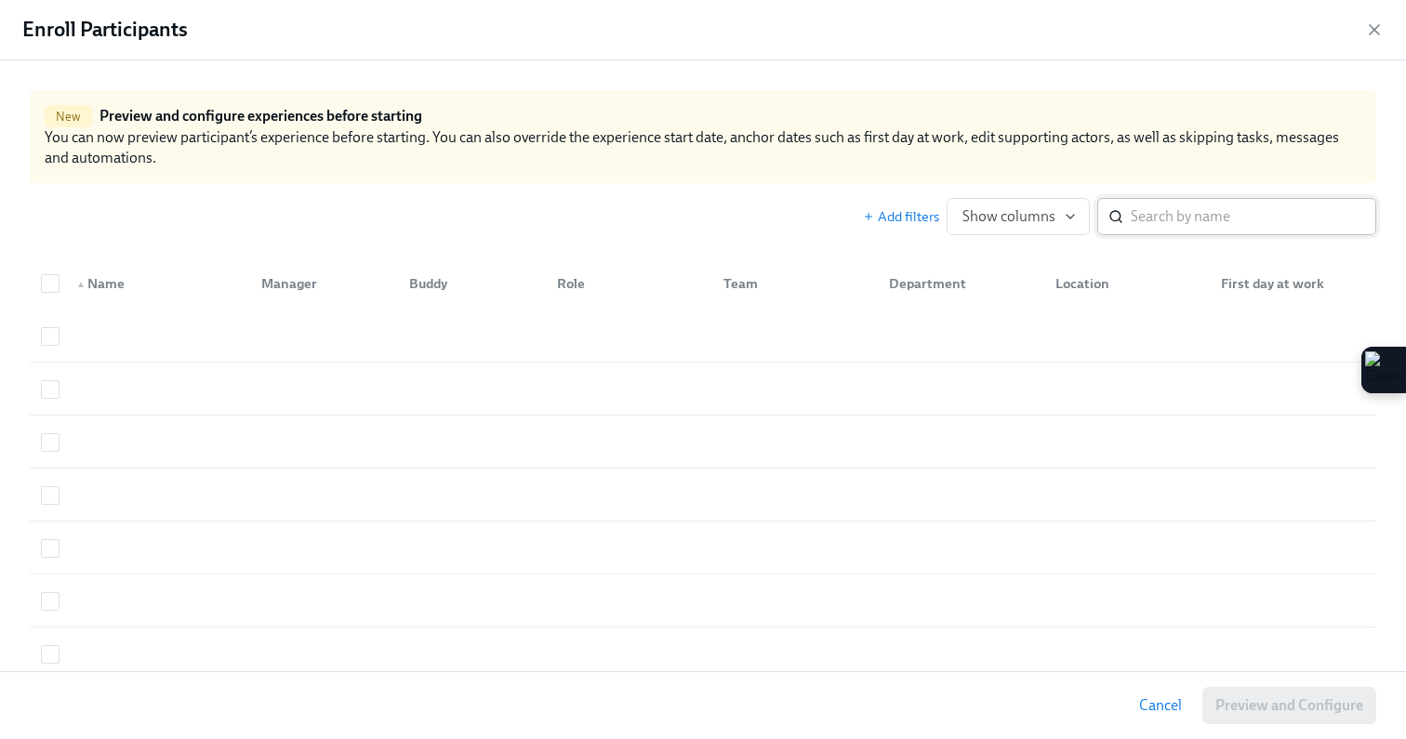
click at [1167, 219] on input "search" at bounding box center [1254, 216] width 246 height 37
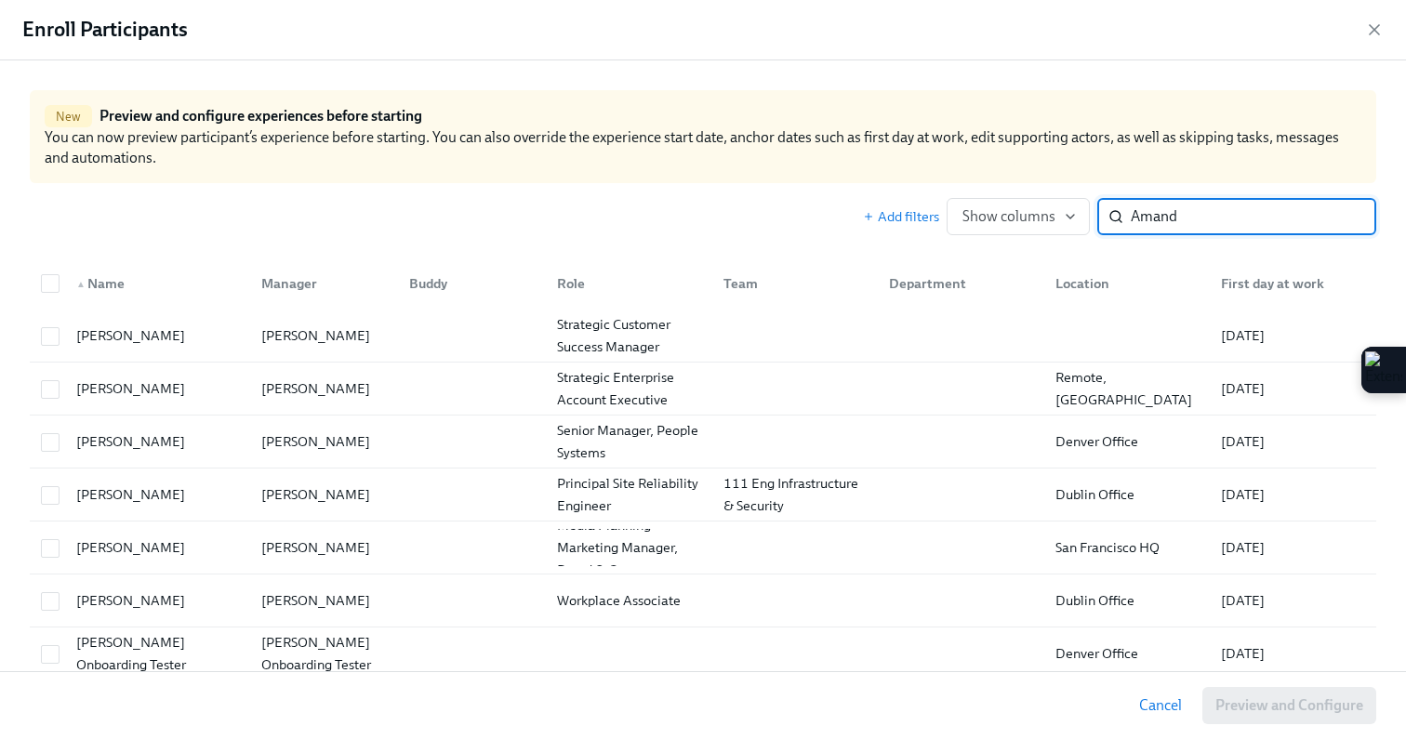
drag, startPoint x: 1185, startPoint y: 214, endPoint x: 1124, endPoint y: 213, distance: 60.5
click at [1124, 213] on div "Amand ​" at bounding box center [1236, 216] width 279 height 37
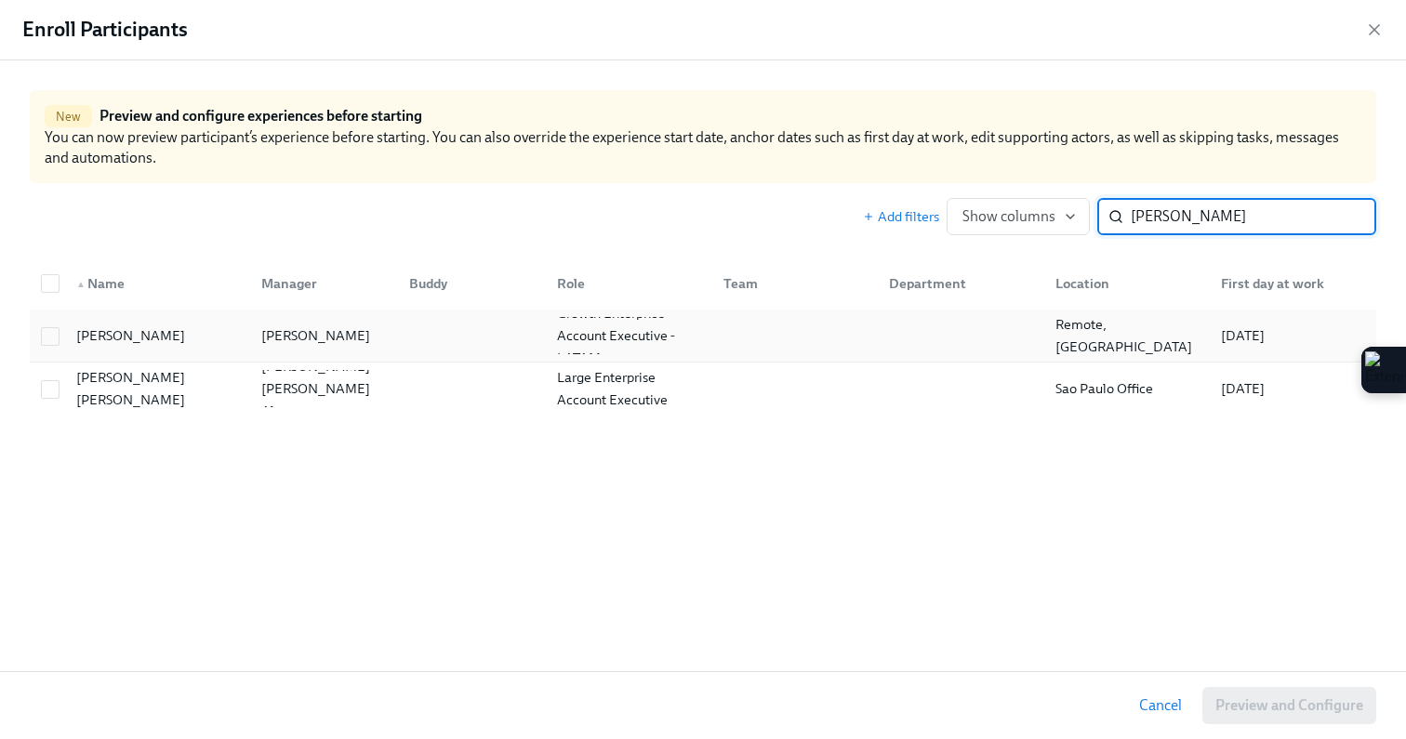
type input "[PERSON_NAME]"
click at [232, 338] on div "[PERSON_NAME]" at bounding box center [153, 335] width 185 height 37
checkbox input "true"
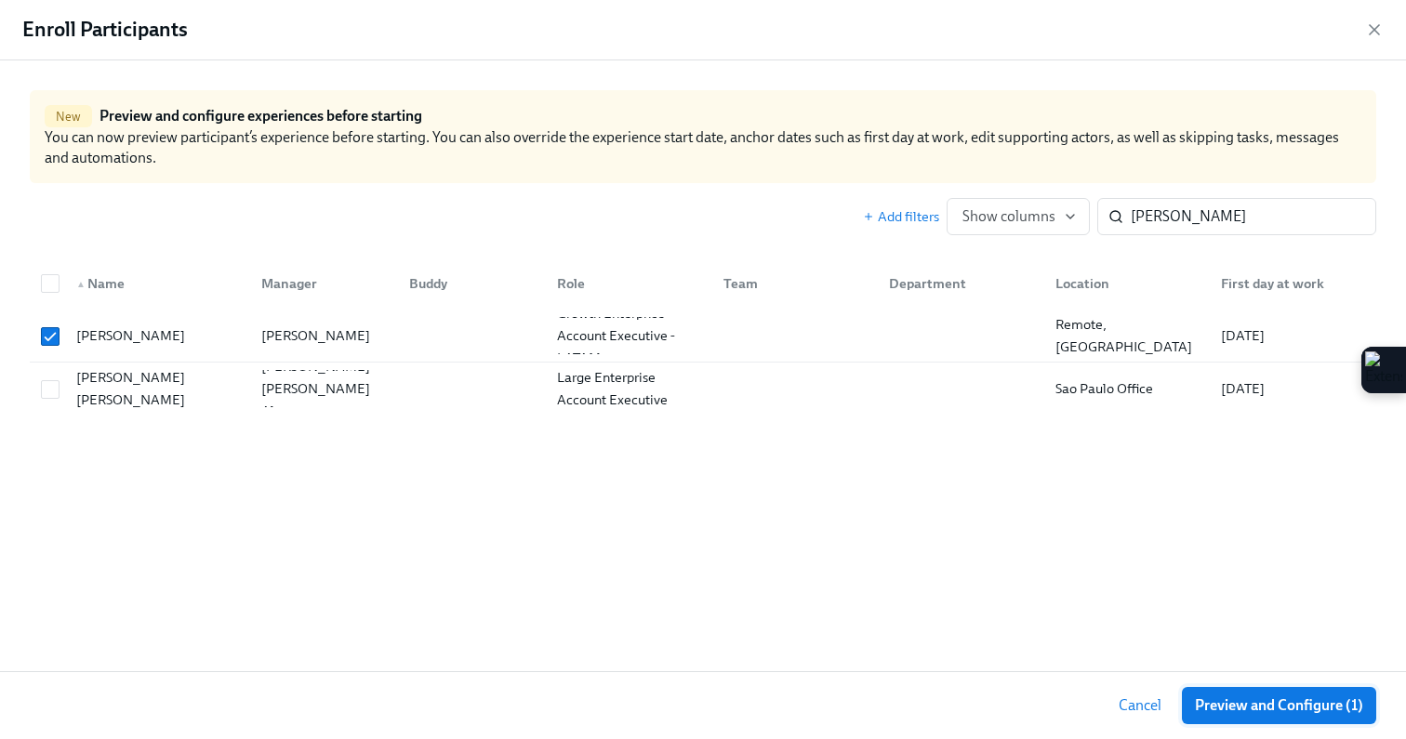
click at [1245, 692] on button "Preview and Configure (1)" at bounding box center [1279, 705] width 194 height 37
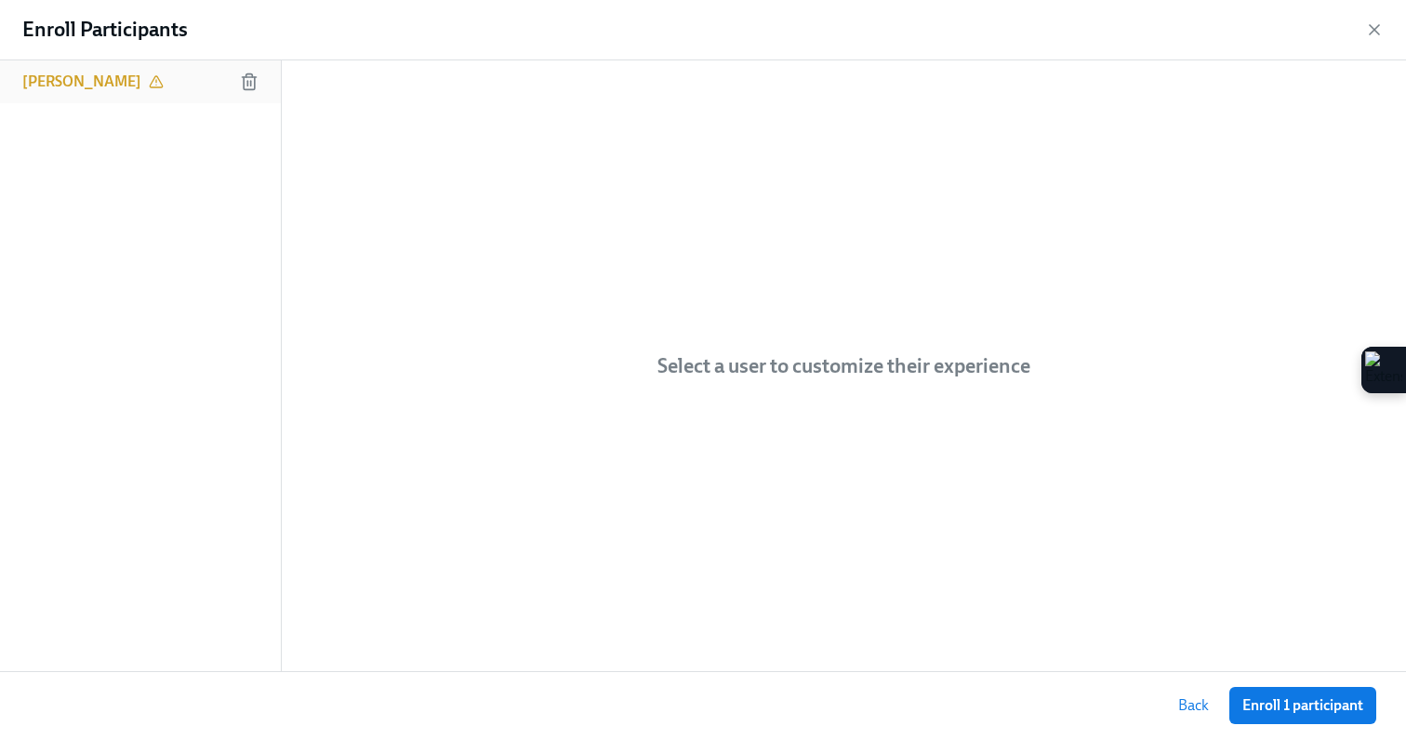
click at [148, 71] on div "[PERSON_NAME]" at bounding box center [140, 81] width 281 height 43
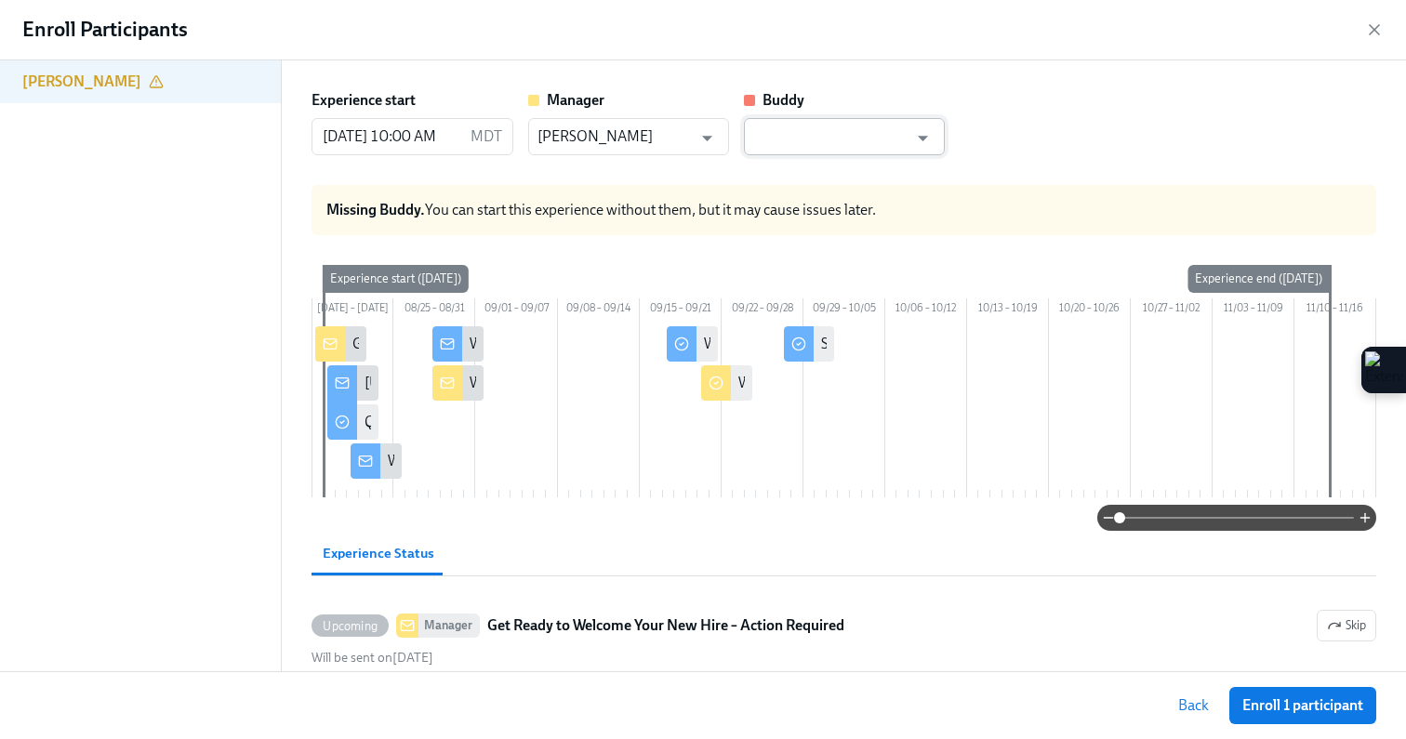
click at [793, 149] on input "text" at bounding box center [830, 136] width 155 height 37
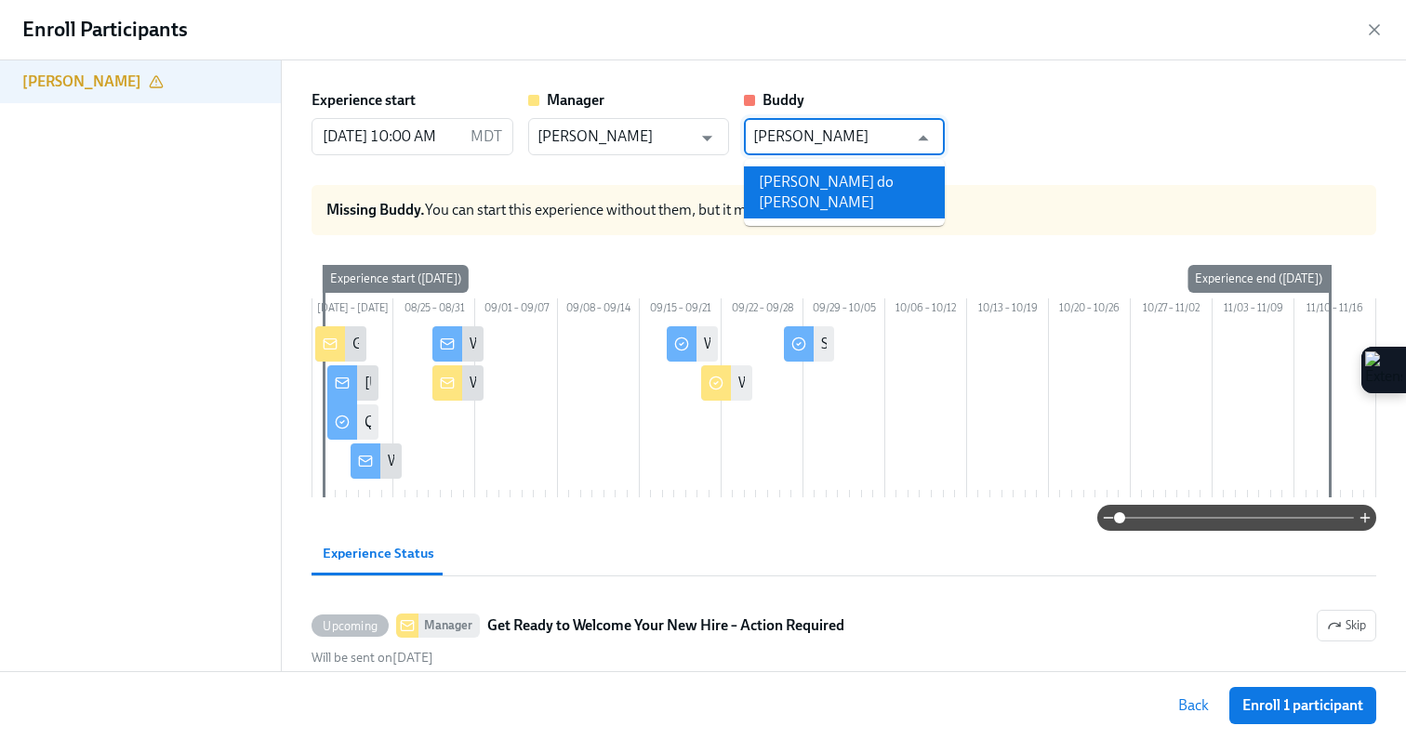
click at [867, 180] on li "[PERSON_NAME] do [PERSON_NAME]" at bounding box center [844, 192] width 201 height 52
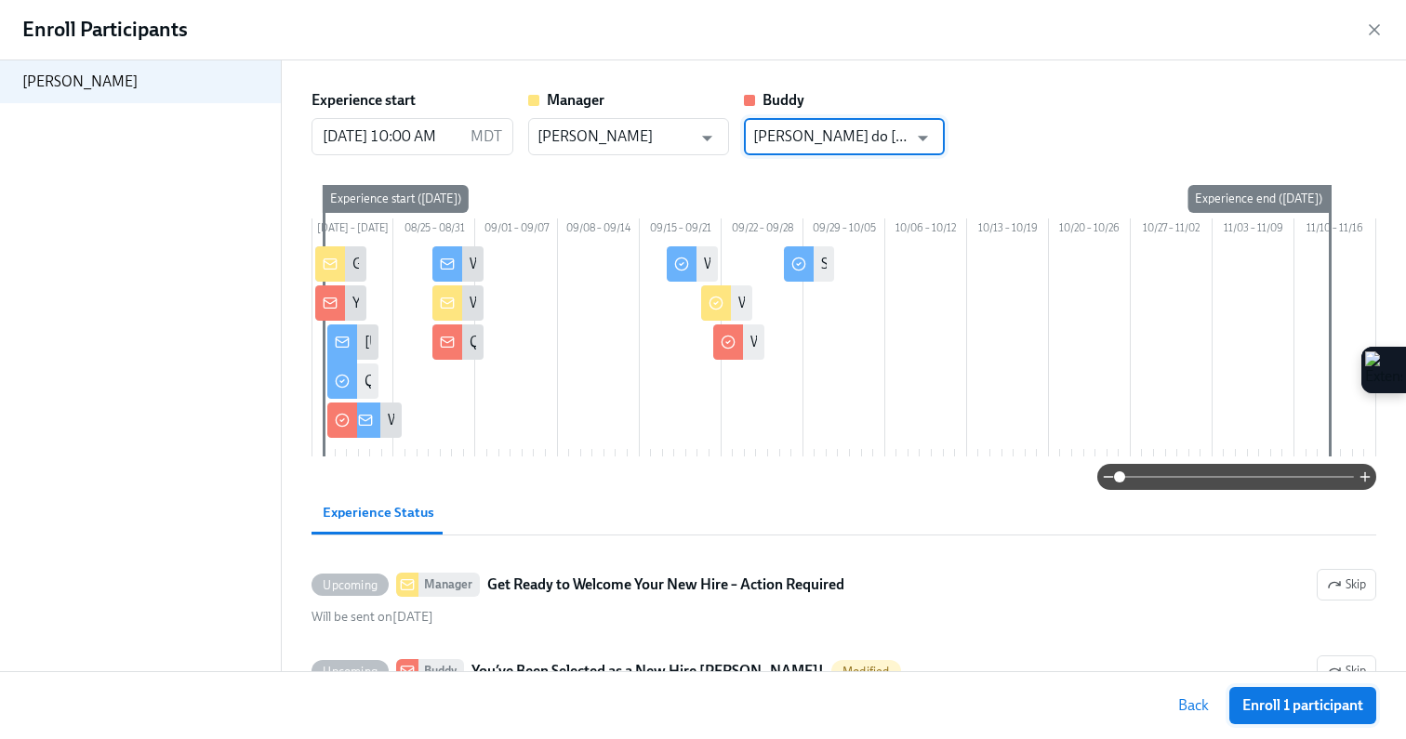
type input "[PERSON_NAME] do [PERSON_NAME]"
click at [1272, 702] on span "Enroll 1 participant" at bounding box center [1302, 706] width 121 height 19
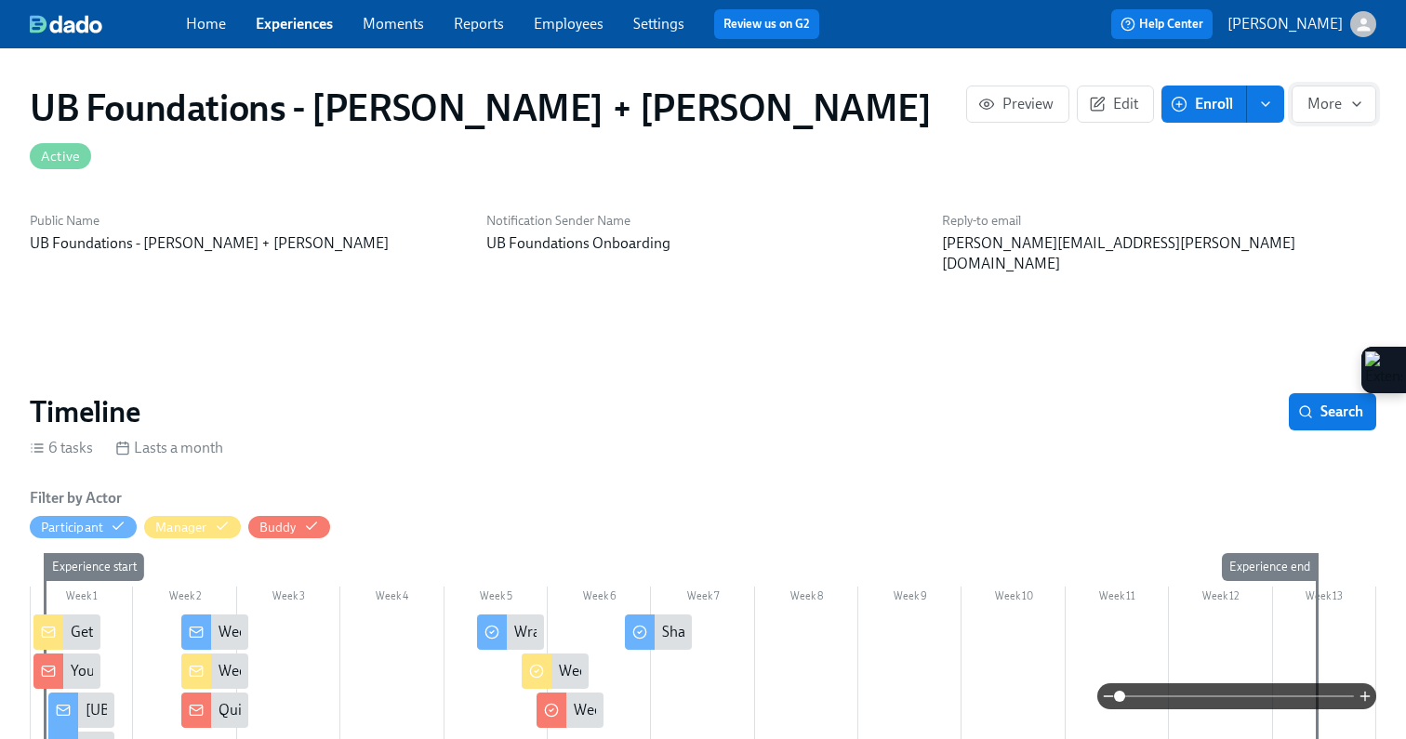
click at [1355, 99] on icon "button" at bounding box center [1356, 104] width 15 height 15
click at [1117, 268] on div at bounding box center [703, 369] width 1406 height 739
